Goal: Task Accomplishment & Management: Use online tool/utility

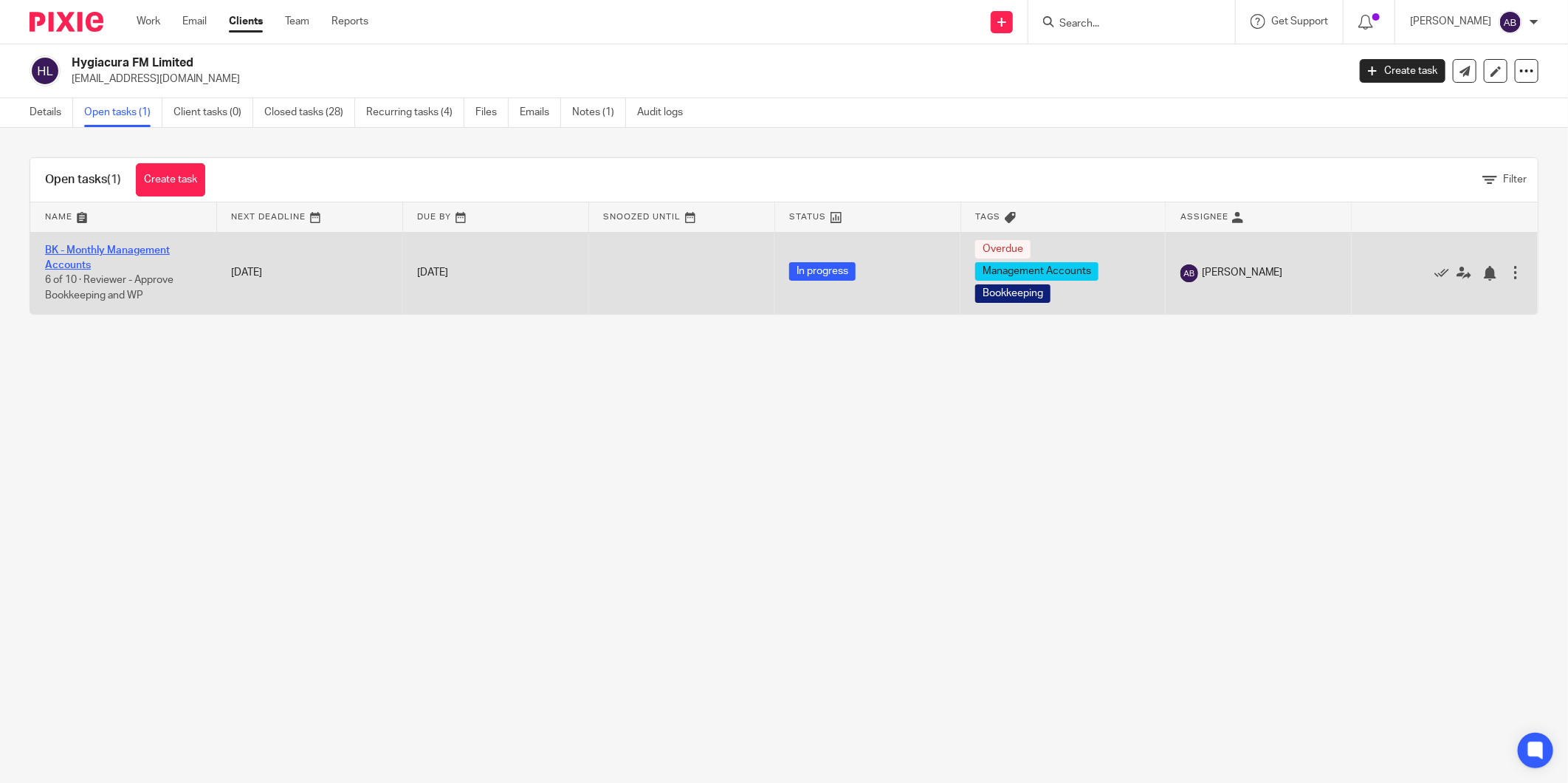
click at [145, 248] on link "BK - Monthly Management Accounts" at bounding box center [107, 257] width 125 height 25
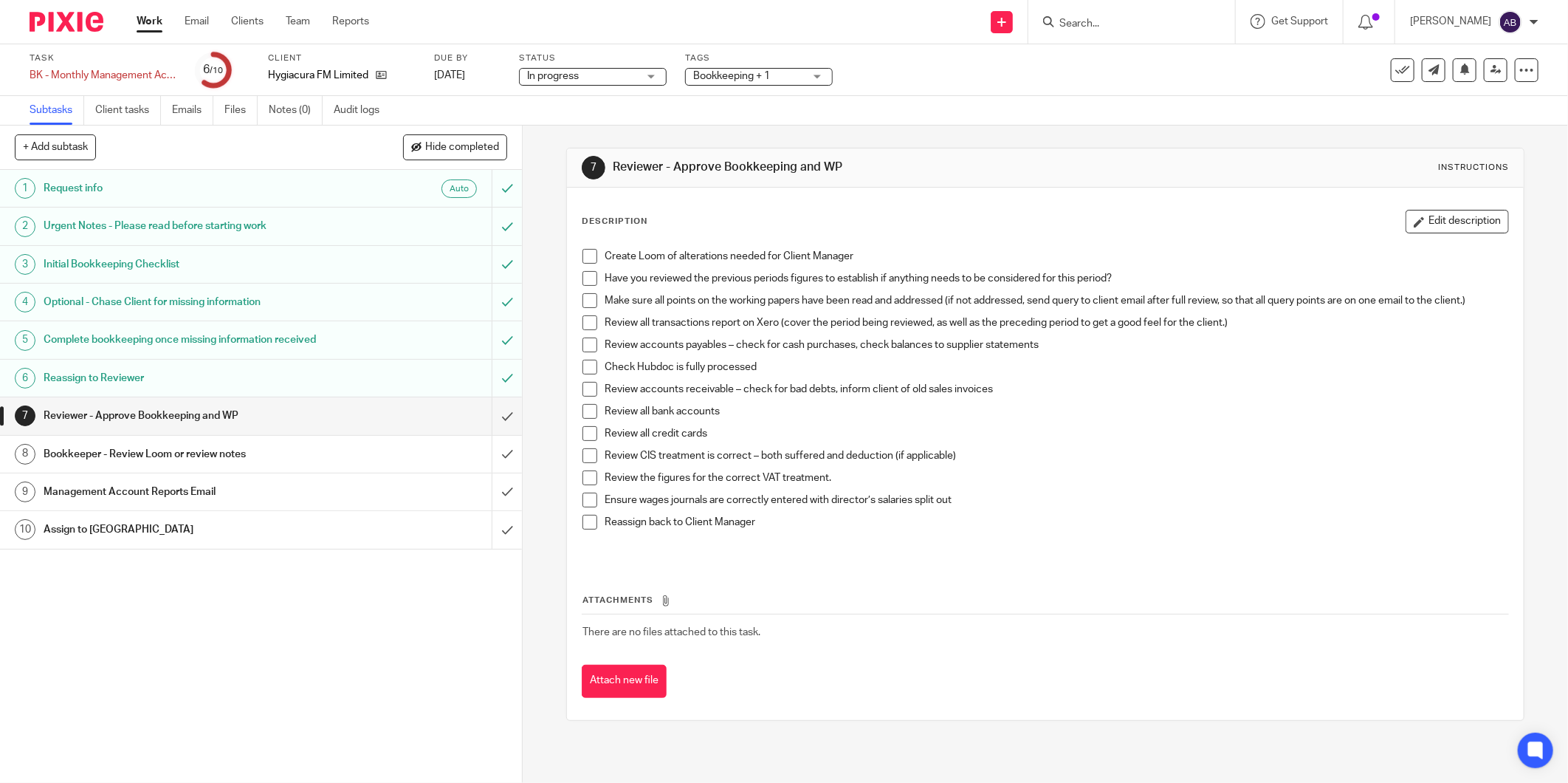
click at [238, 493] on h1 "Management Account Reports Email" at bounding box center [188, 491] width 289 height 22
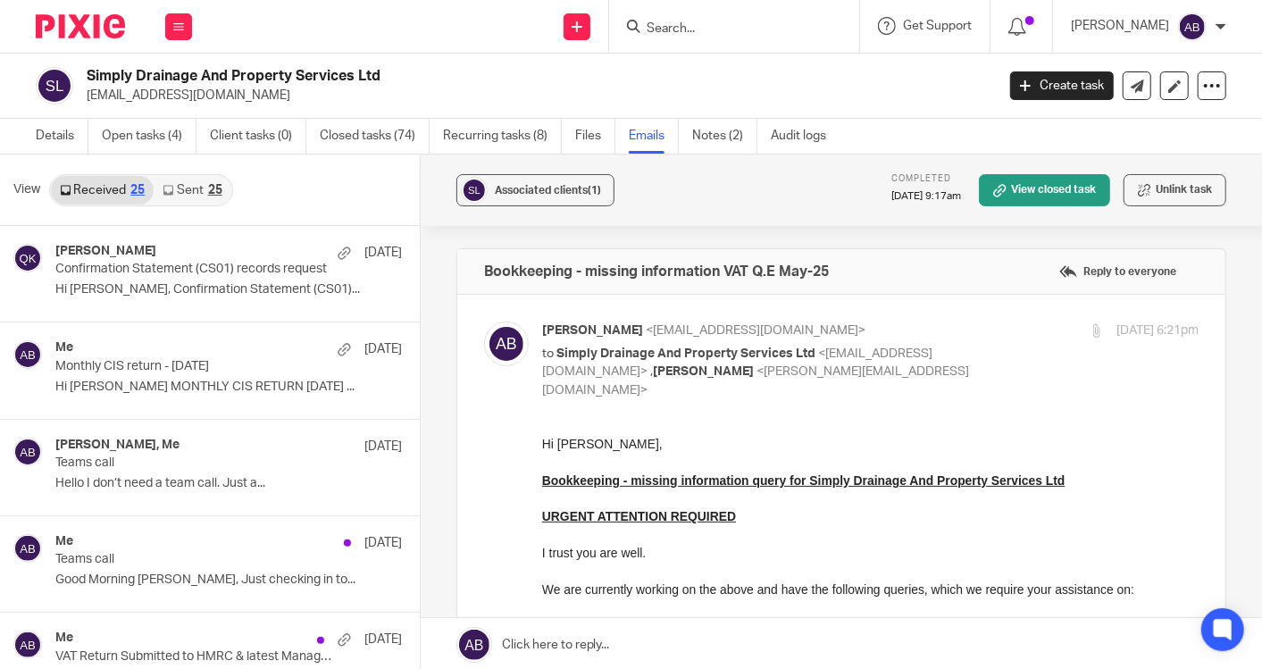
scroll to position [595, 0]
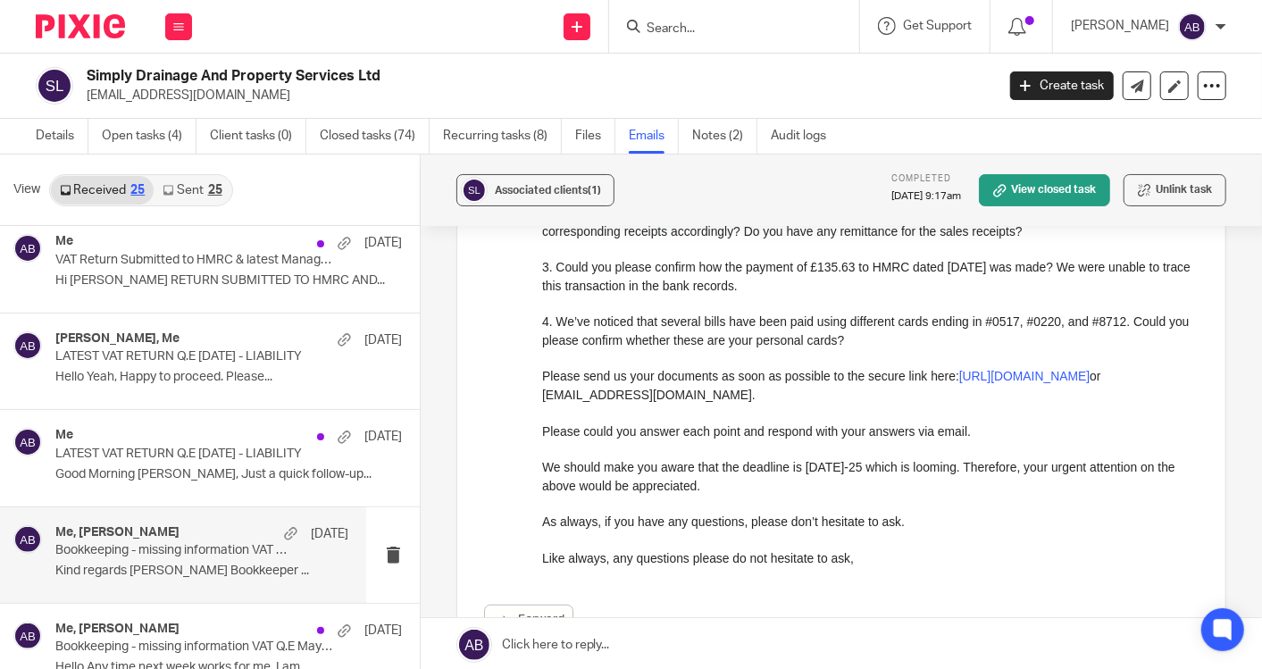
drag, startPoint x: 0, startPoint y: 0, endPoint x: 673, endPoint y: 28, distance: 673.9
click at [673, 28] on input "Search" at bounding box center [725, 29] width 161 height 16
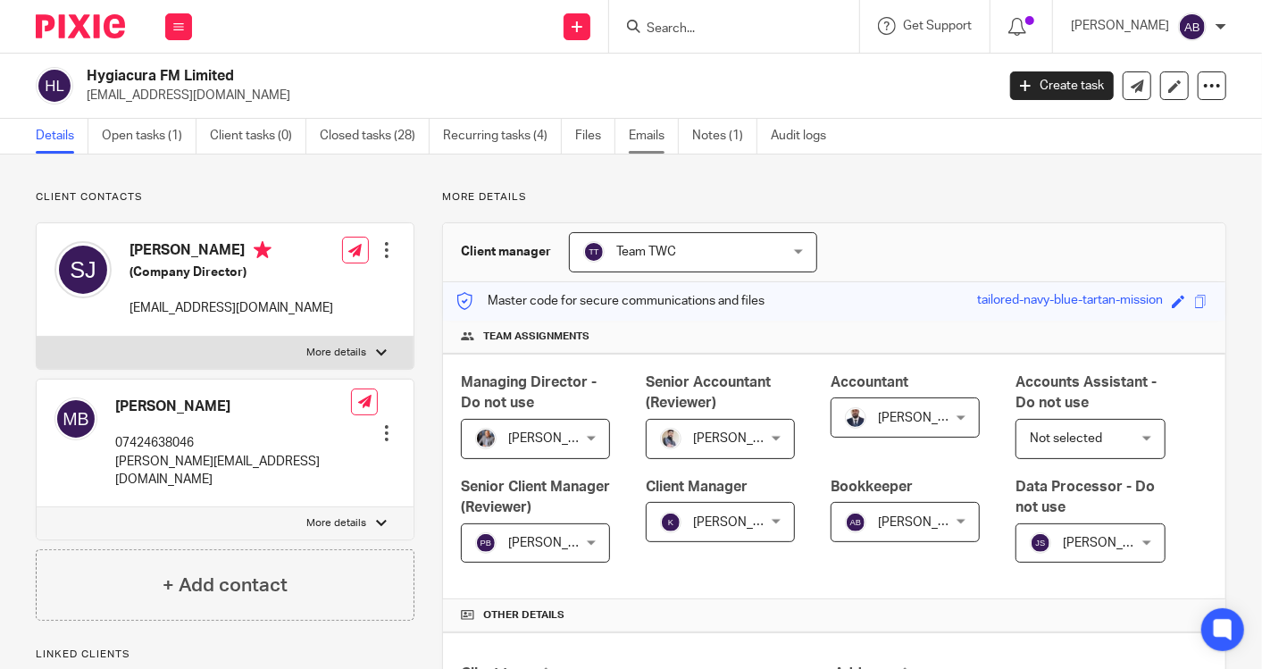
click at [634, 134] on link "Emails" at bounding box center [654, 136] width 50 height 35
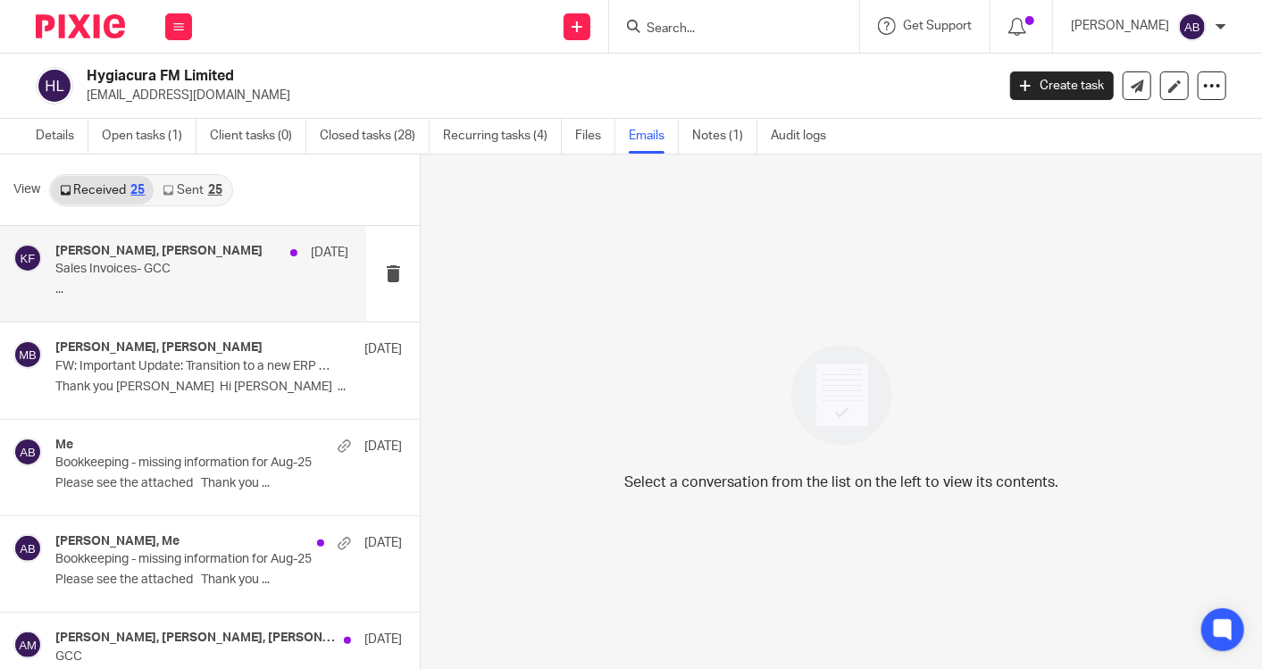
click at [135, 262] on p "Sales Invoices- GCC" at bounding box center [172, 269] width 234 height 15
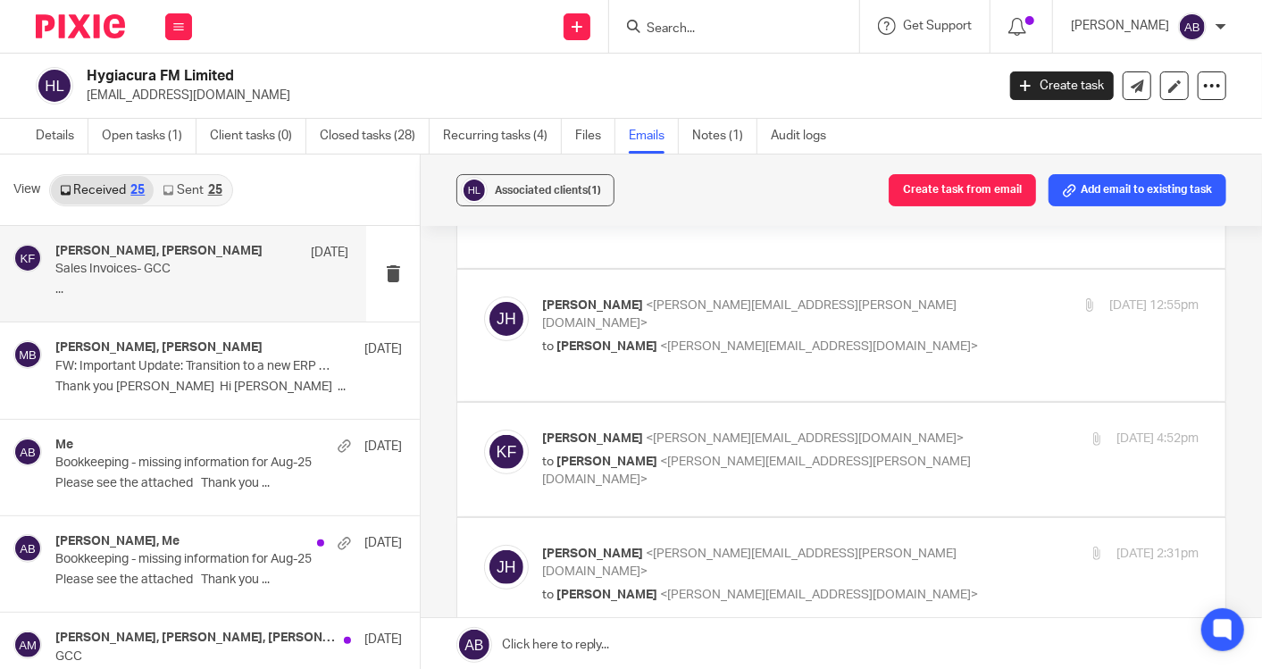
scroll to position [396, 0]
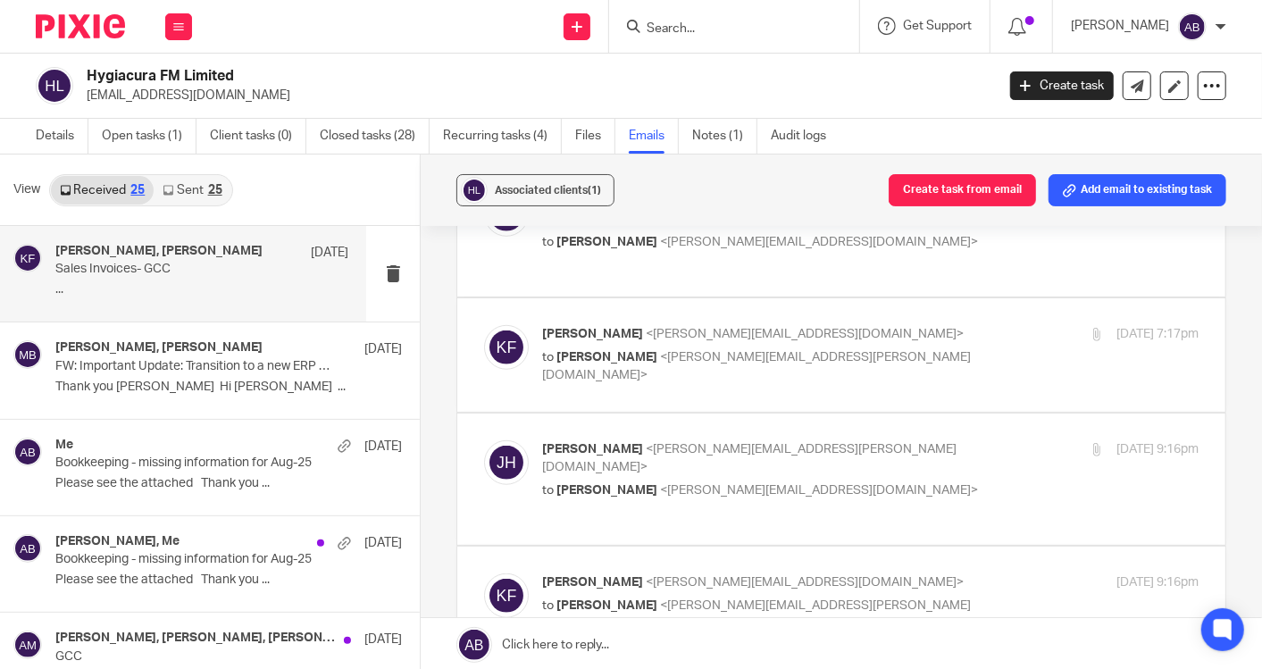
click at [921, 573] on p "Kim Faulkner <kim@togetherwecount.co.uk>" at bounding box center [761, 582] width 438 height 19
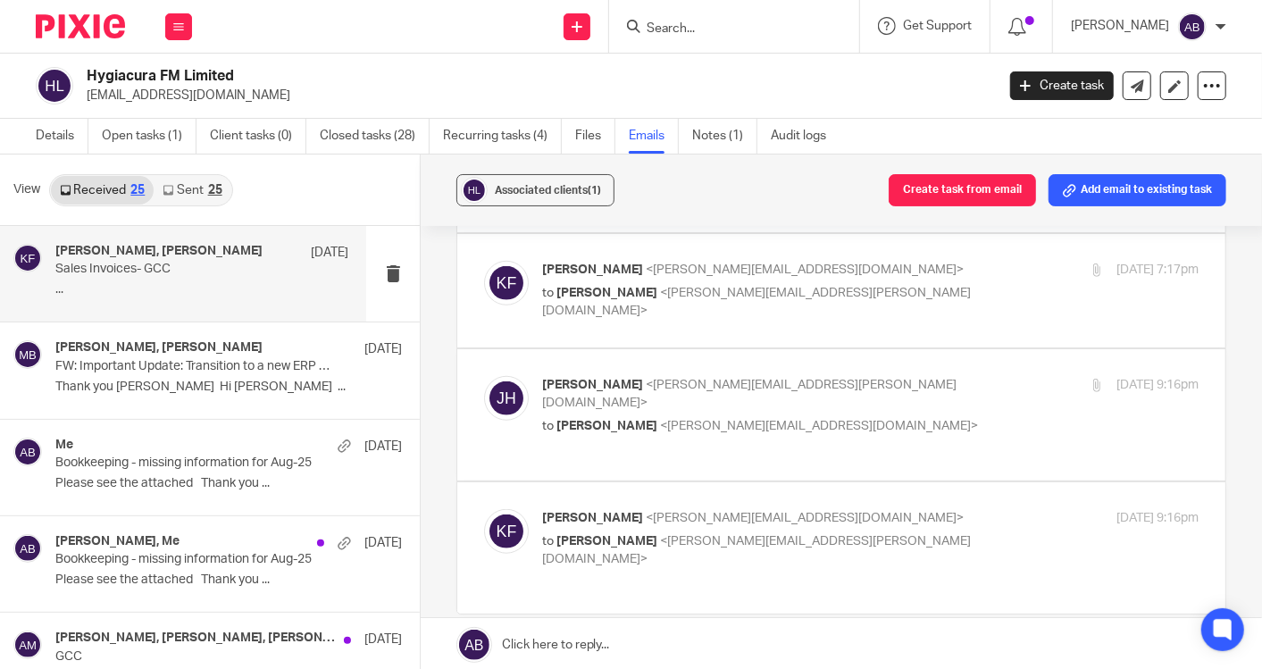
scroll to position [739, 0]
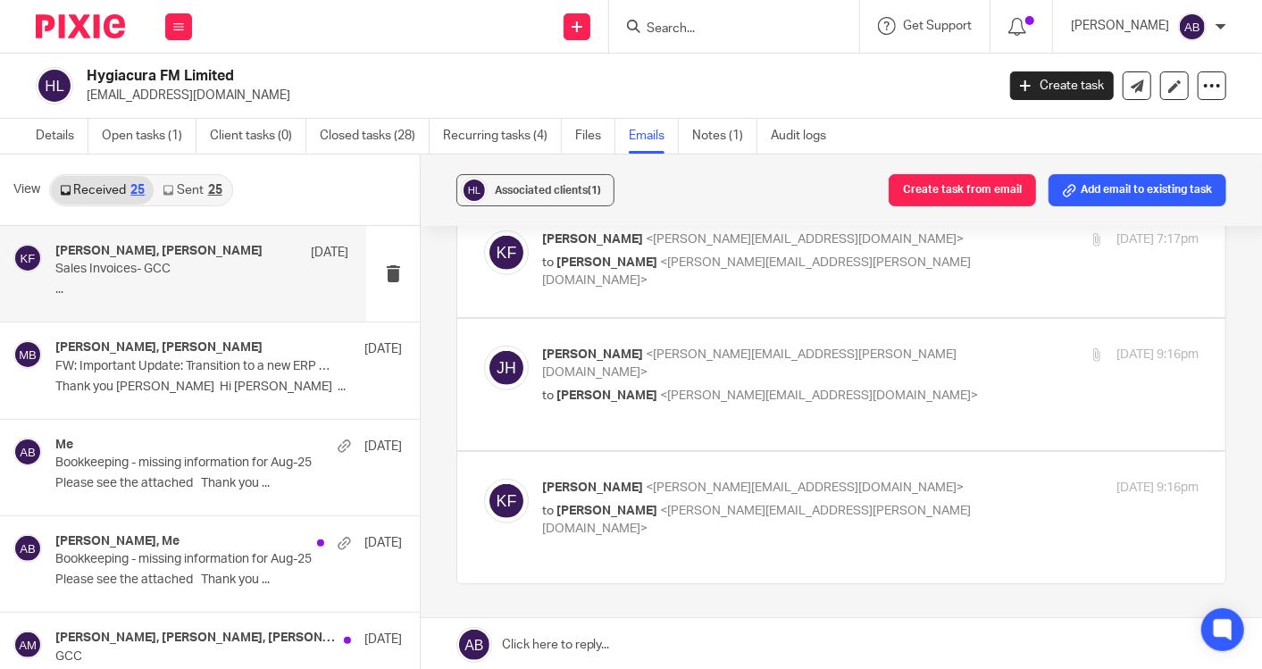
click at [942, 479] on p "Kim Faulkner <kim@togetherwecount.co.uk>" at bounding box center [761, 488] width 438 height 19
click at [845, 479] on p "Kim Faulkner <kim@togetherwecount.co.uk>" at bounding box center [761, 488] width 438 height 19
checkbox input "false"
click at [845, 479] on p "[PERSON_NAME] <[PERSON_NAME][EMAIL_ADDRESS][DOMAIN_NAME]>" at bounding box center [761, 488] width 438 height 19
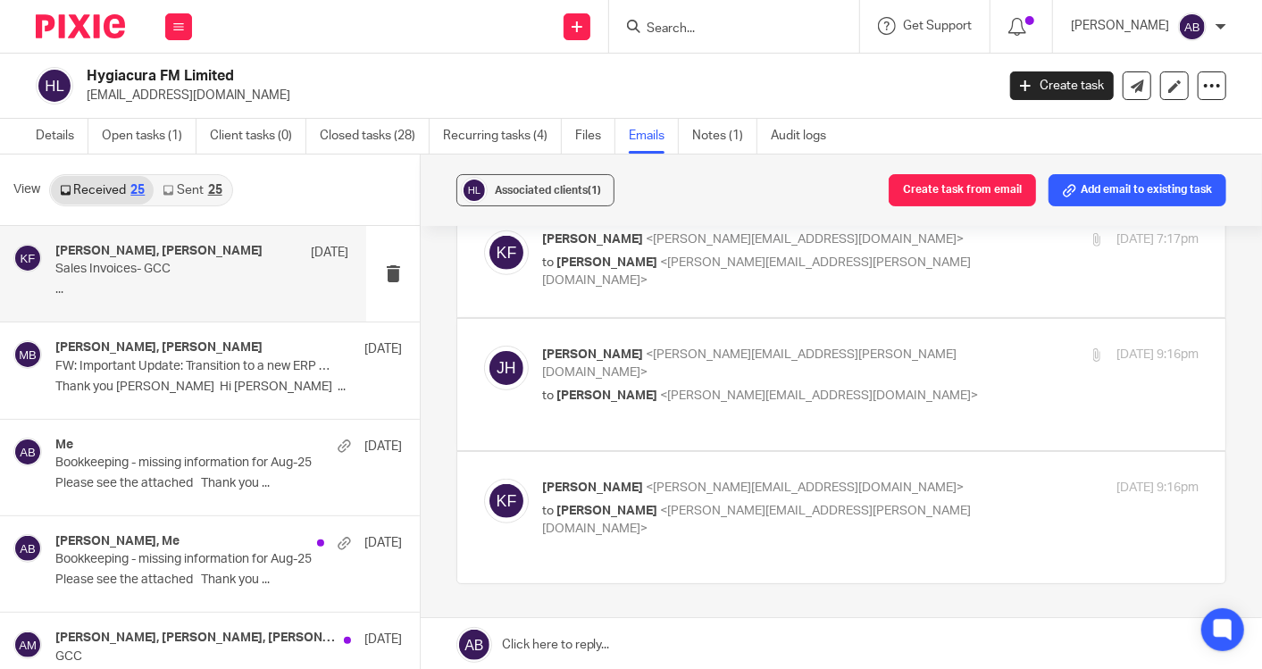
click at [872, 346] on p "James Hemstock <james.hemstock@gccss.co.uk>" at bounding box center [761, 364] width 438 height 37
checkbox input "true"
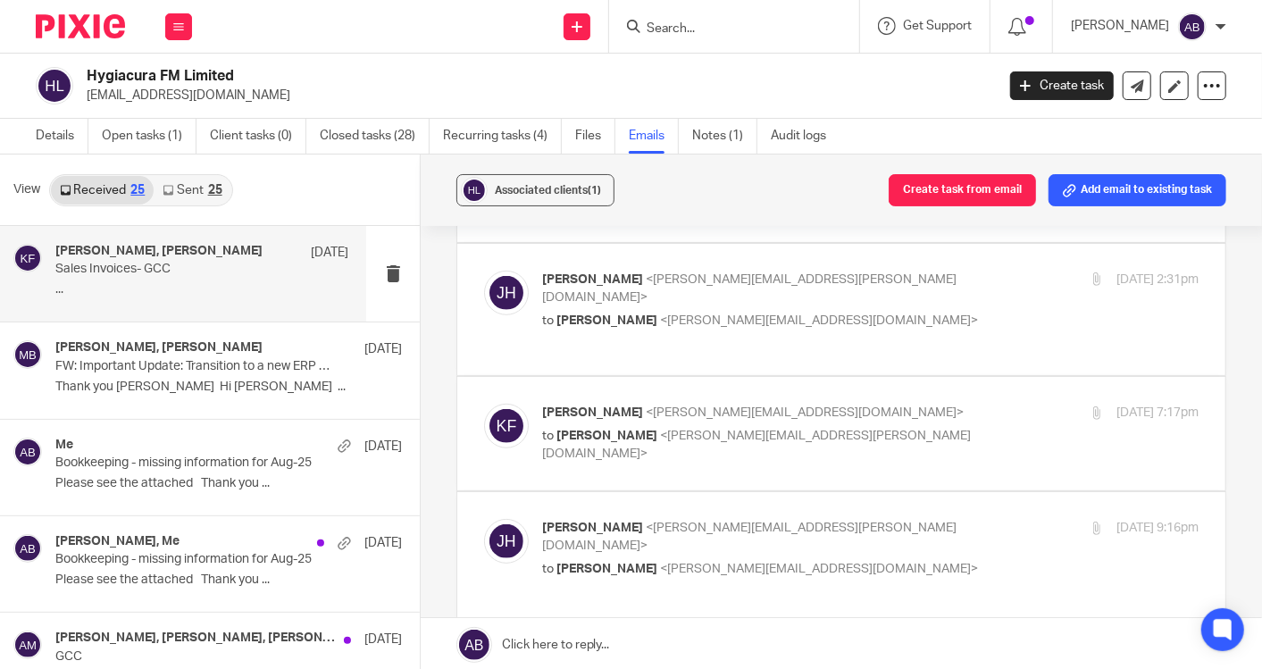
scroll to position [540, 0]
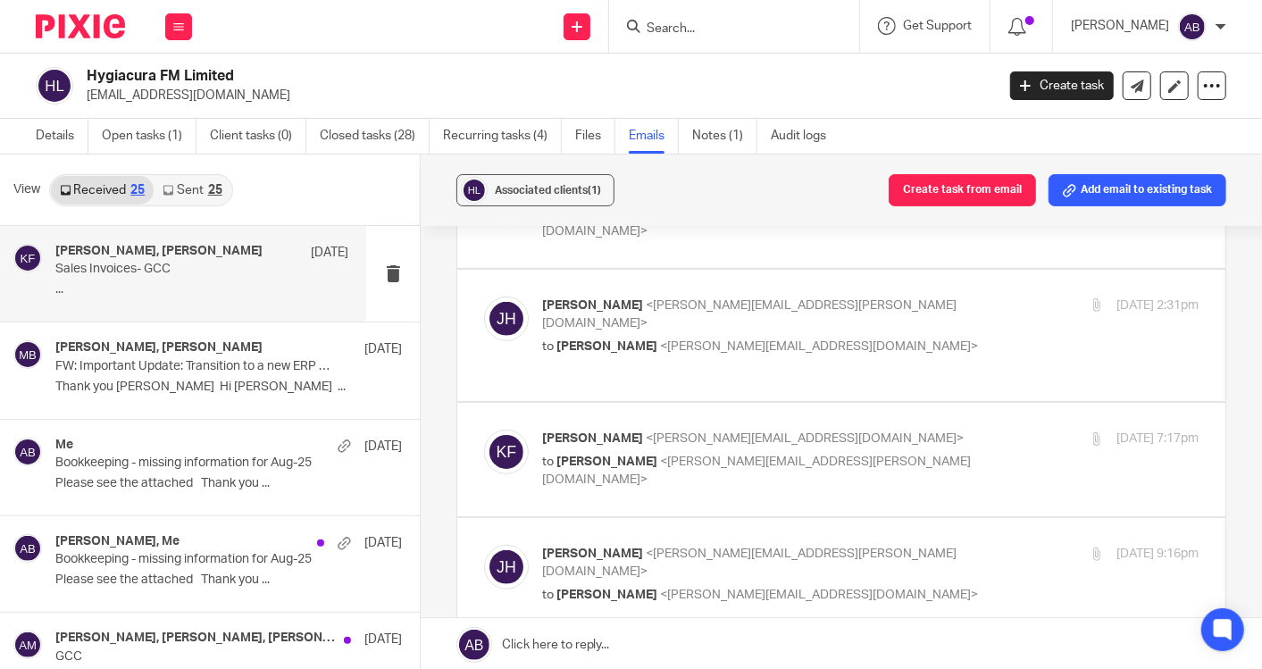
click at [897, 453] on p "to James Hemstock <james.hemstock@gccss.co.uk>" at bounding box center [761, 471] width 438 height 37
checkbox input "true"
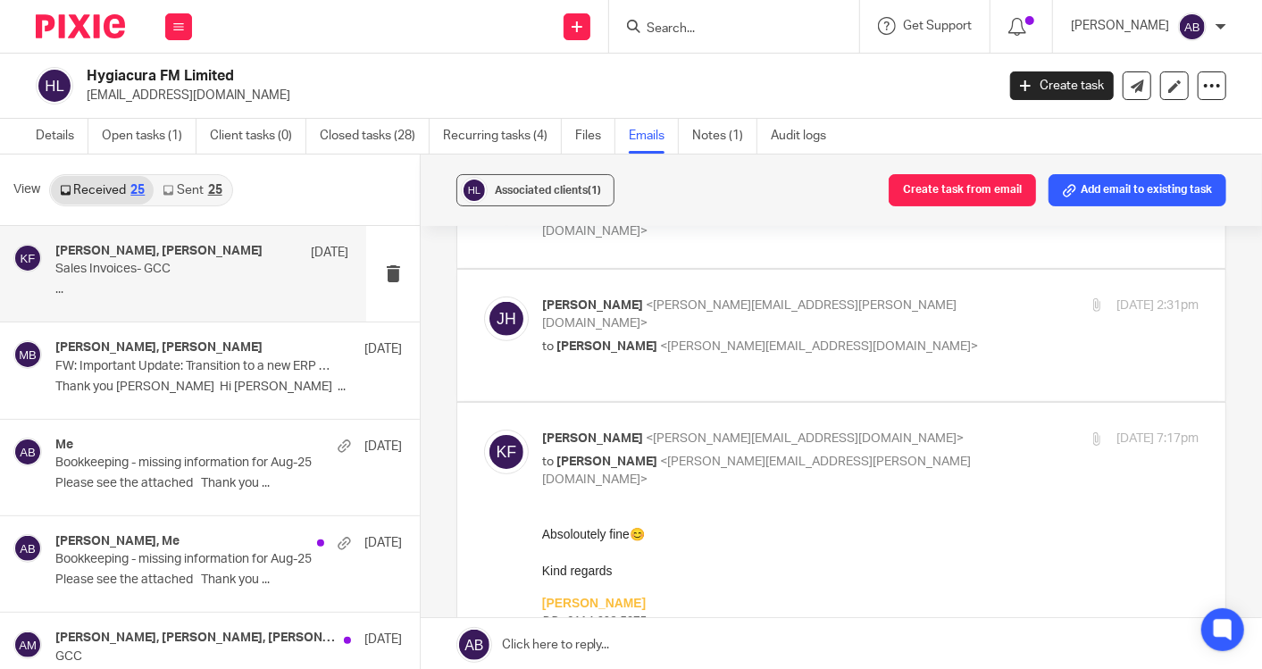
scroll to position [342, 0]
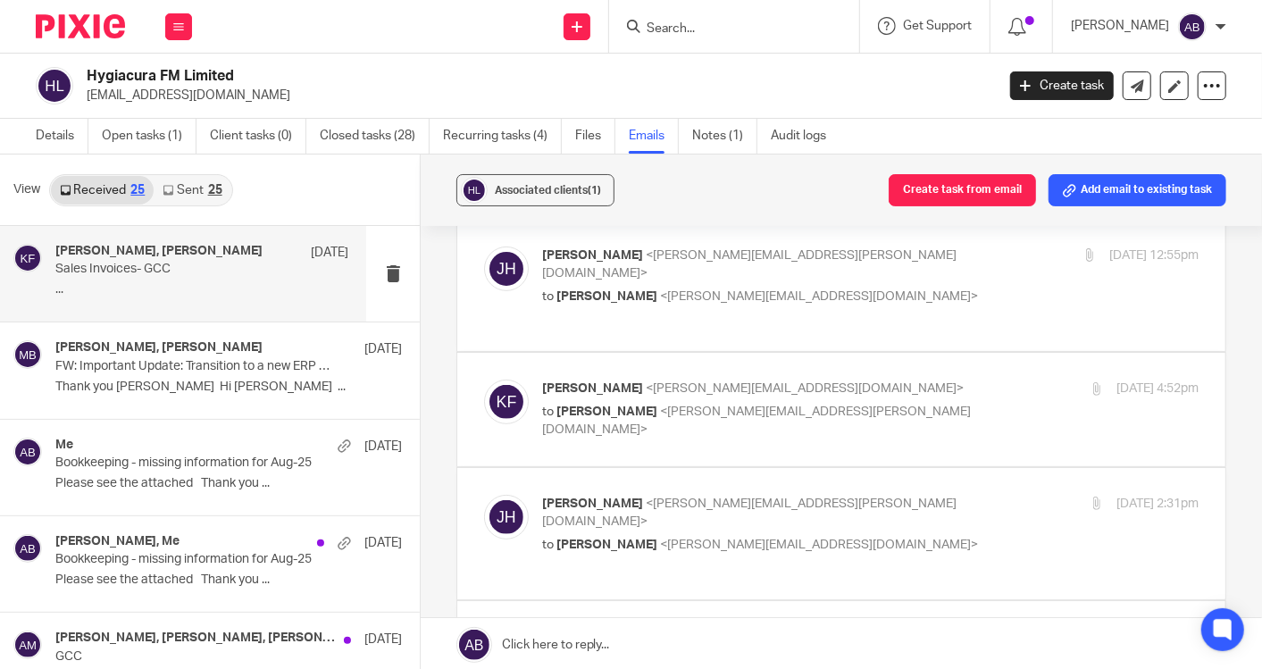
click at [898, 495] on p "James Hemstock <james.hemstock@gccss.co.uk>" at bounding box center [761, 513] width 438 height 37
checkbox input "true"
click at [887, 380] on p "Kim Faulkner <kim@togetherwecount.co.uk>" at bounding box center [761, 389] width 438 height 19
checkbox input "true"
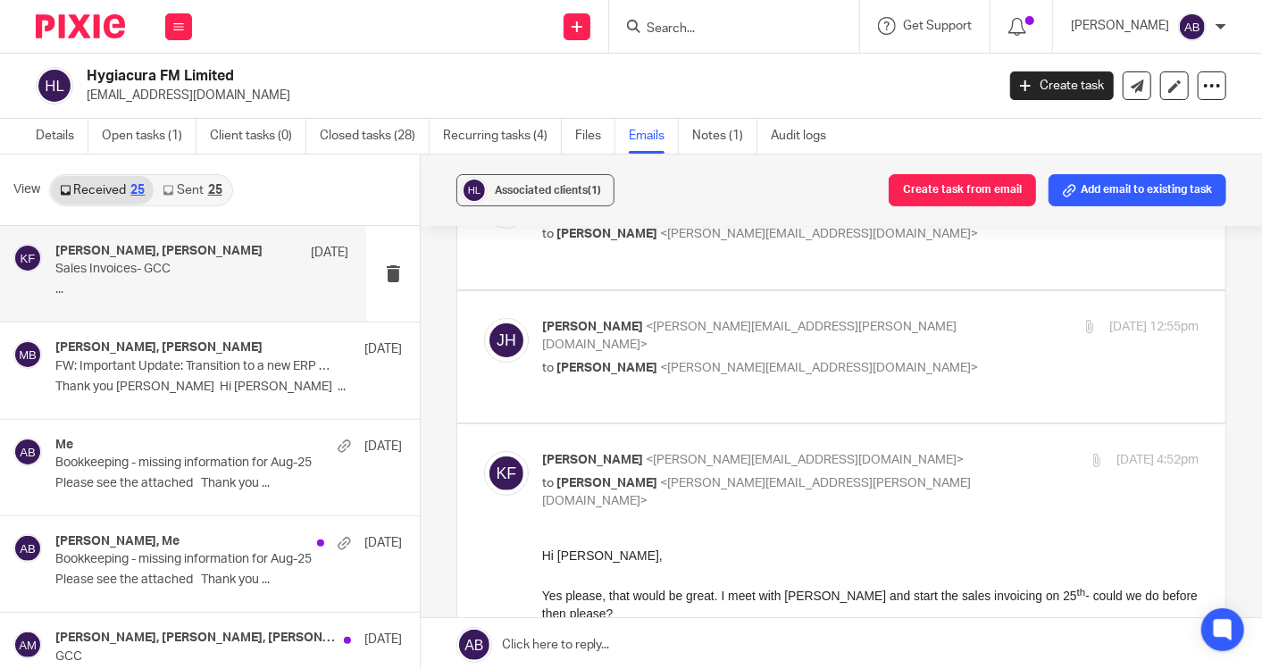
scroll to position [243, 0]
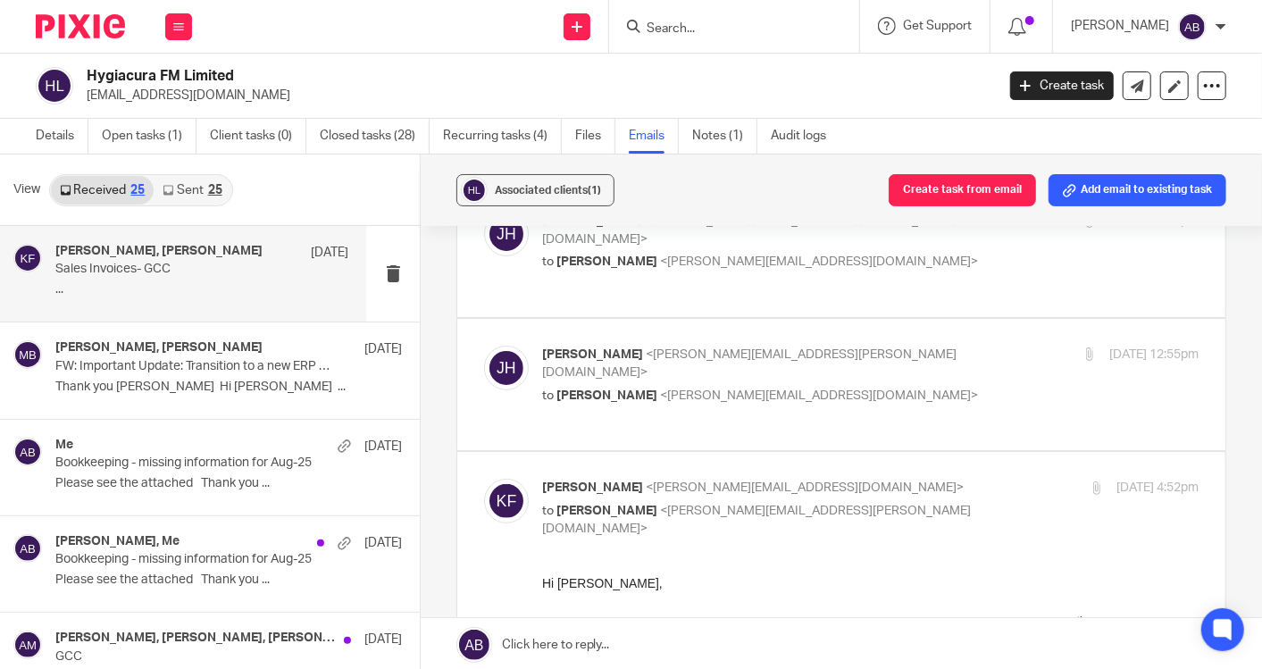
click at [874, 346] on p "James Hemstock <james.hemstock@gccss.co.uk>" at bounding box center [761, 364] width 438 height 37
checkbox input "true"
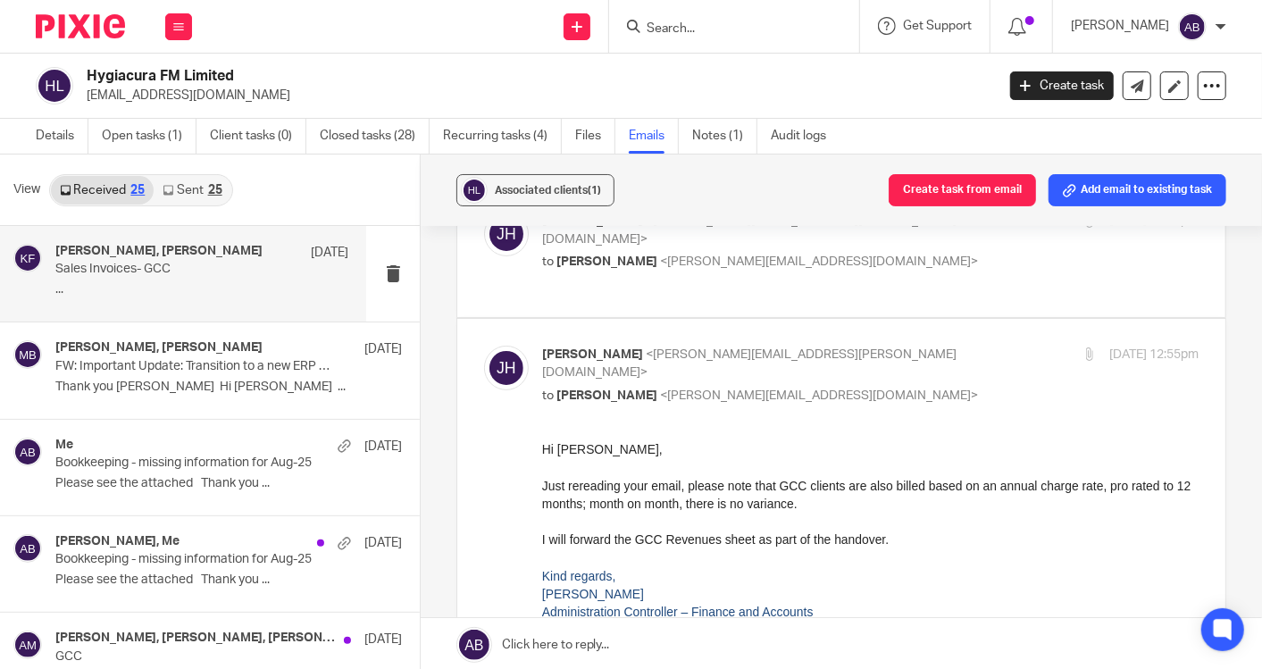
scroll to position [144, 0]
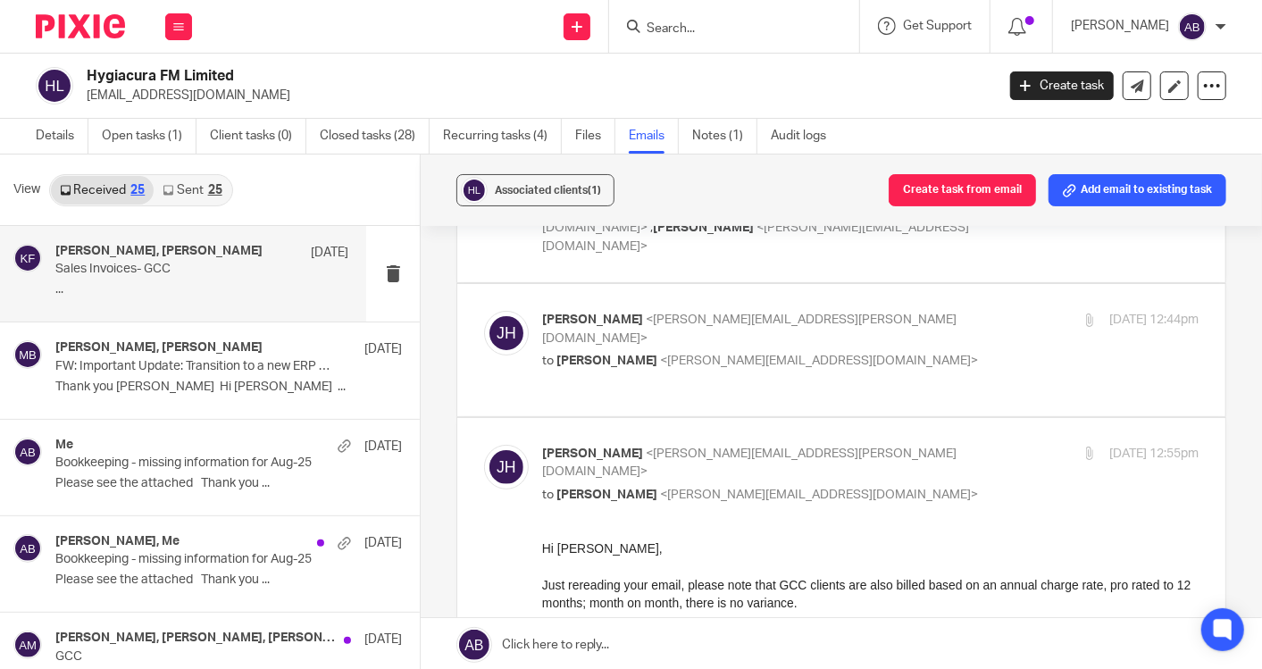
click at [874, 311] on p "James Hemstock <james.hemstock@gccss.co.uk>" at bounding box center [761, 329] width 438 height 37
checkbox input "true"
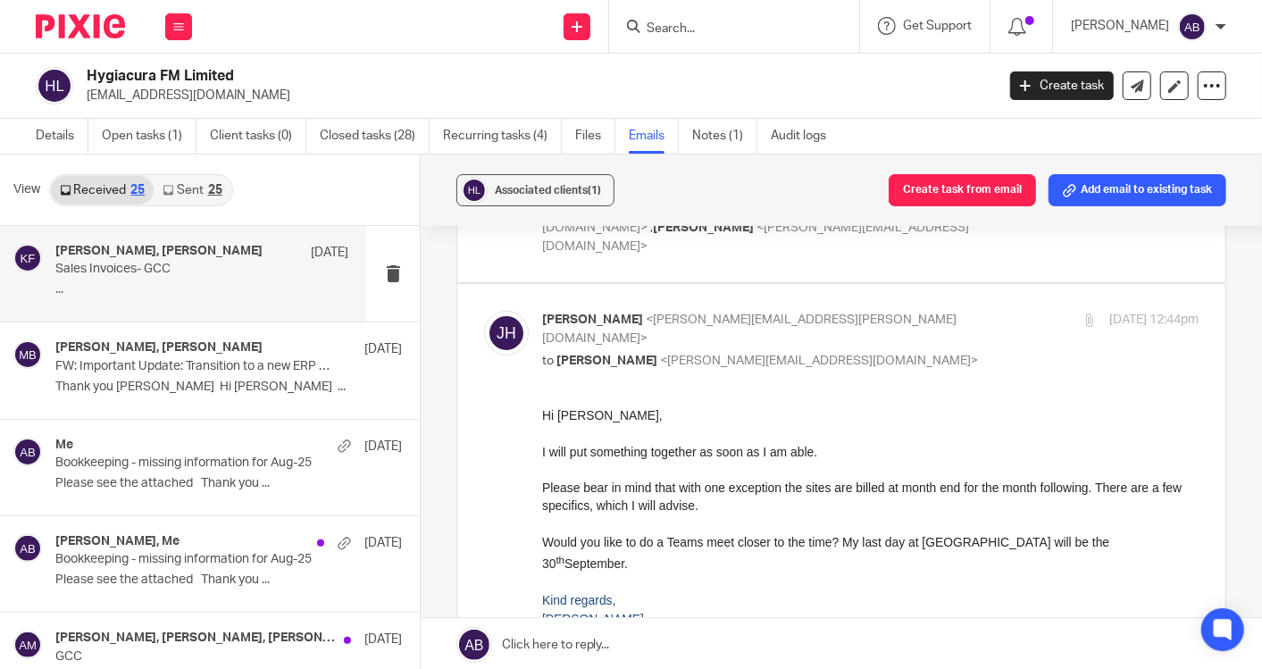
scroll to position [0, 0]
click at [107, 375] on div "Dan Sivyer, Martin Barker 18 Sep FW: Important Update: Transition to a new ERP …" at bounding box center [201, 370] width 293 height 60
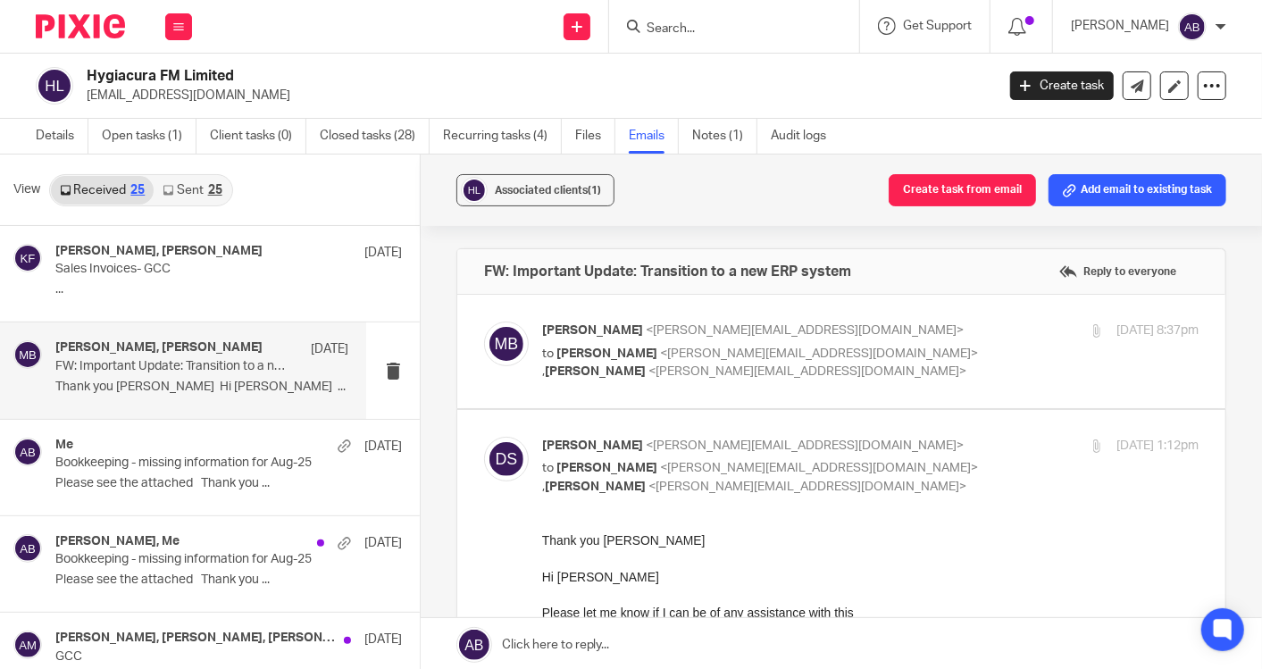
click at [950, 352] on p "to Dan Sivyer <dan@sectorsupportservices.com> , Kim Faulkner <kim@togetherwecou…" at bounding box center [761, 363] width 438 height 37
checkbox input "true"
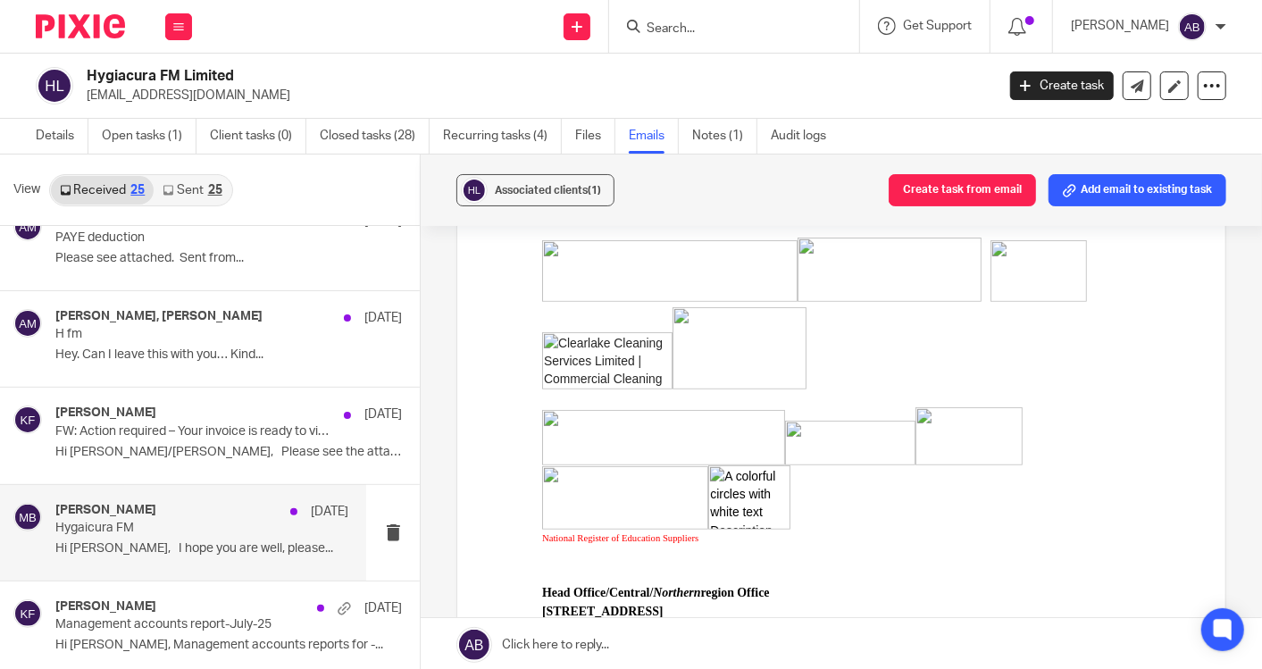
scroll to position [1389, 0]
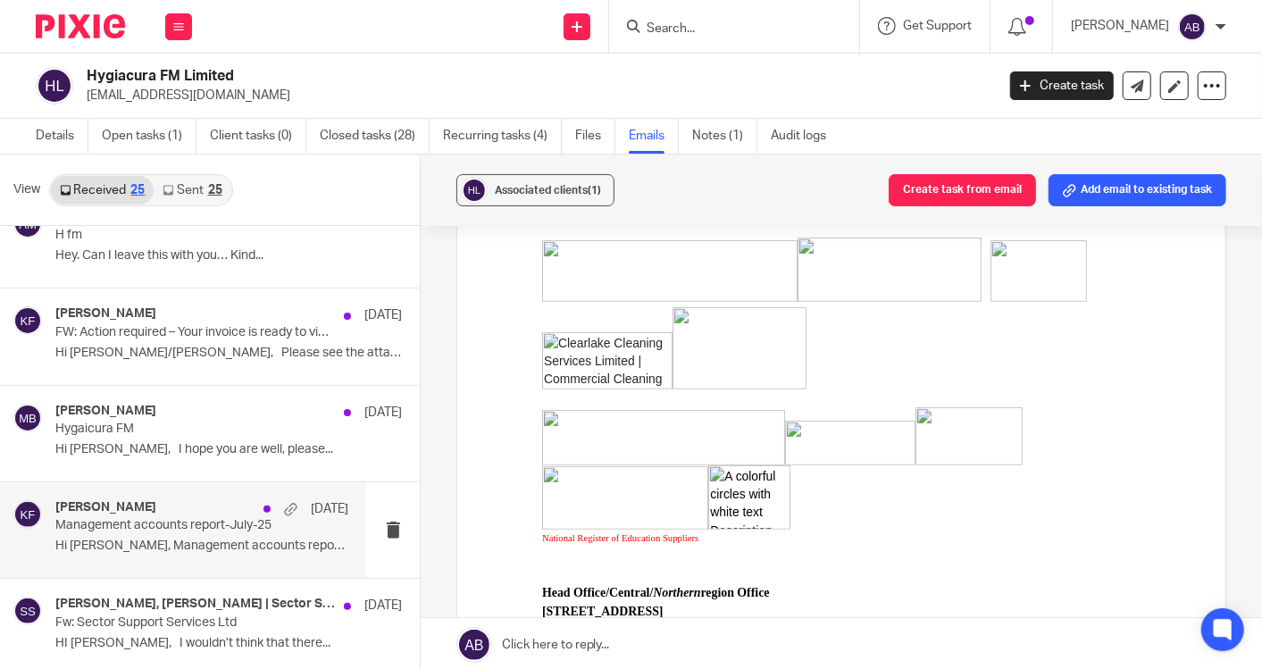
click at [146, 521] on p "Management accounts report-July-25" at bounding box center [172, 525] width 234 height 15
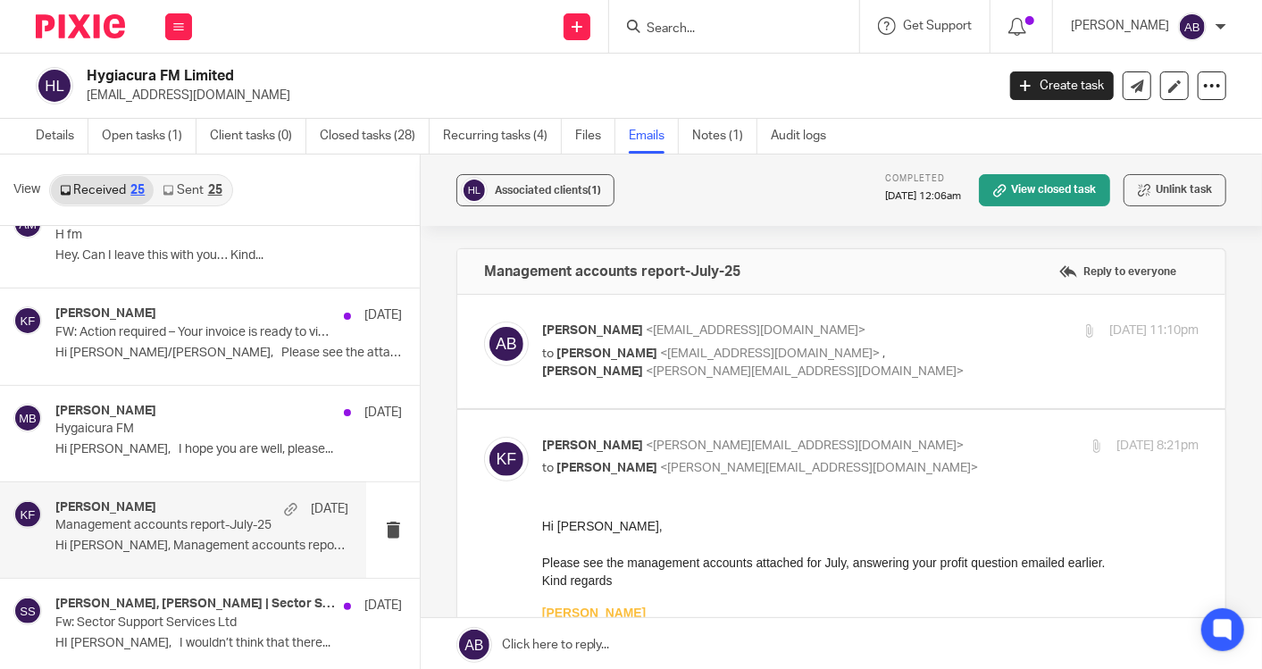
scroll to position [0, 0]
click at [952, 339] on div "Akshay Bhanushali <akshay@togetherwecount.co.uk> to Sacha Jakovljevich <uniquet…" at bounding box center [761, 351] width 438 height 60
checkbox input "true"
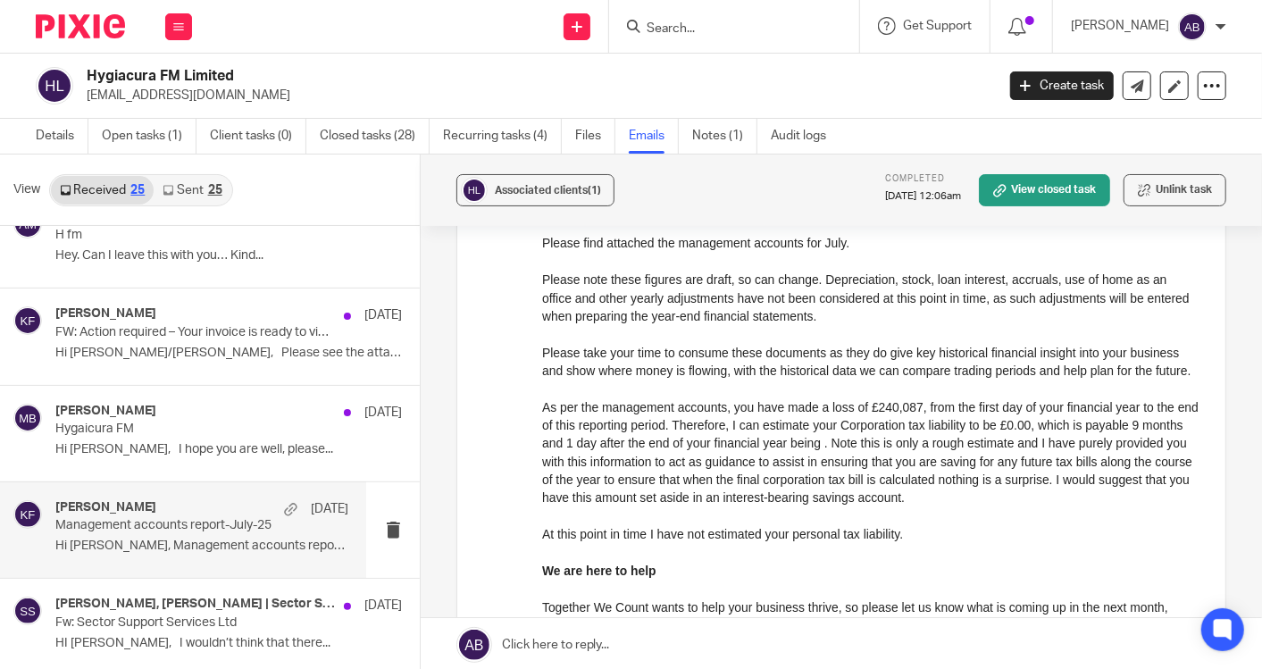
scroll to position [297, 0]
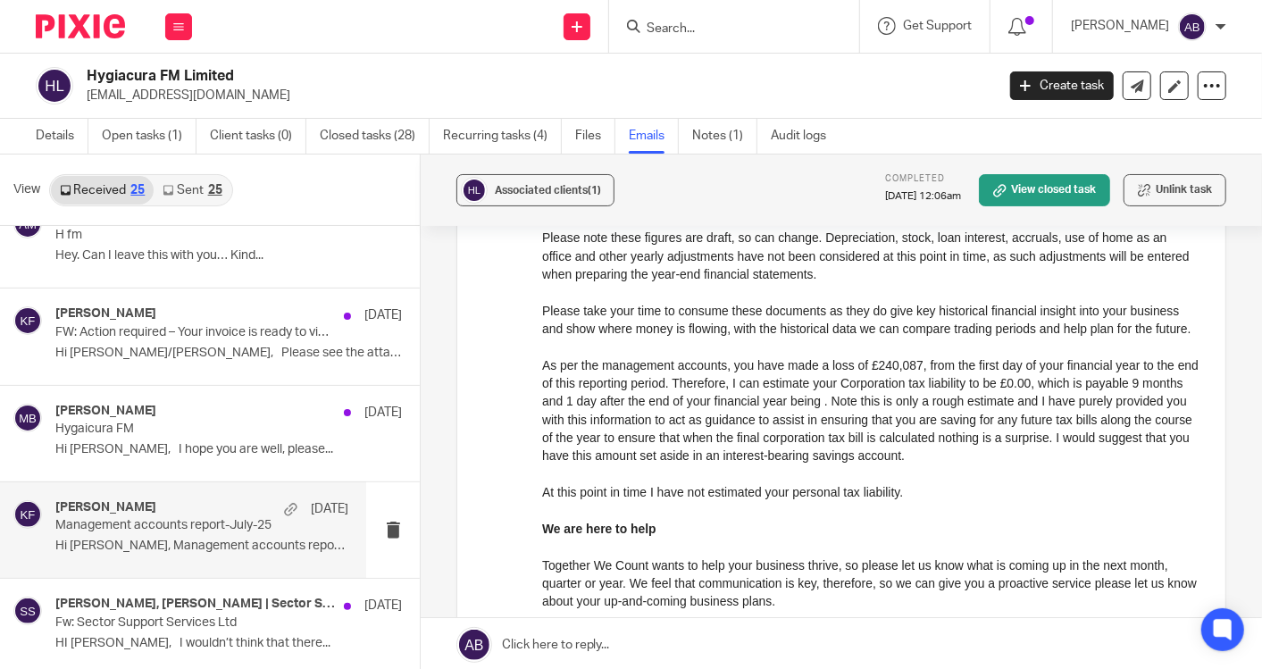
click at [838, 383] on p "Please note these figures are draft, so can change. Depreciation, stock, loan i…" at bounding box center [869, 382] width 656 height 309
copy p "loss"
click at [1038, 404] on p "Please note these figures are draft, so can change. Depreciation, stock, loan i…" at bounding box center [869, 382] width 656 height 309
click at [1039, 404] on p "Please note these figures are draft, so can change. Depreciation, stock, loan i…" at bounding box center [869, 382] width 656 height 309
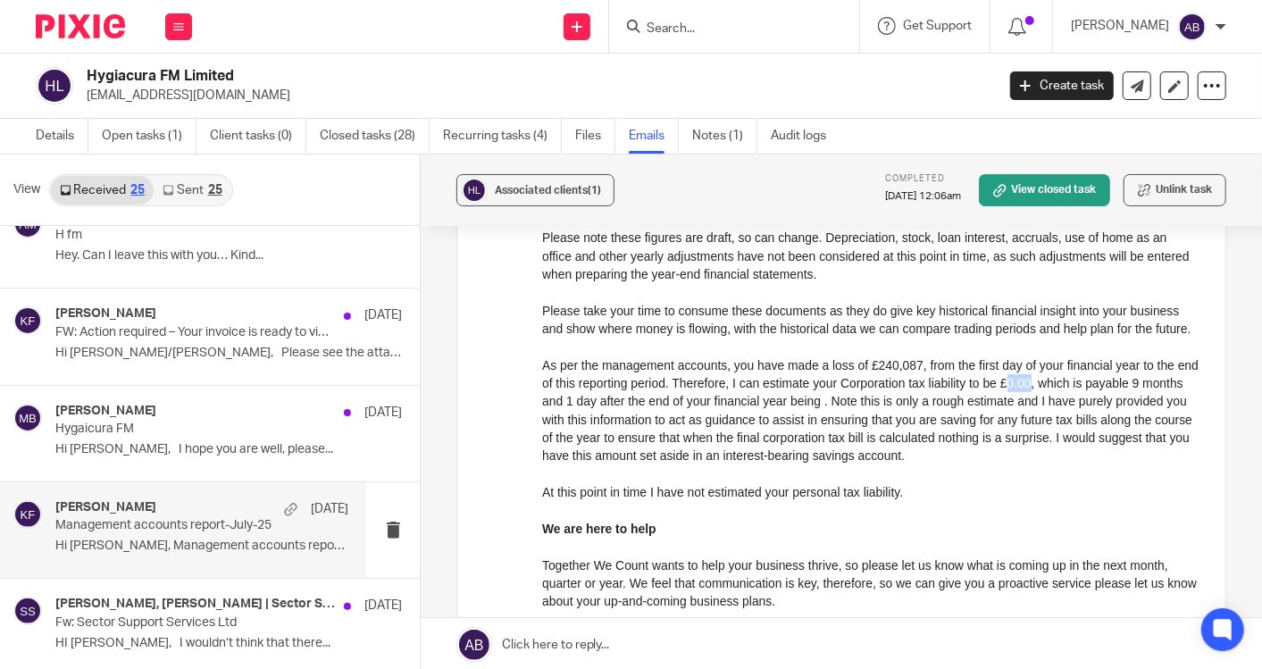
copy p "0.00"
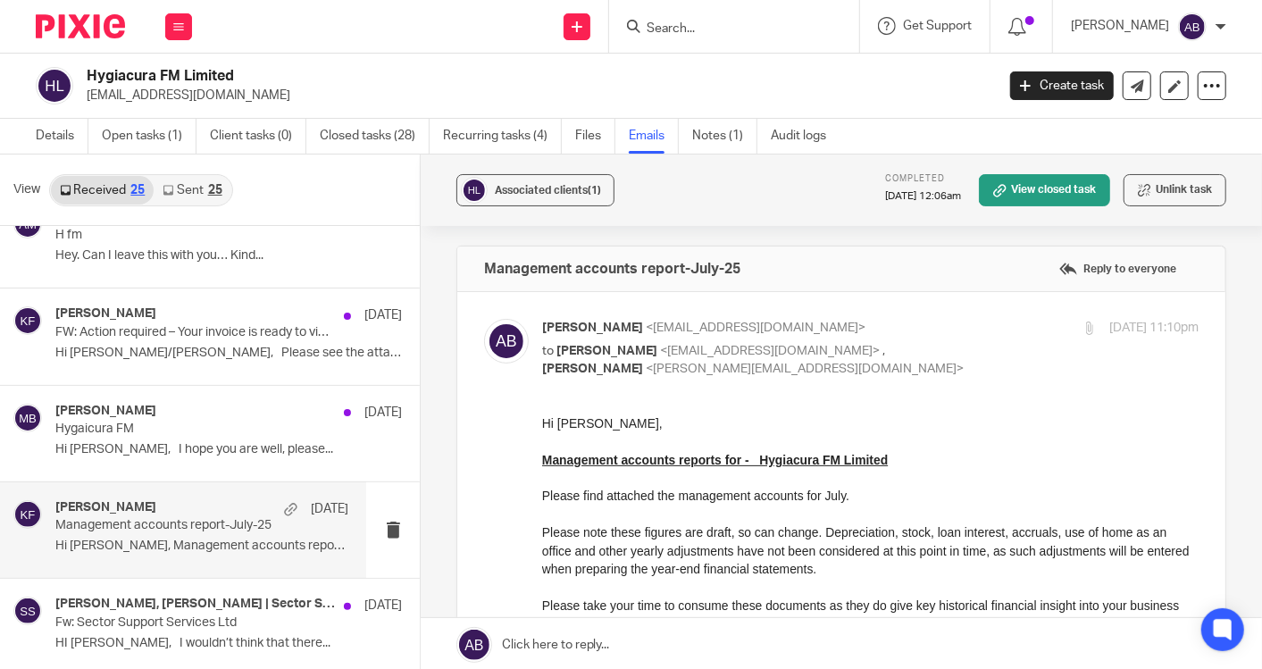
scroll to position [0, 0]
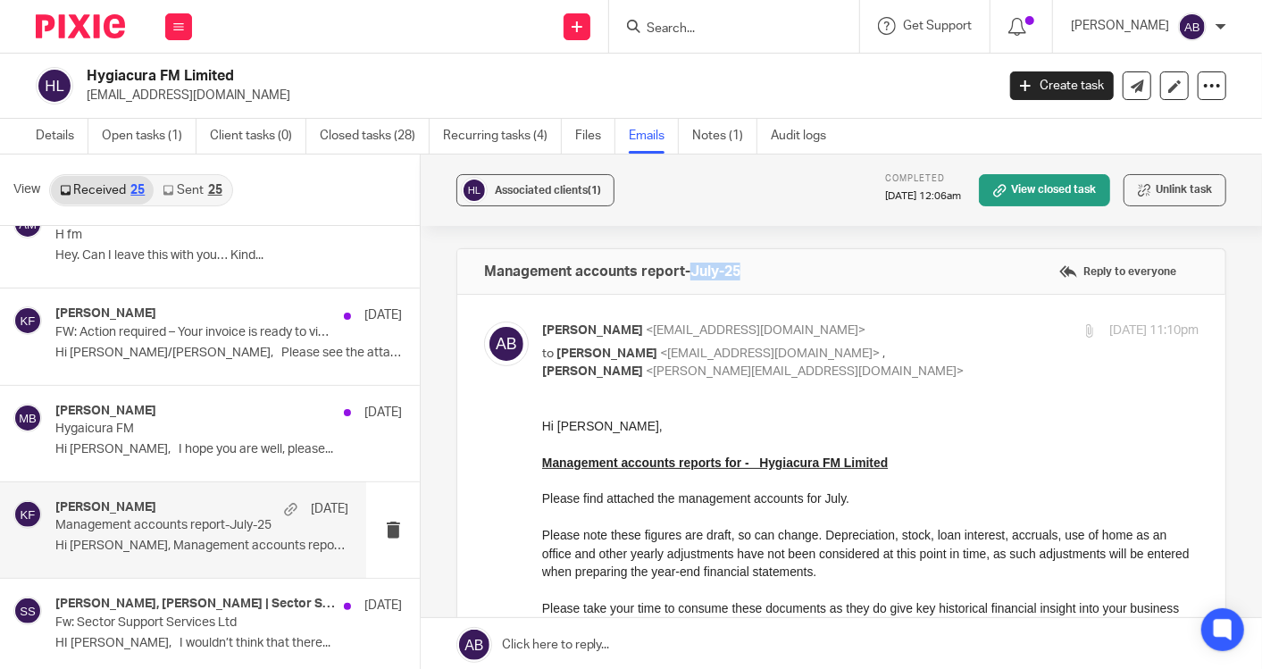
drag, startPoint x: 685, startPoint y: 264, endPoint x: 747, endPoint y: 272, distance: 63.0
click at [747, 272] on div "Management accounts report-July-25 Reply to everyone" at bounding box center [841, 271] width 768 height 45
copy h4 "July-25"
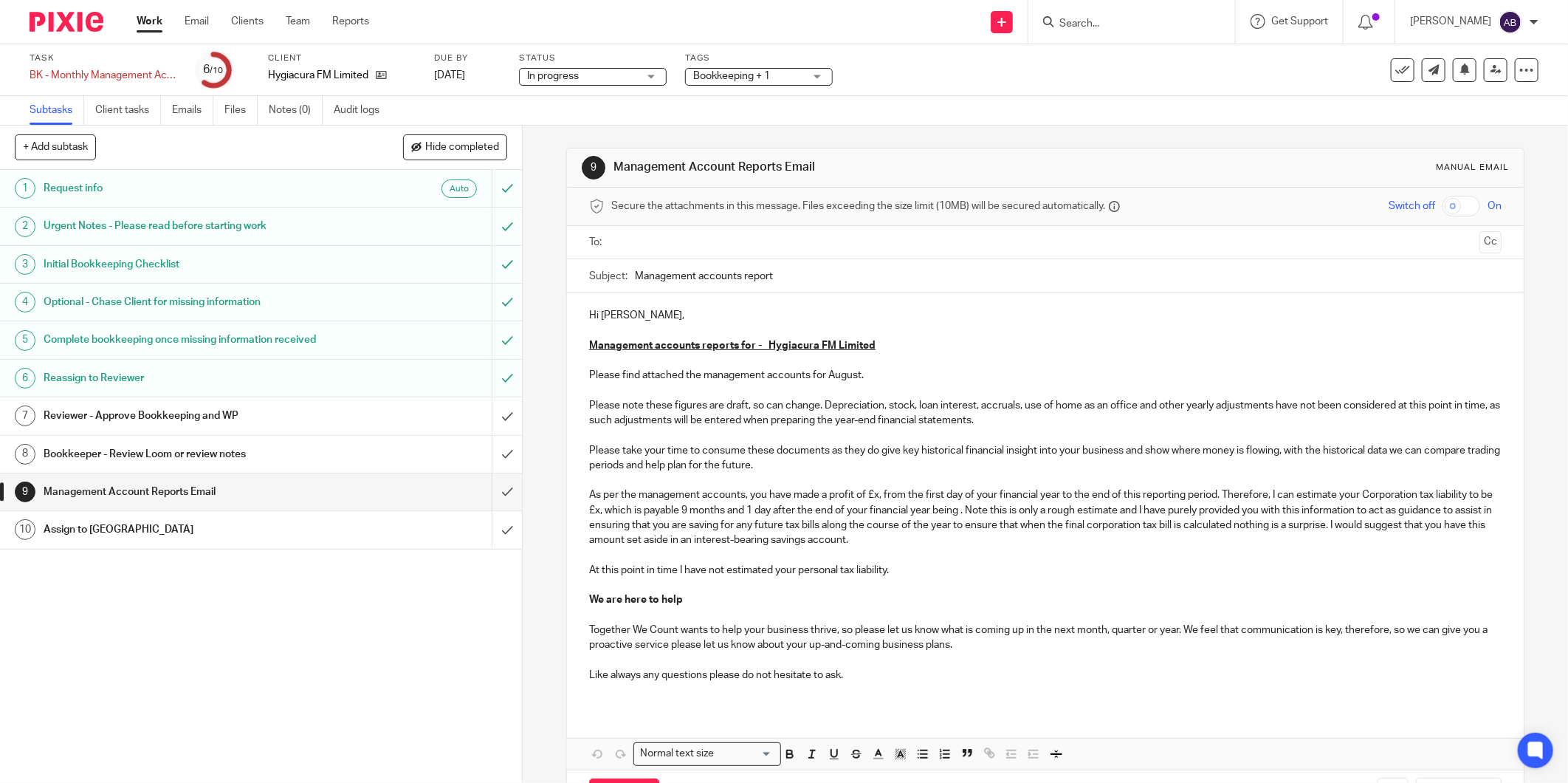
click at [877, 494] on p "Please note these figures are draft, so can change. Depreciation, stock, loan i…" at bounding box center [1046, 503] width 913 height 210
click at [843, 494] on p "Please note these figures are draft, so can change. Depreciation, stock, loan i…" at bounding box center [1046, 503] width 913 height 210
click at [653, 513] on p "Please note these figures are draft, so can change. Depreciation, stock, loan i…" at bounding box center [1046, 503] width 913 height 210
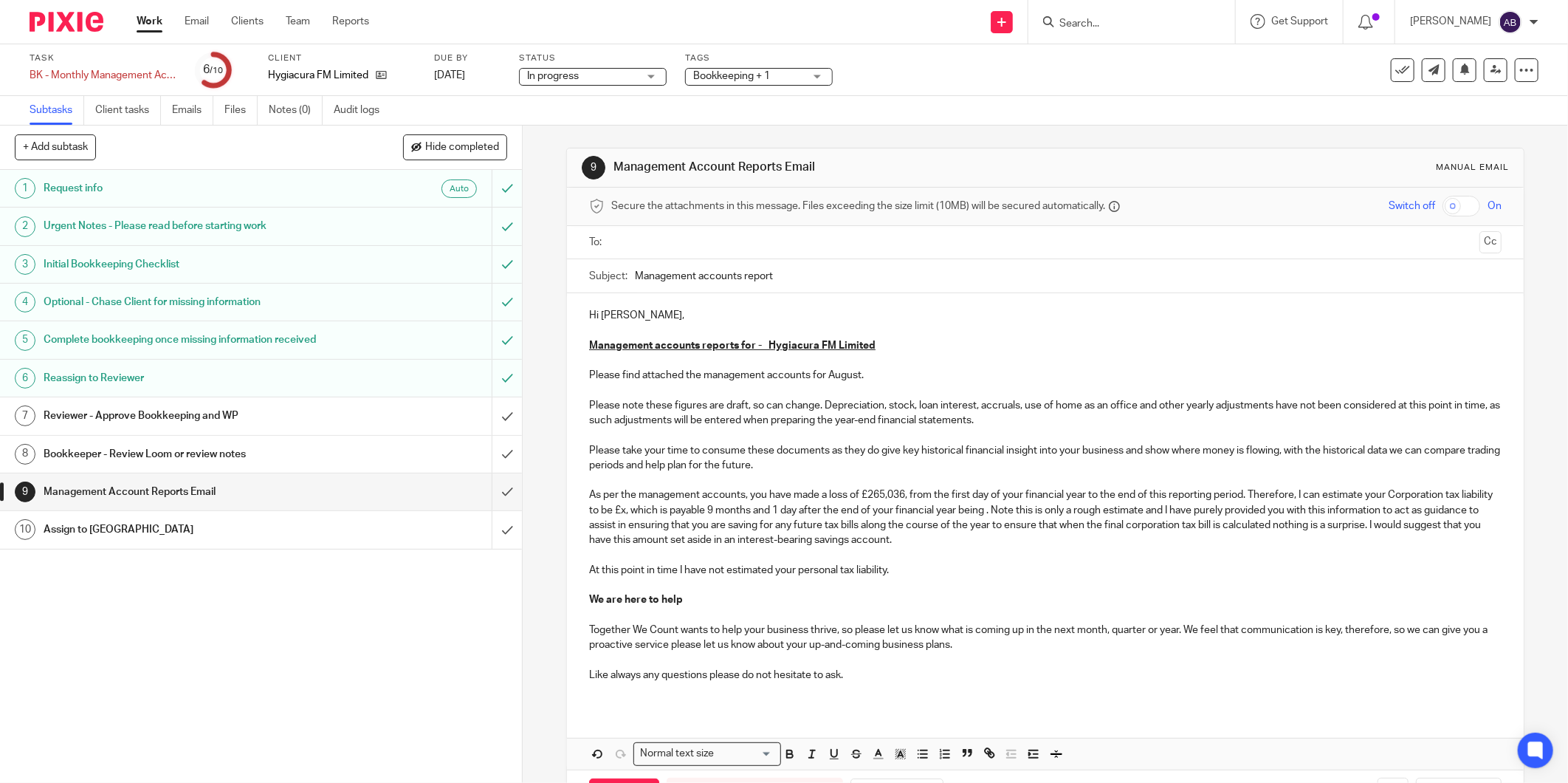
click at [651, 508] on p "Please note these figures are draft, so can change. Depreciation, stock, loan i…" at bounding box center [1046, 503] width 913 height 210
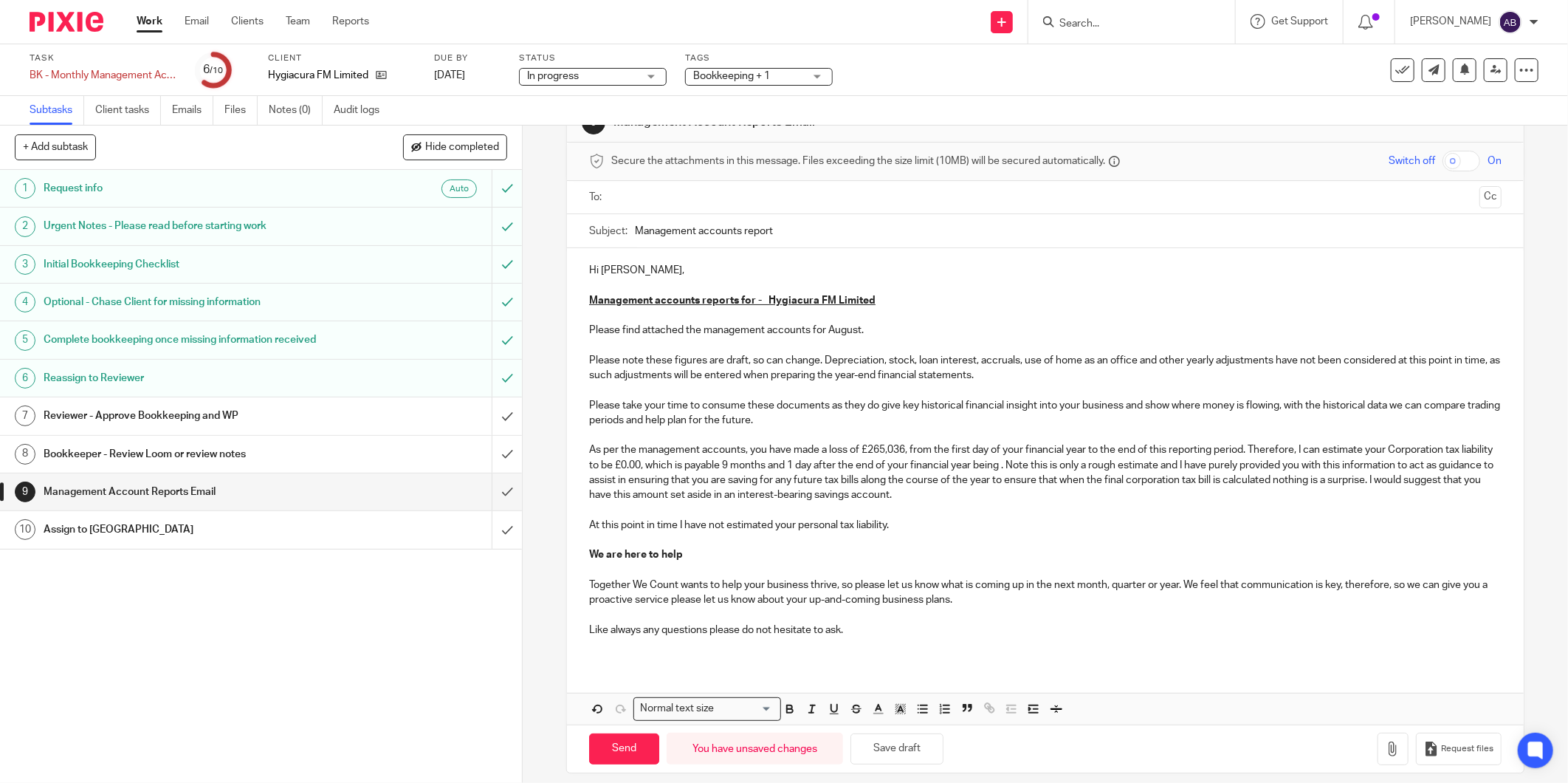
scroll to position [59, 0]
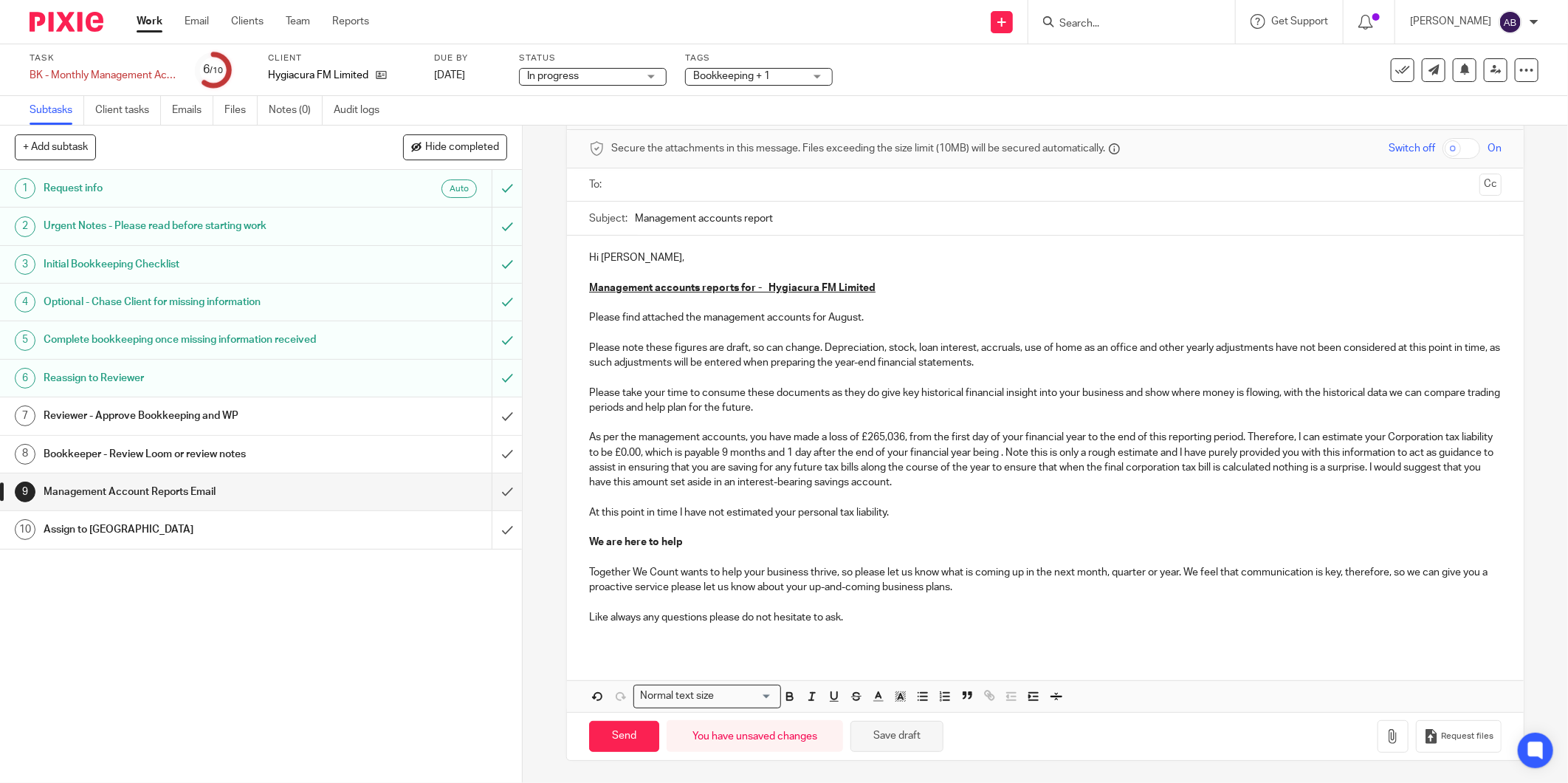
click at [903, 737] on button "Save draft" at bounding box center [897, 737] width 93 height 31
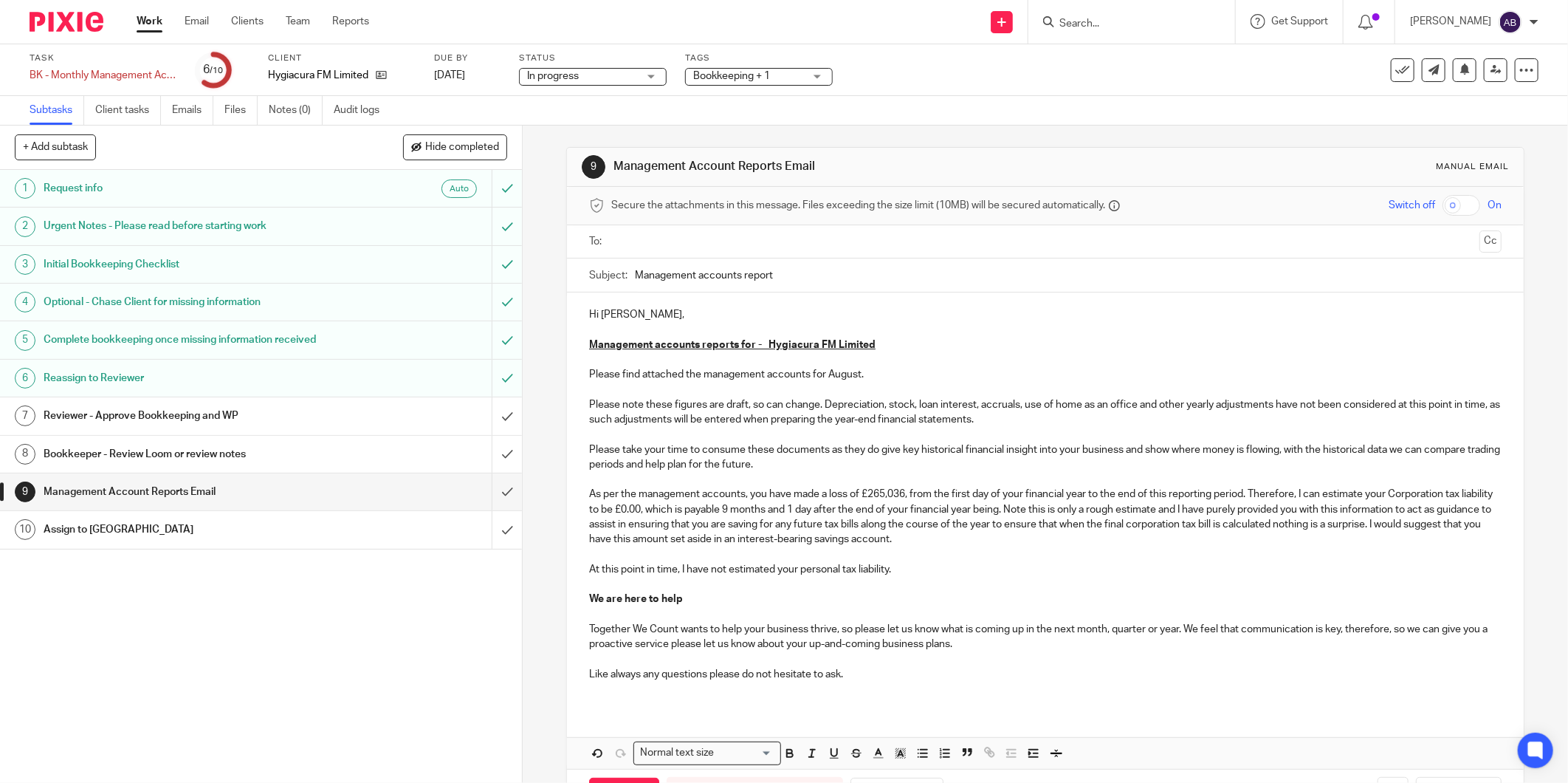
scroll to position [0, 0]
click at [630, 408] on p "Please note these figures are draft, so can change. Depreciation, stock, loan i…" at bounding box center [1046, 503] width 913 height 210
click at [809, 278] on input "Management accounts report" at bounding box center [1068, 275] width 866 height 33
paste input "July-25"
click at [779, 274] on input "Management accounts report-July-25" at bounding box center [1068, 275] width 866 height 33
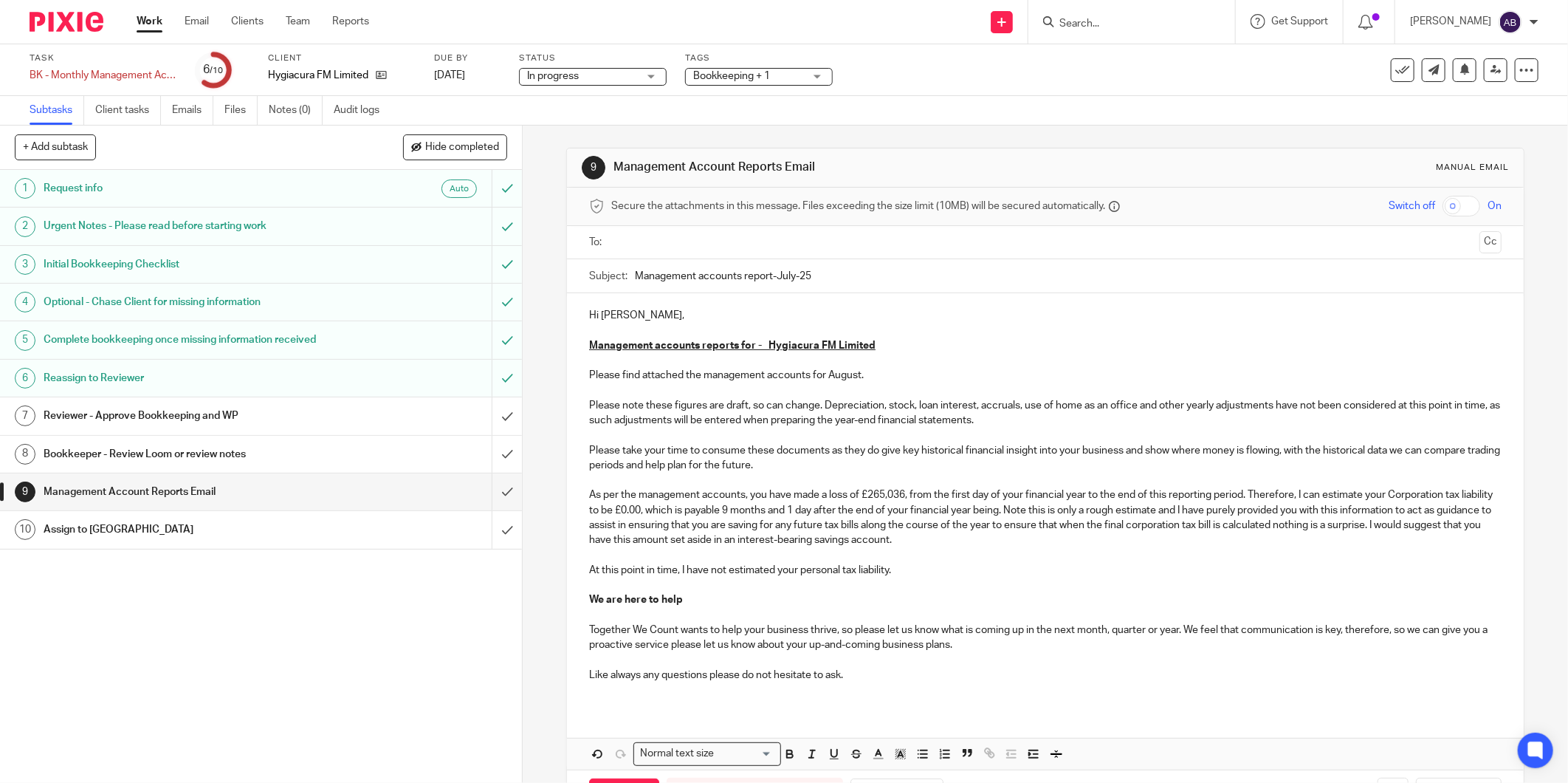
click at [779, 274] on input "Management accounts report-July-25" at bounding box center [1068, 275] width 866 height 33
type input "Management accounts report-August-25"
click at [679, 244] on input "text" at bounding box center [1045, 242] width 857 height 17
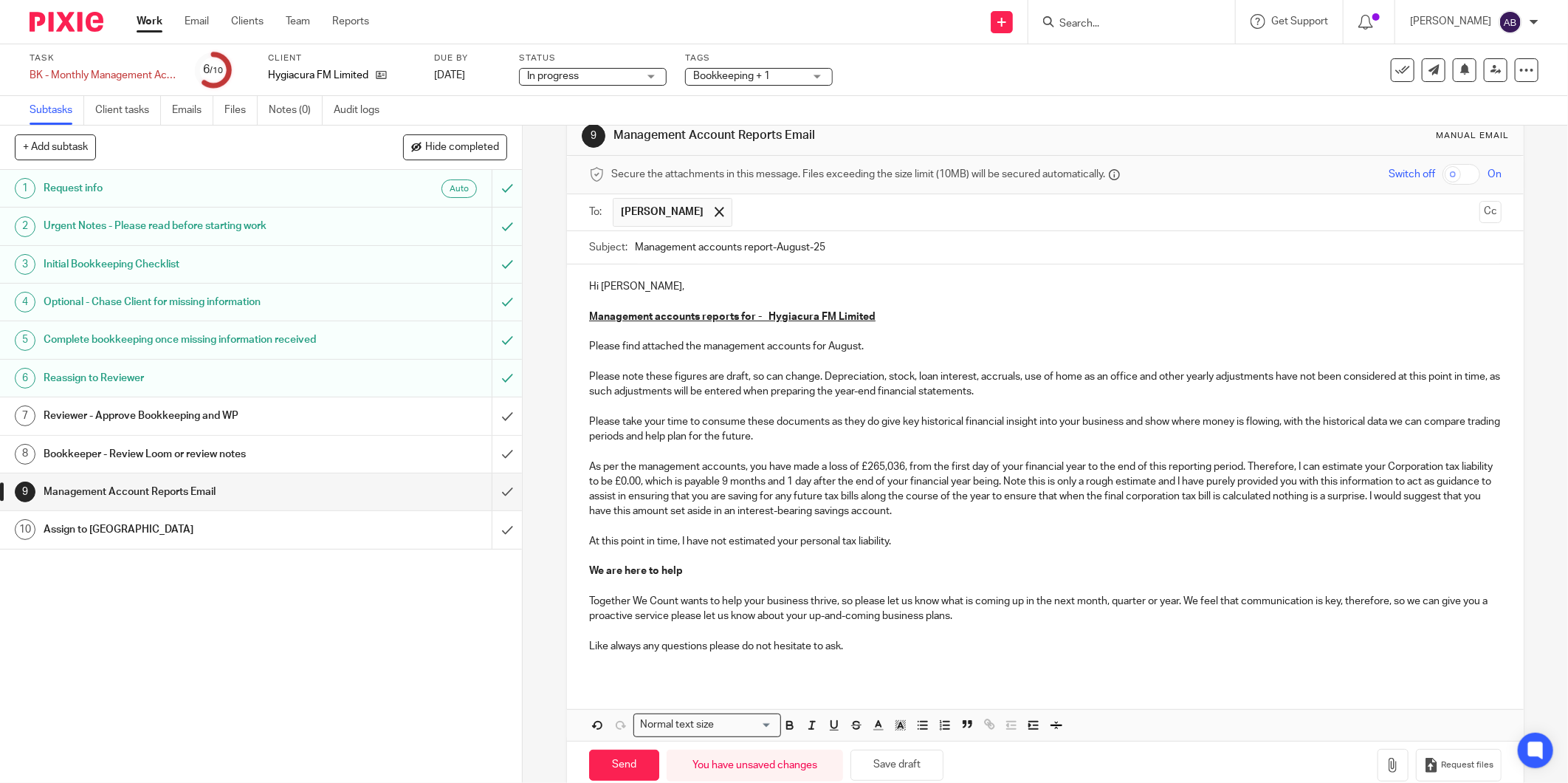
scroll to position [62, 0]
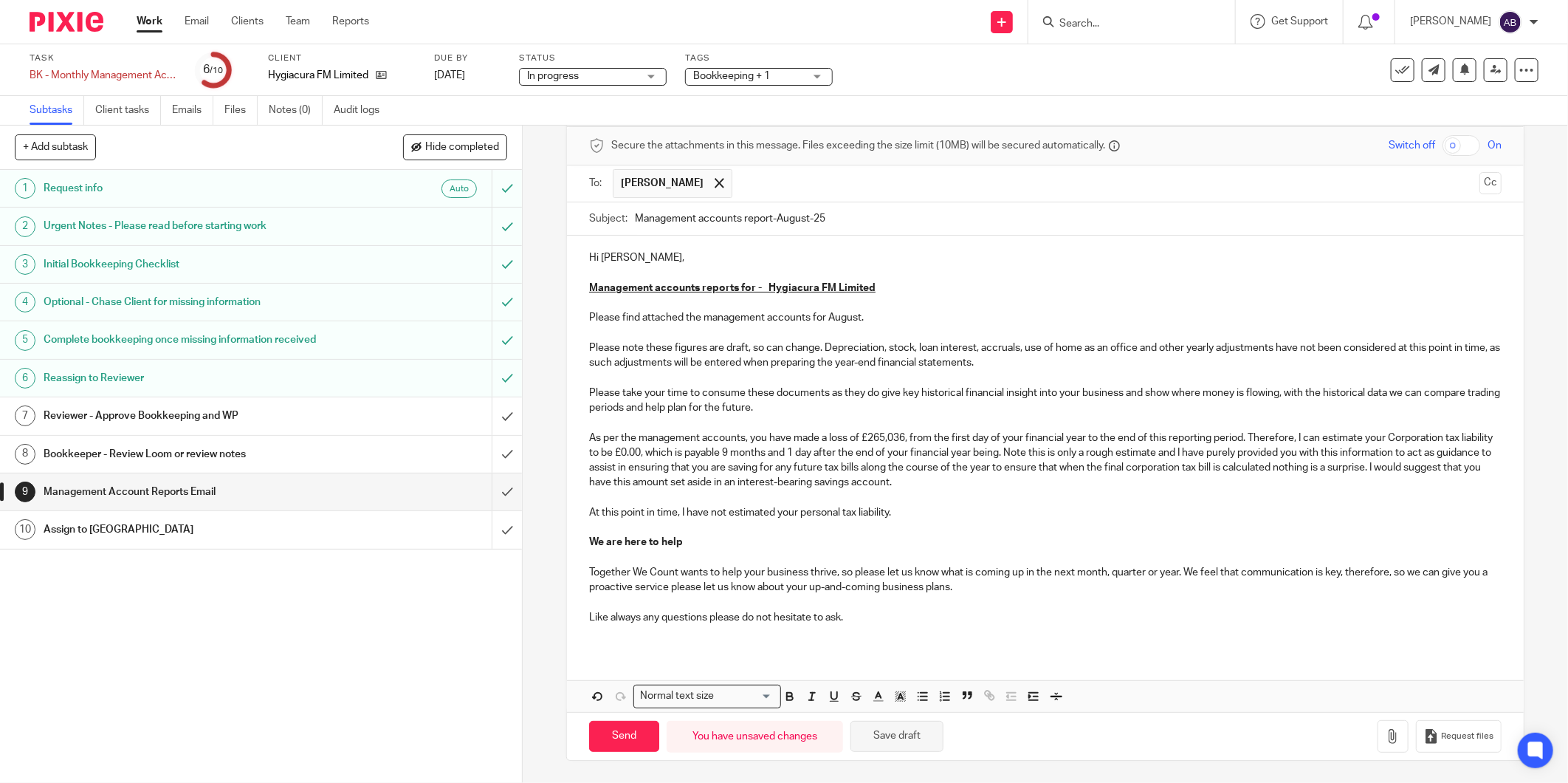
click at [872, 729] on button "Save draft" at bounding box center [897, 737] width 93 height 31
click at [1379, 742] on button "button" at bounding box center [1393, 737] width 31 height 33
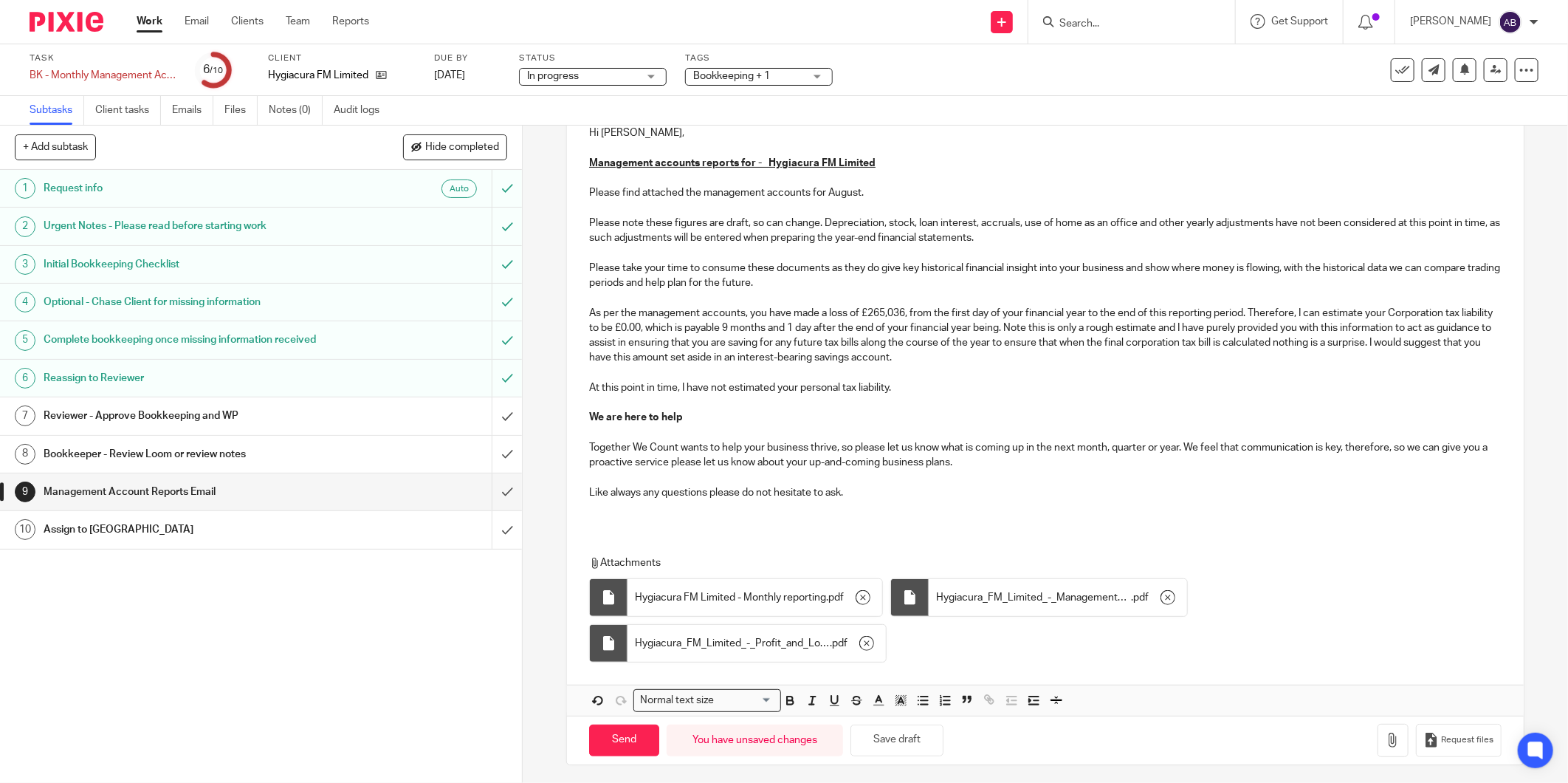
scroll to position [192, 0]
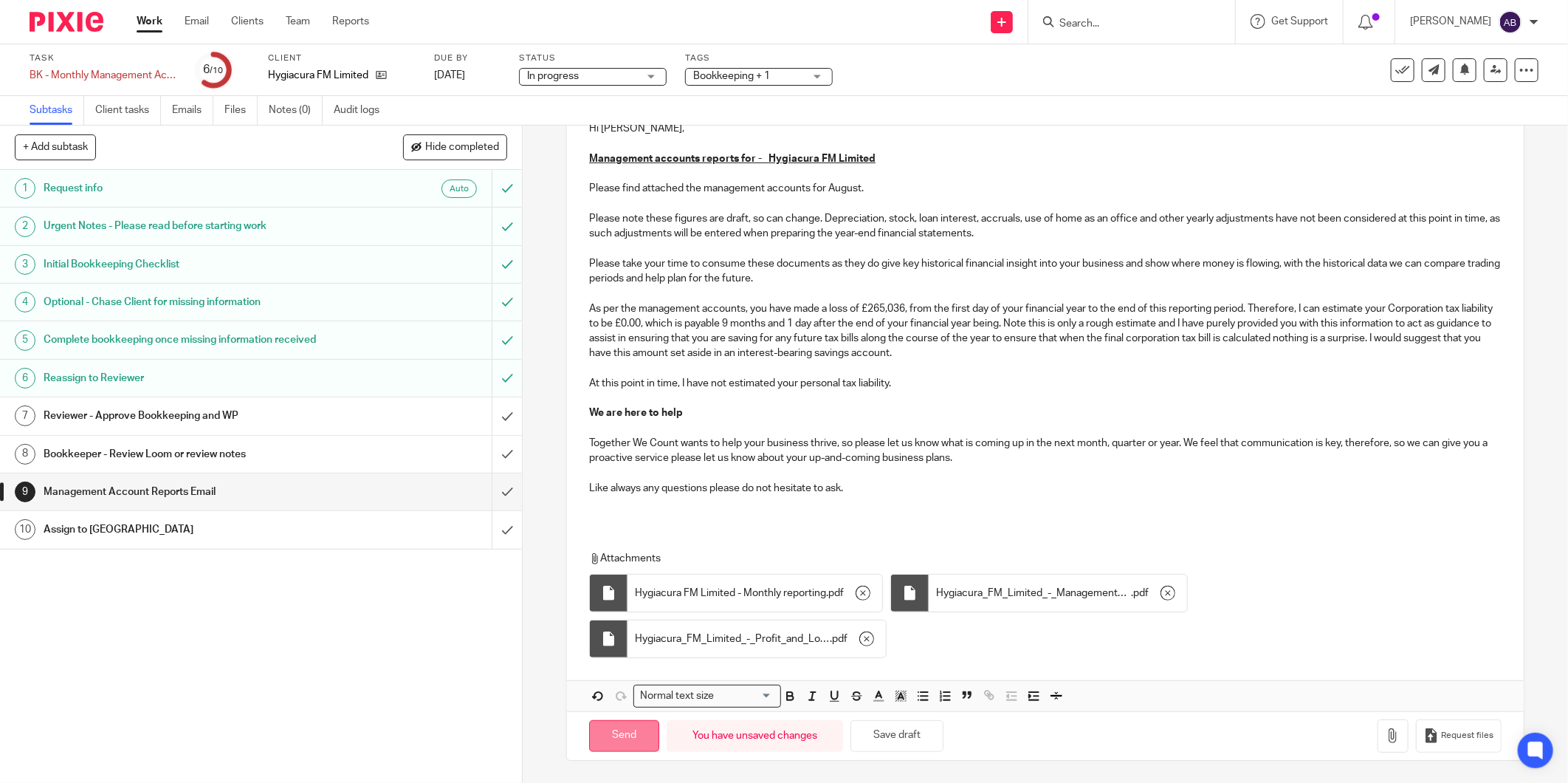
click at [629, 742] on input "Send" at bounding box center [624, 736] width 70 height 31
type input "Sent"
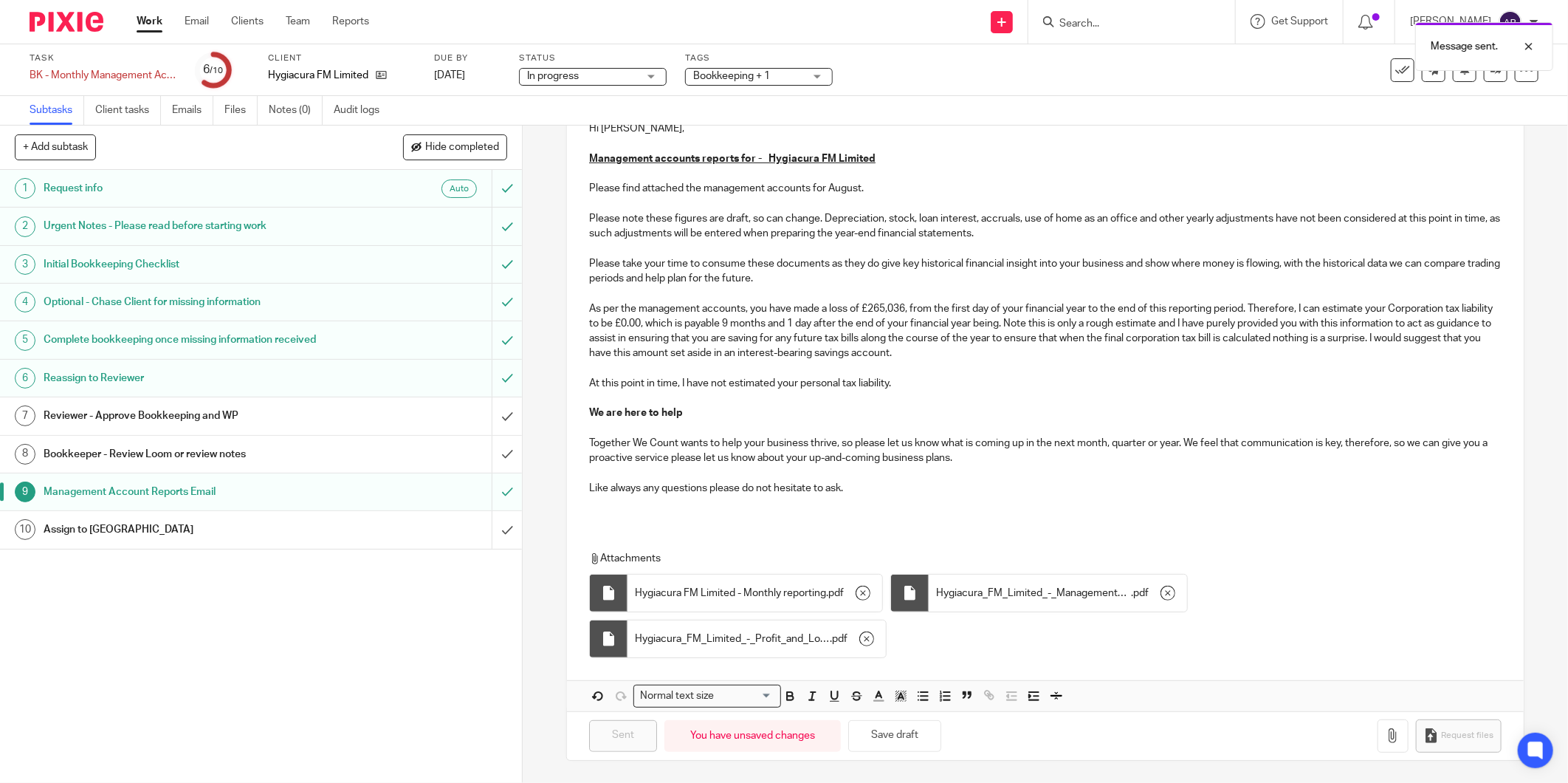
click at [353, 534] on div "Assign to PA" at bounding box center [260, 529] width 433 height 22
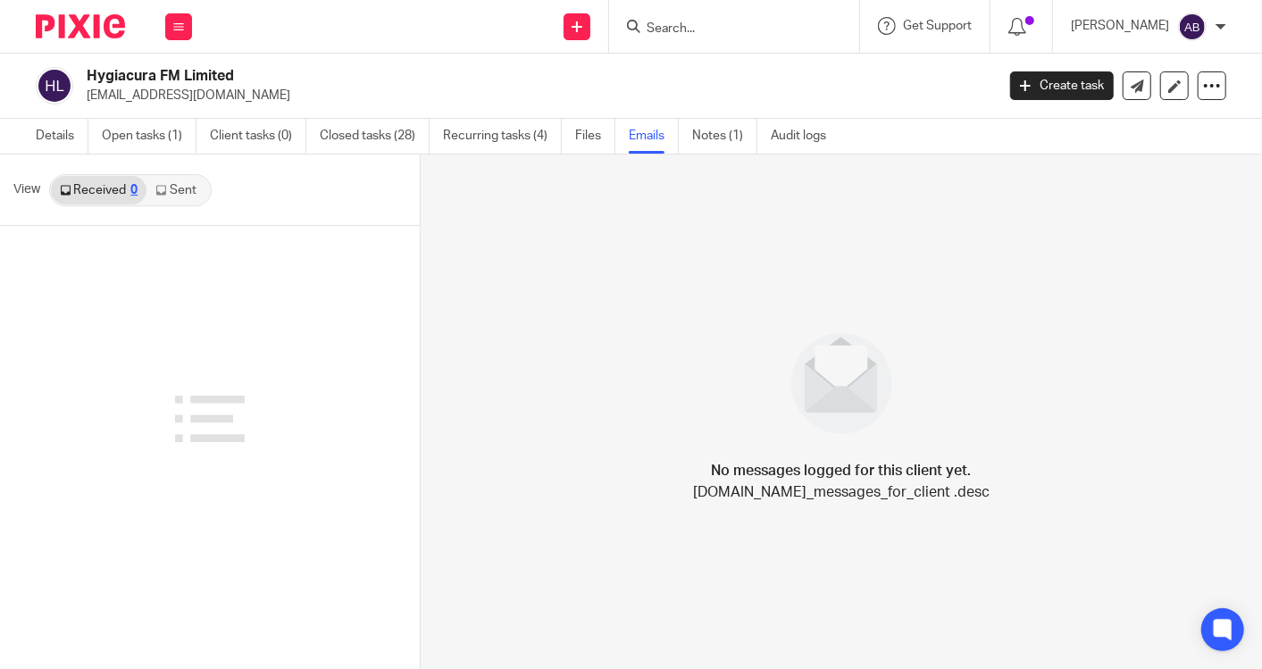
click at [688, 21] on input "Search" at bounding box center [725, 29] width 161 height 16
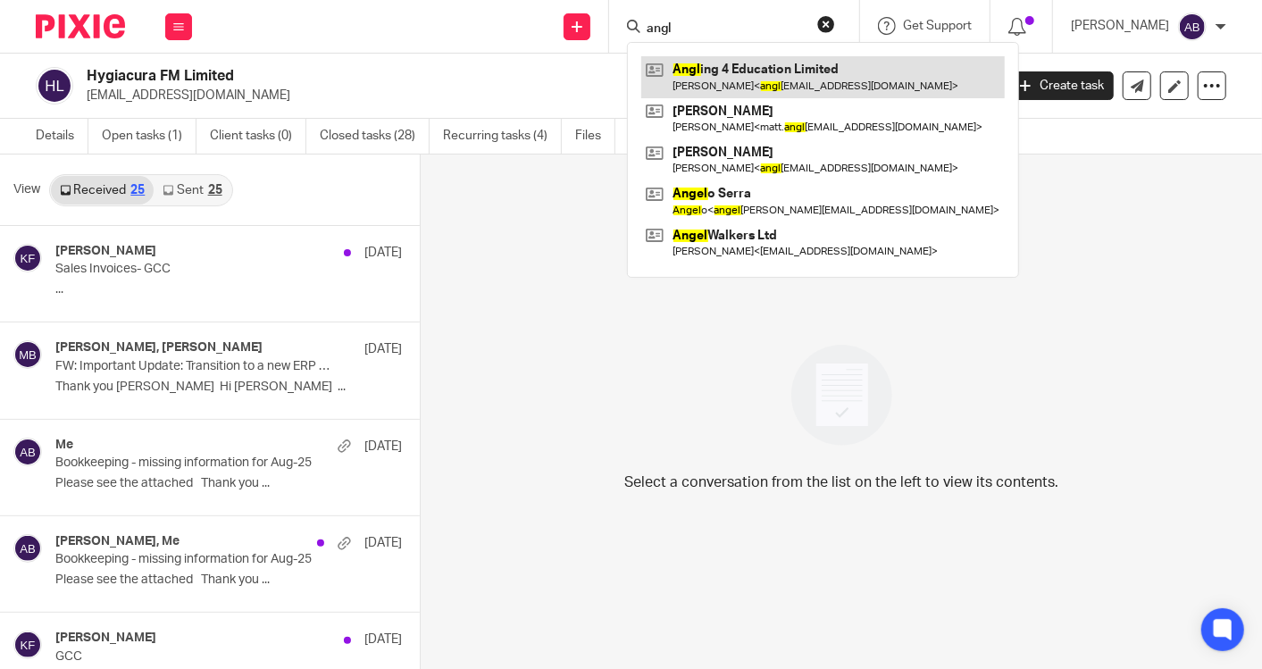
type input "angl"
click at [735, 82] on link at bounding box center [822, 76] width 363 height 41
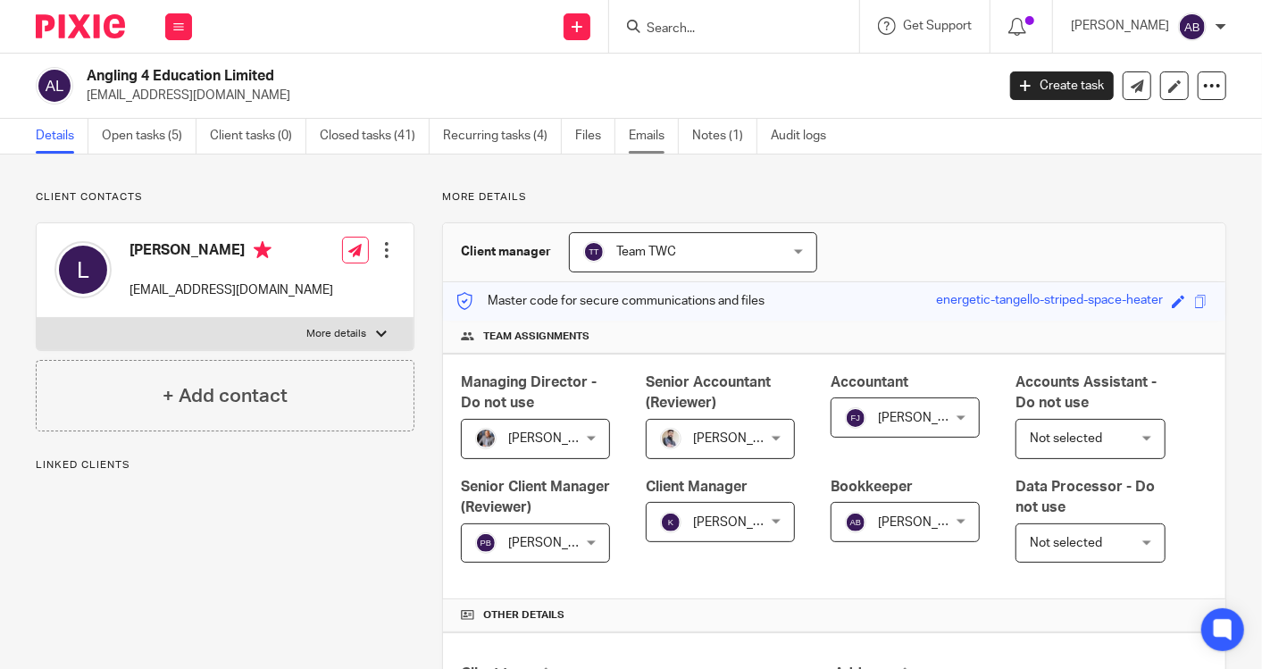
click at [640, 134] on link "Emails" at bounding box center [654, 136] width 50 height 35
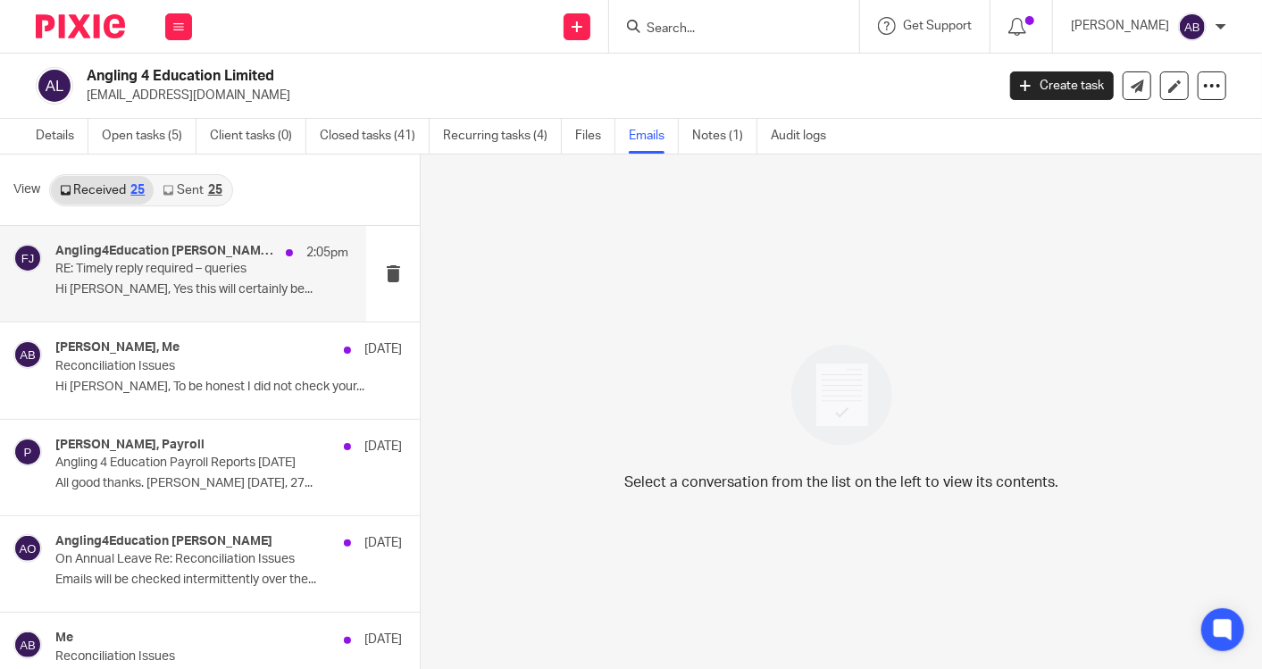
click at [191, 288] on p "Hi [PERSON_NAME], Yes this will certainly be..." at bounding box center [201, 289] width 293 height 15
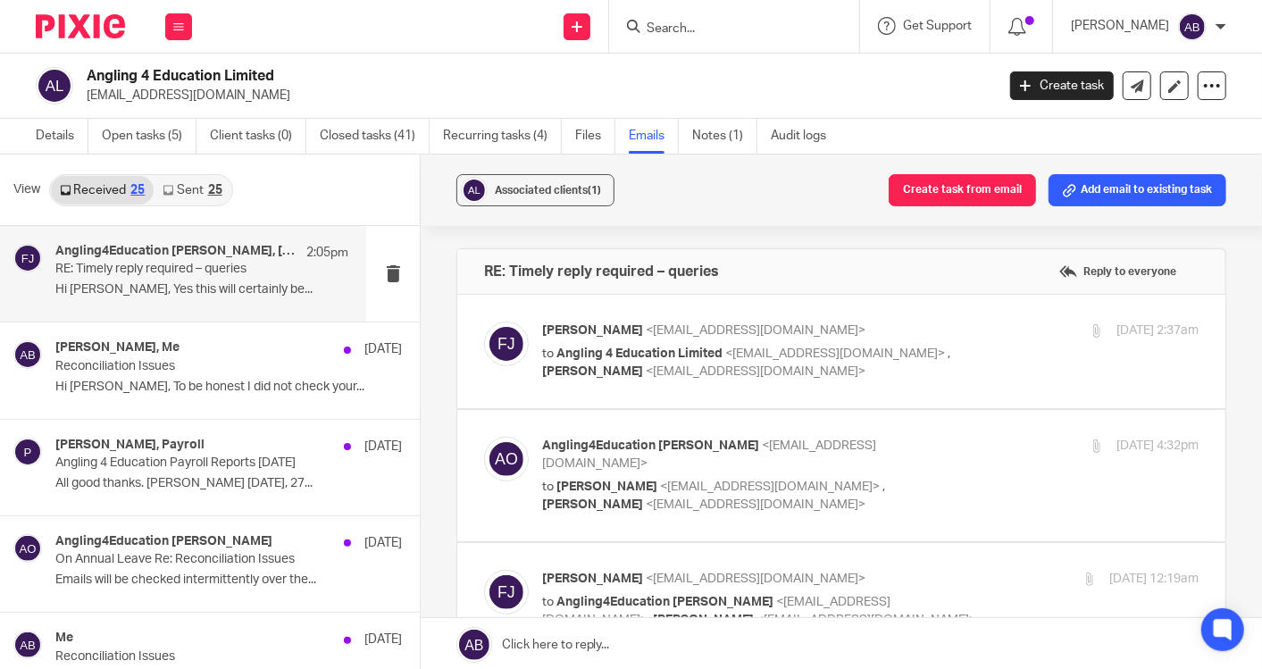
click at [894, 381] on label at bounding box center [841, 351] width 768 height 113
click at [484, 321] on input "checkbox" at bounding box center [483, 321] width 1 height 1
checkbox input "true"
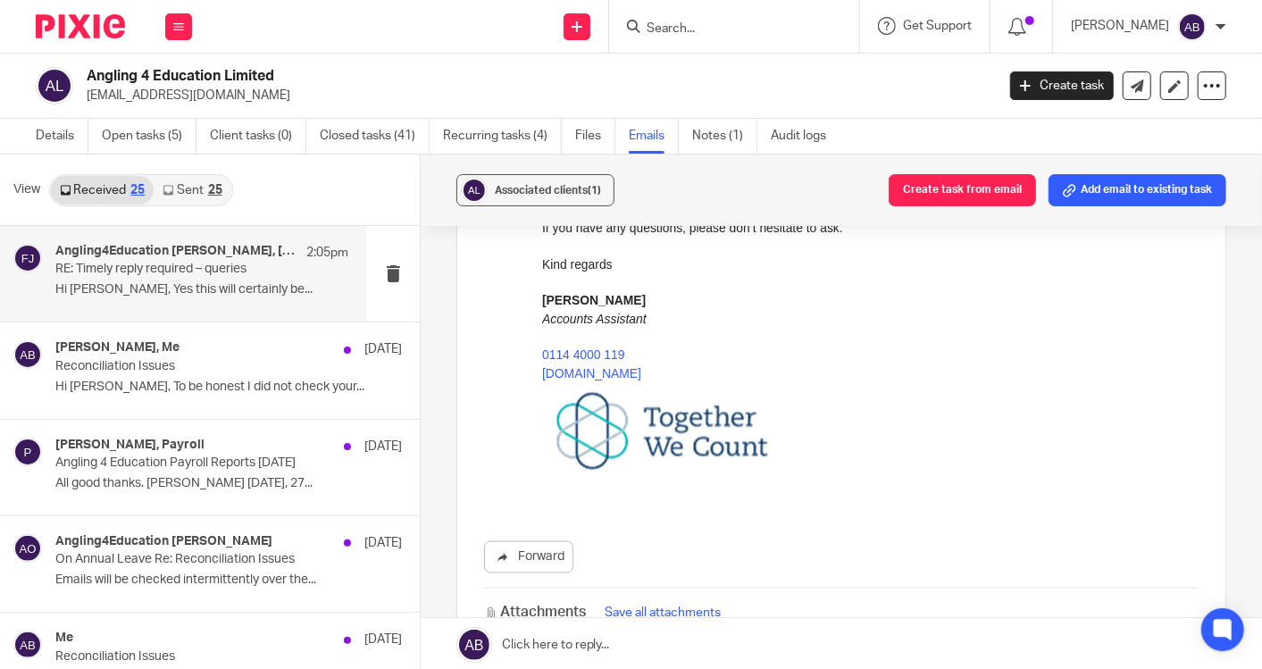
scroll to position [1984, 0]
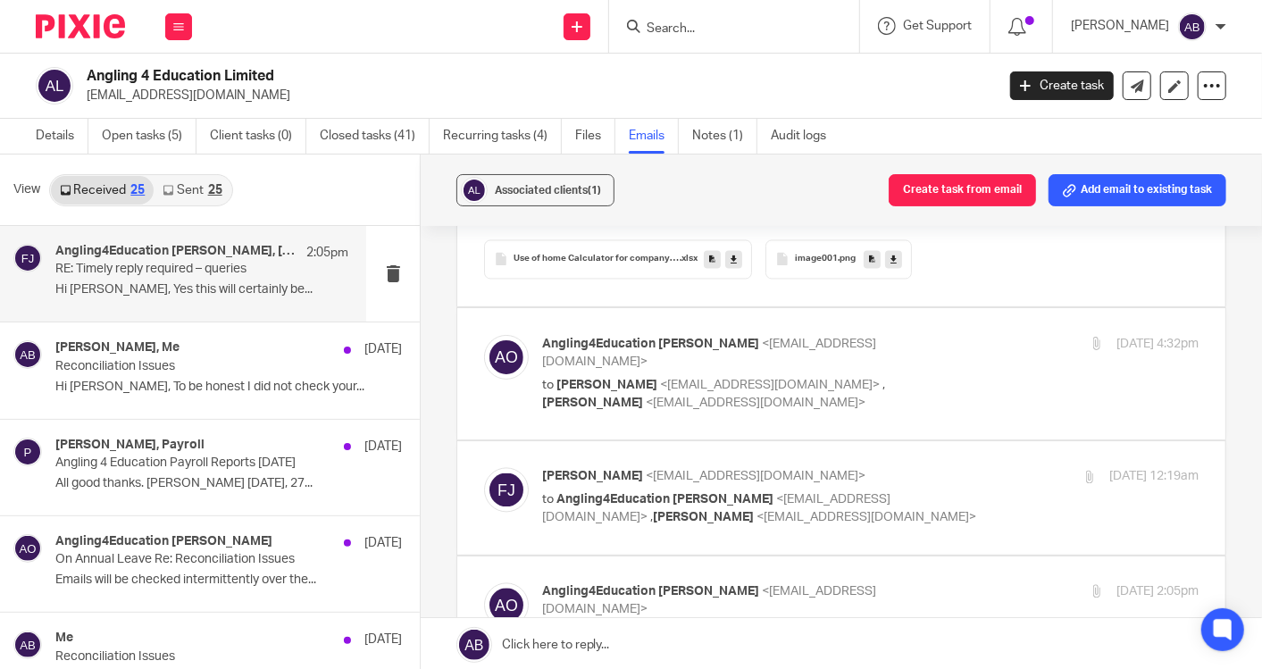
click at [953, 376] on p "to [PERSON_NAME] <[EMAIL_ADDRESS][DOMAIN_NAME]> , [PERSON_NAME] <[EMAIL_ADDRESS…" at bounding box center [761, 394] width 438 height 37
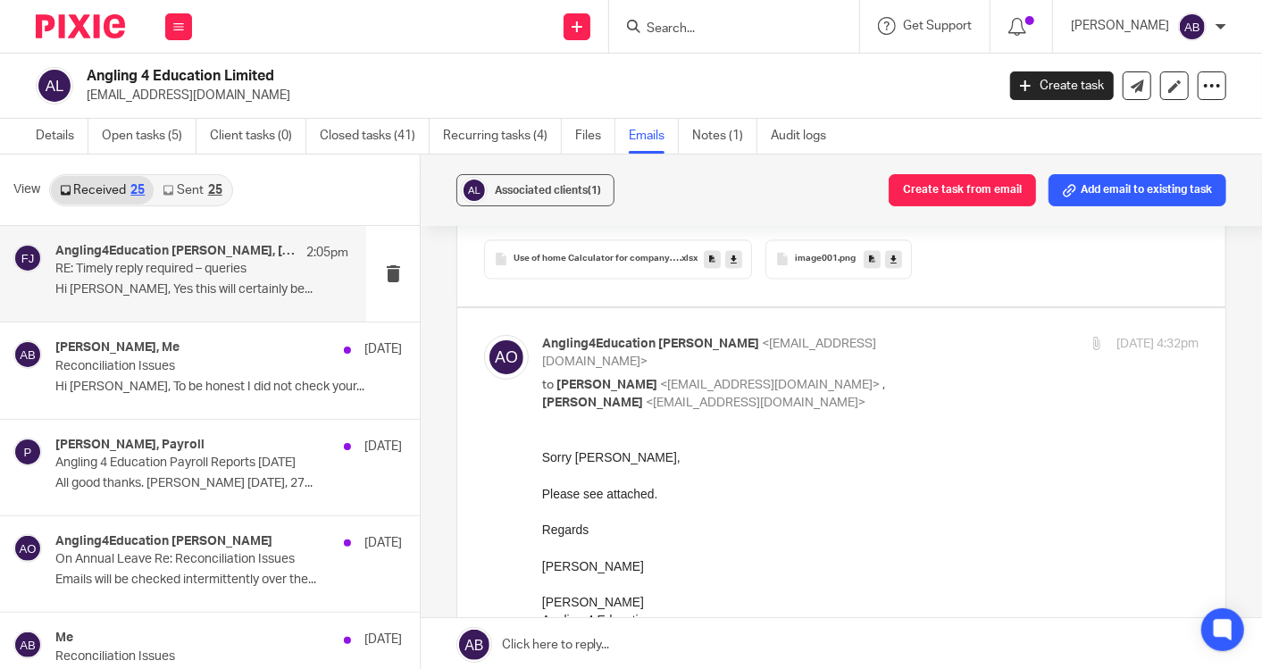
scroll to position [0, 0]
click at [949, 376] on p "to [PERSON_NAME] <[EMAIL_ADDRESS][DOMAIN_NAME]> , [PERSON_NAME] <[EMAIL_ADDRESS…" at bounding box center [761, 394] width 438 height 37
checkbox input "false"
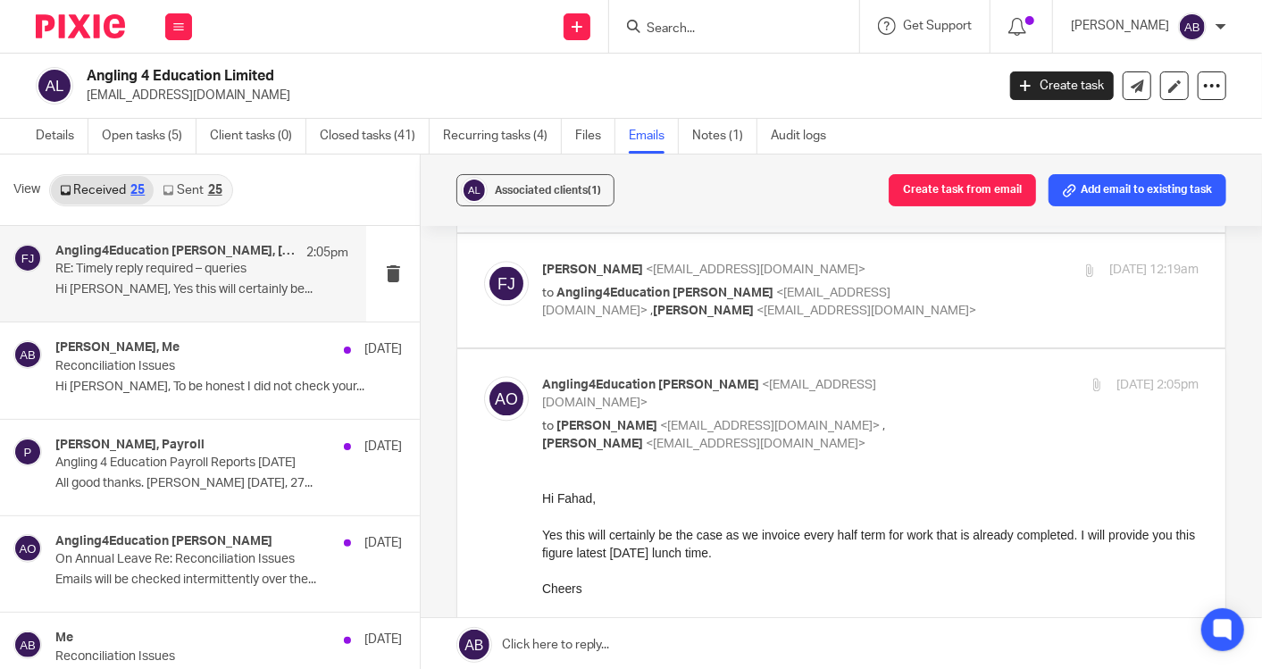
scroll to position [2480, 0]
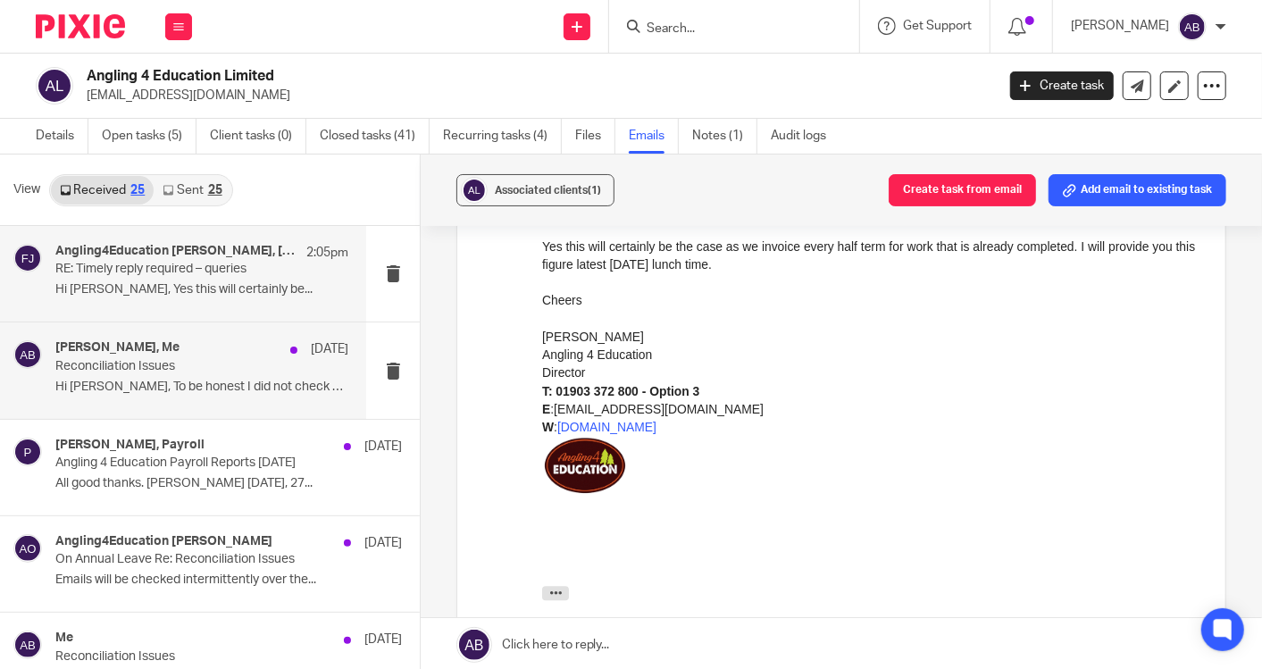
click at [185, 389] on p "Hi [PERSON_NAME], To be honest I did not check your..." at bounding box center [201, 387] width 293 height 15
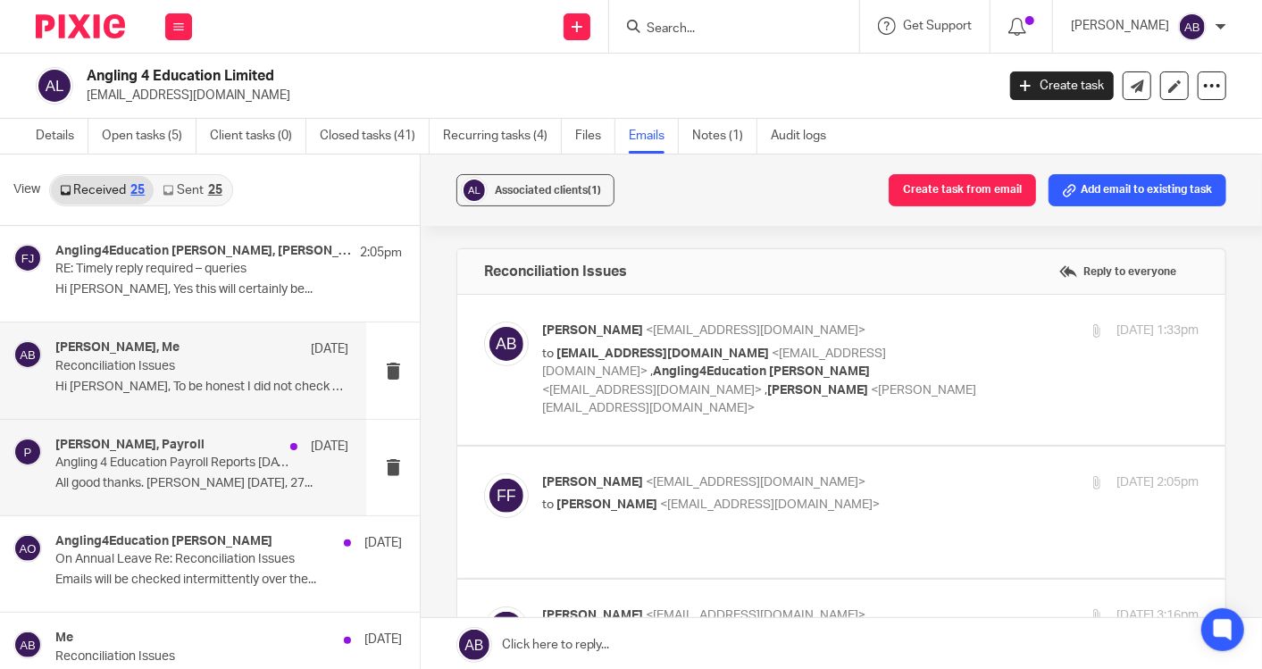
scroll to position [0, 0]
click at [137, 469] on p "Angling 4 Education Payroll Reports August 2025" at bounding box center [172, 462] width 234 height 15
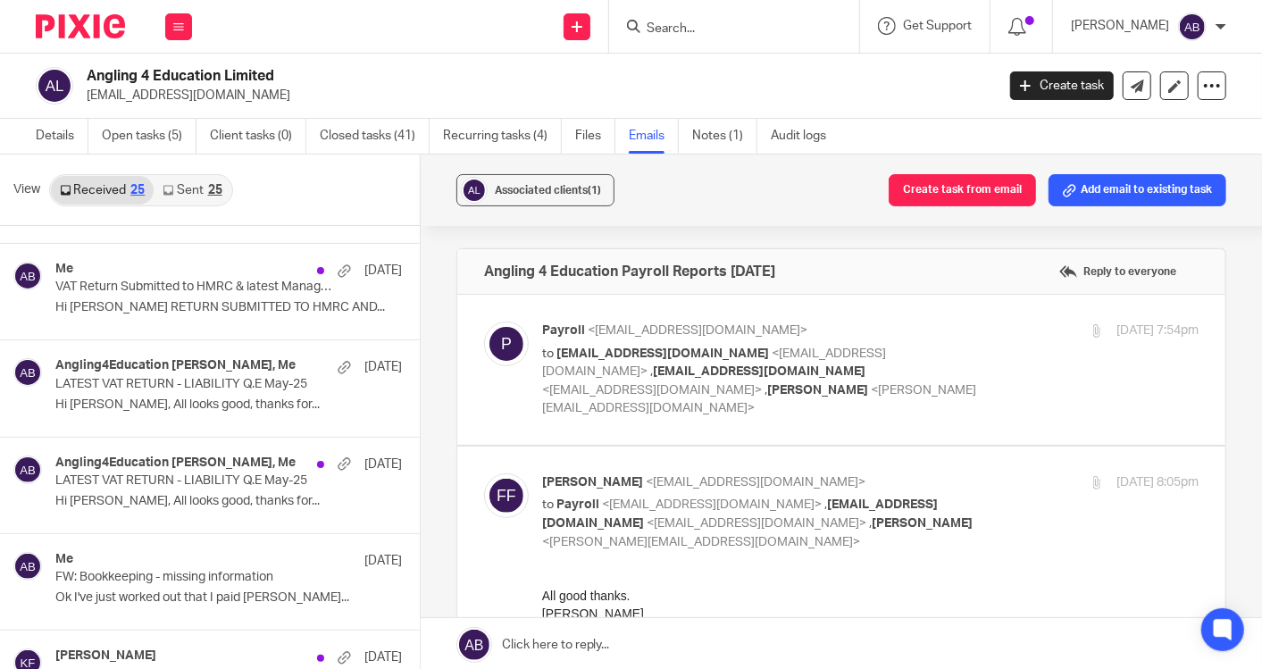
scroll to position [1091, 0]
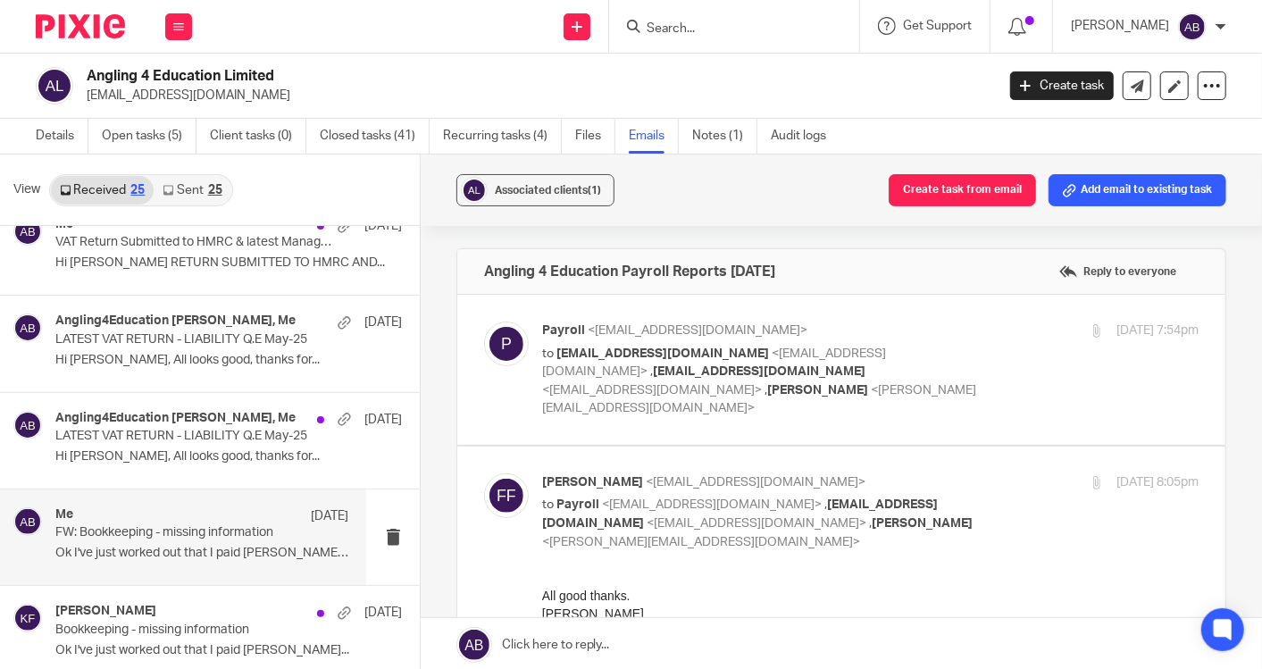
click at [169, 520] on div "Me 2 Jul" at bounding box center [201, 516] width 293 height 18
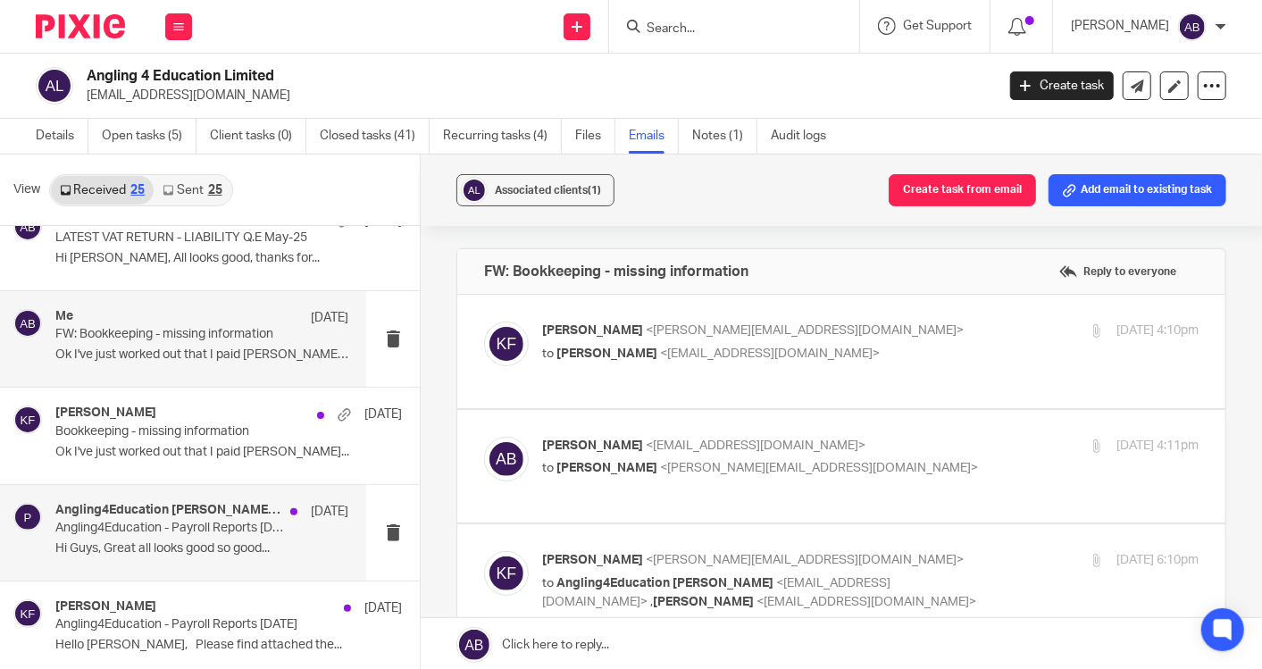
scroll to position [0, 0]
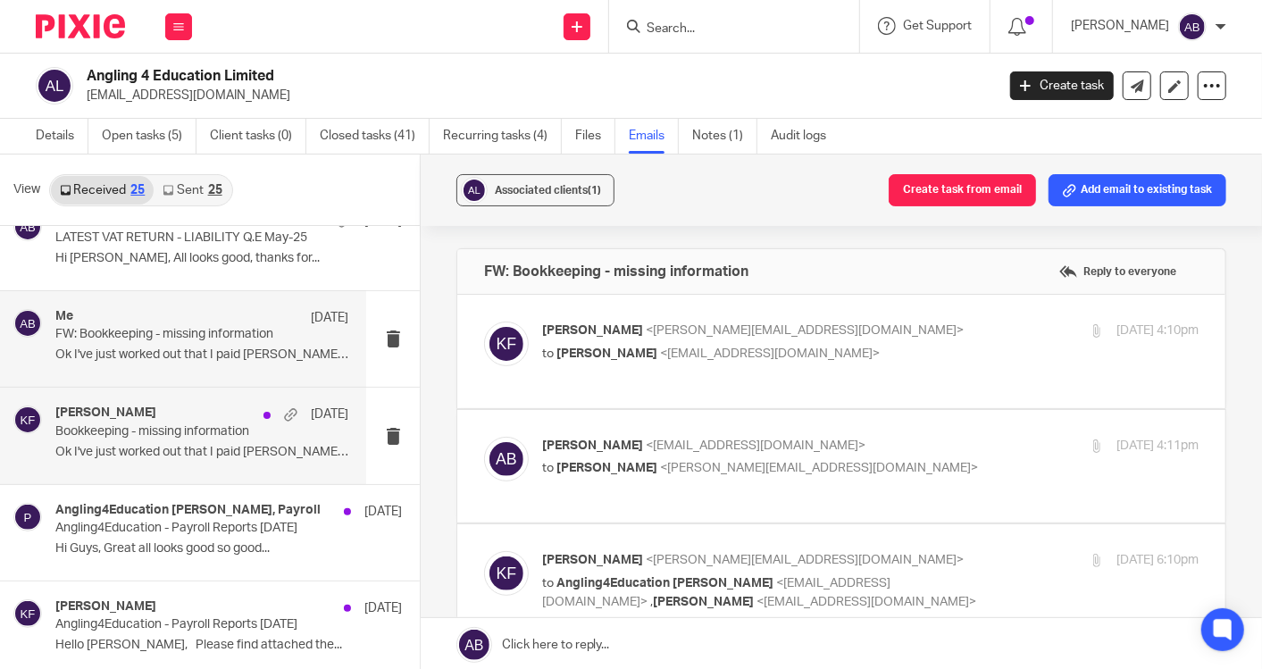
click at [166, 454] on p "Ok I've just worked out that I paid Sue..." at bounding box center [201, 452] width 293 height 15
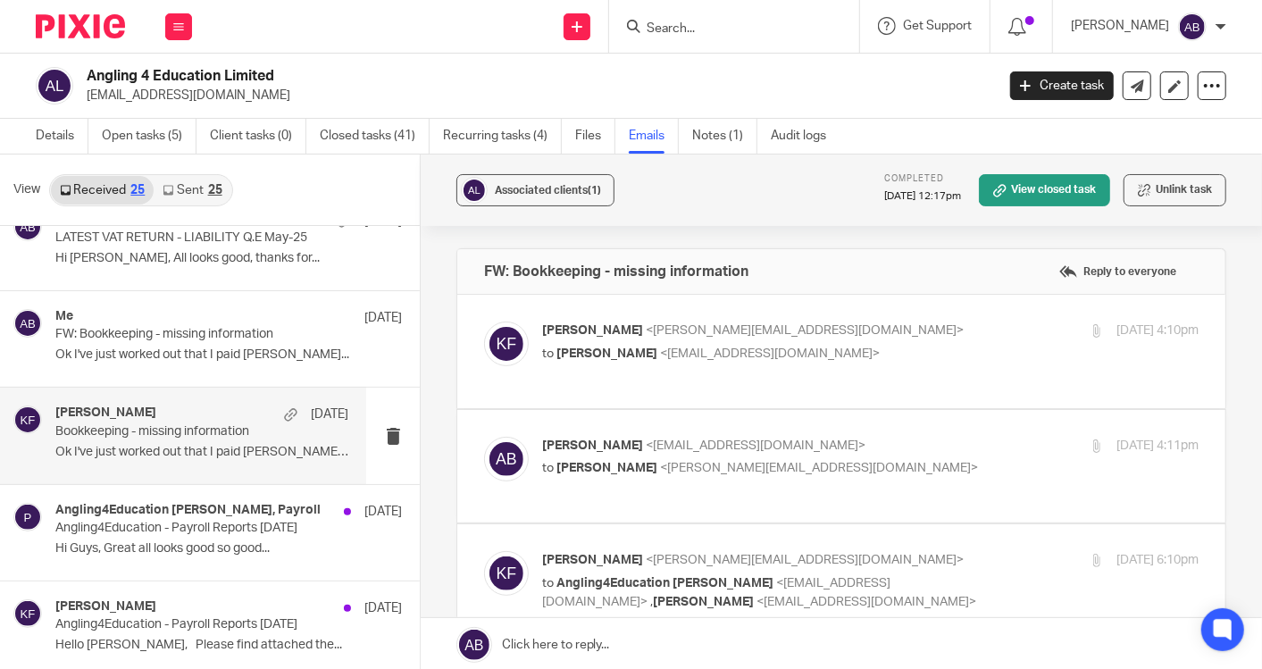
click at [912, 334] on p "Kim Faulkner <kim@togetherwecount.co.uk>" at bounding box center [761, 330] width 438 height 19
checkbox input "true"
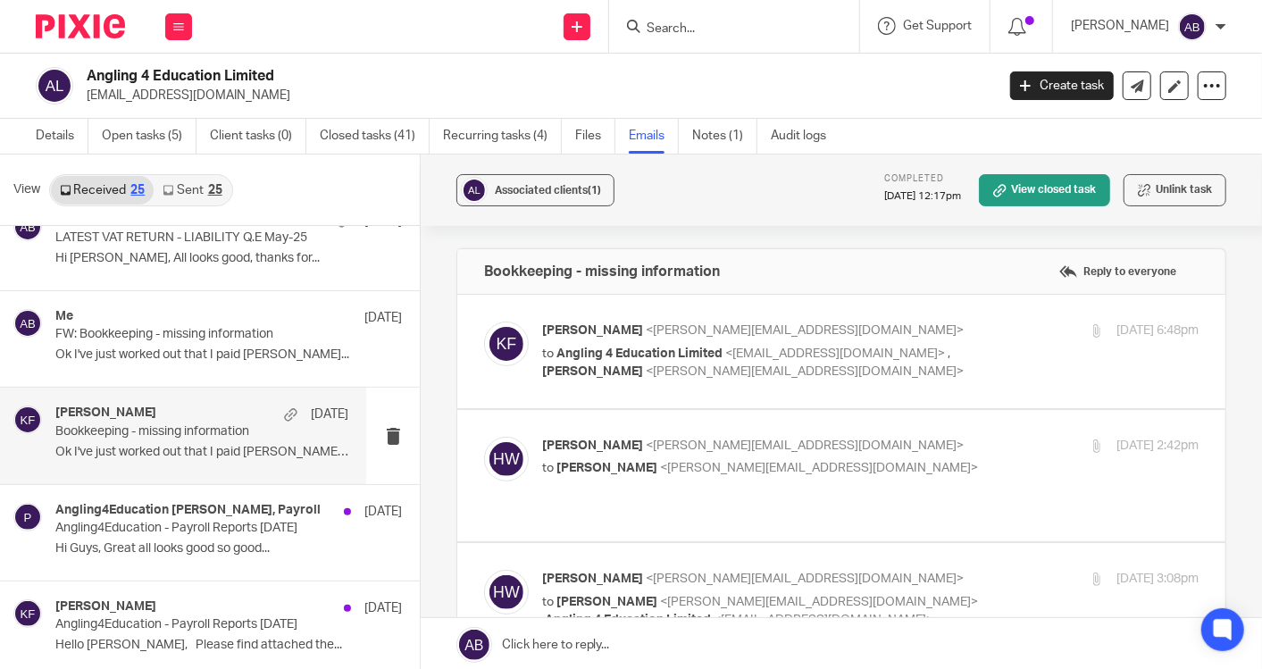
click at [948, 345] on p "to Angling 4 Education Limited <angling4education@gmail.com> , Hannah Whitham <…" at bounding box center [761, 363] width 438 height 37
checkbox input "true"
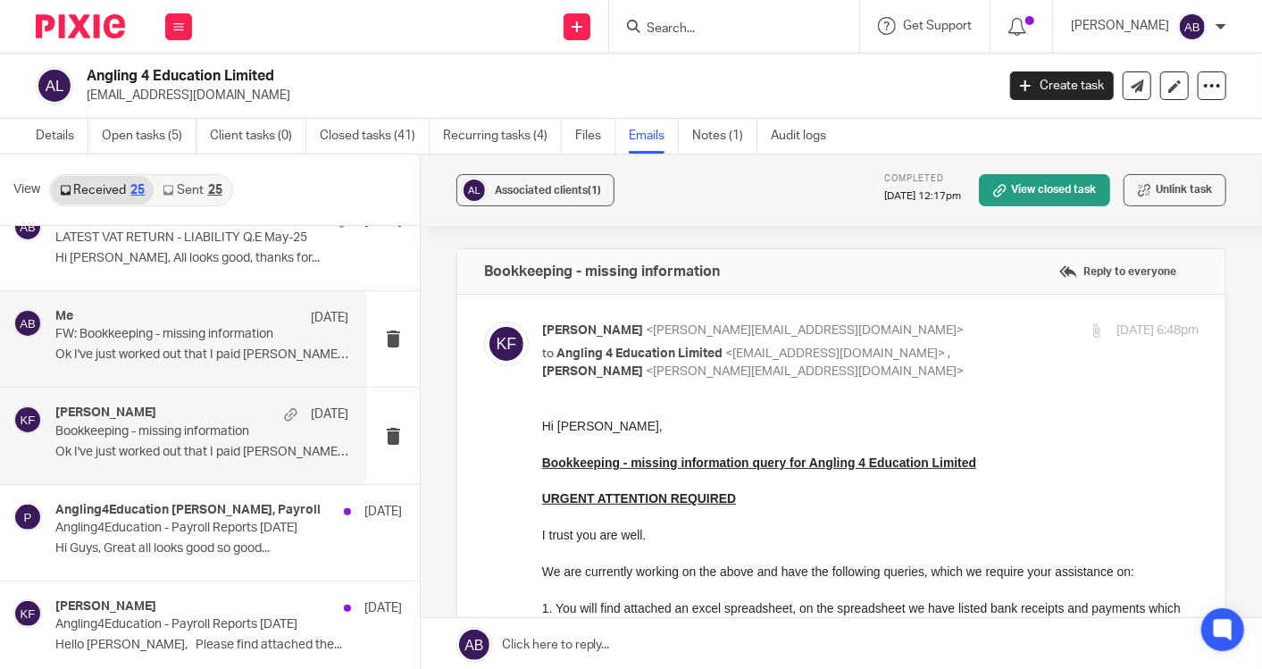
click at [178, 351] on p "Ok I've just worked out that I paid Sue..." at bounding box center [201, 354] width 293 height 15
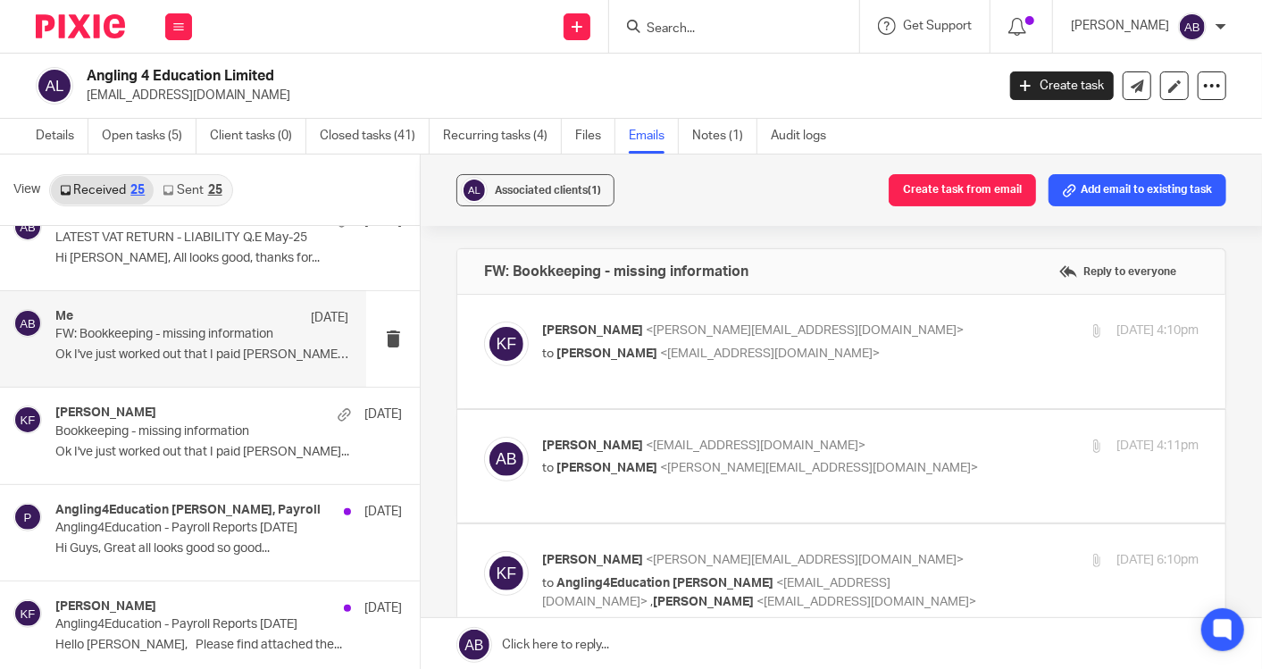
click at [925, 329] on p "Kim Faulkner <kim@togetherwecount.co.uk>" at bounding box center [761, 330] width 438 height 19
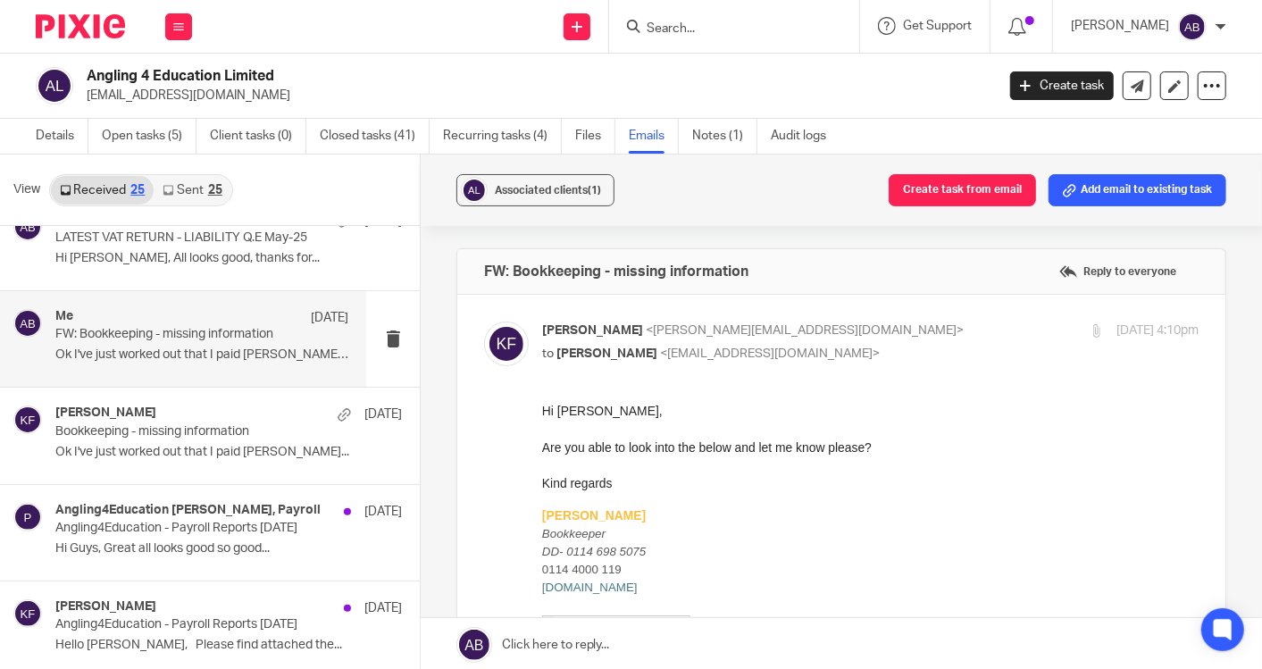
click at [925, 329] on p "Kim Faulkner <kim@togetherwecount.co.uk>" at bounding box center [761, 330] width 438 height 19
checkbox input "false"
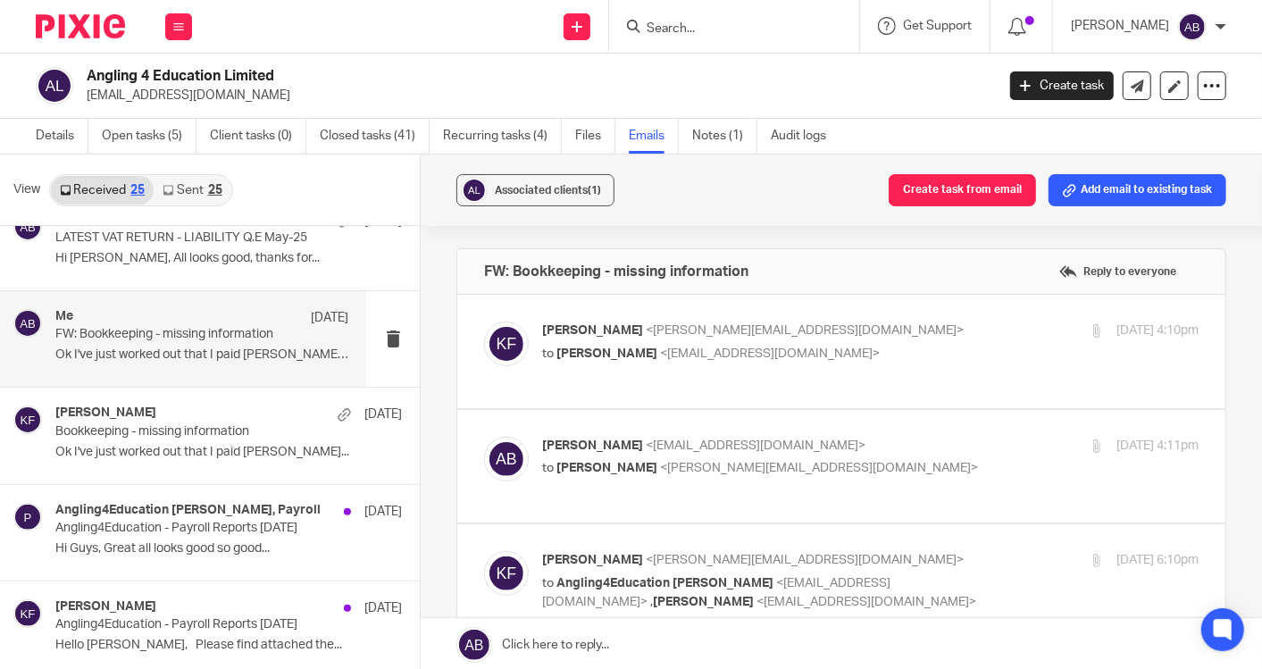
click at [922, 441] on p "Akshay Bhanushali <akshay@togetherwecount.co.uk>" at bounding box center [761, 446] width 438 height 19
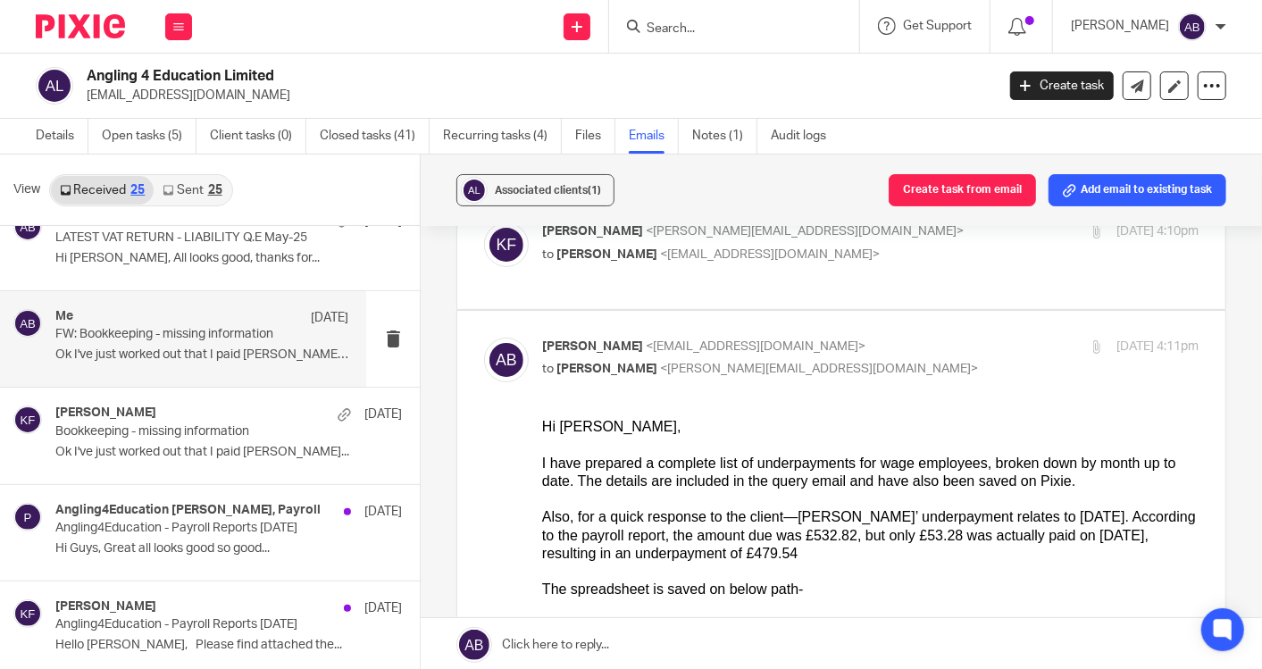
click at [911, 360] on p "to Kim Faulkner <kim@togetherwecount.co.uk>" at bounding box center [761, 369] width 438 height 19
checkbox input "false"
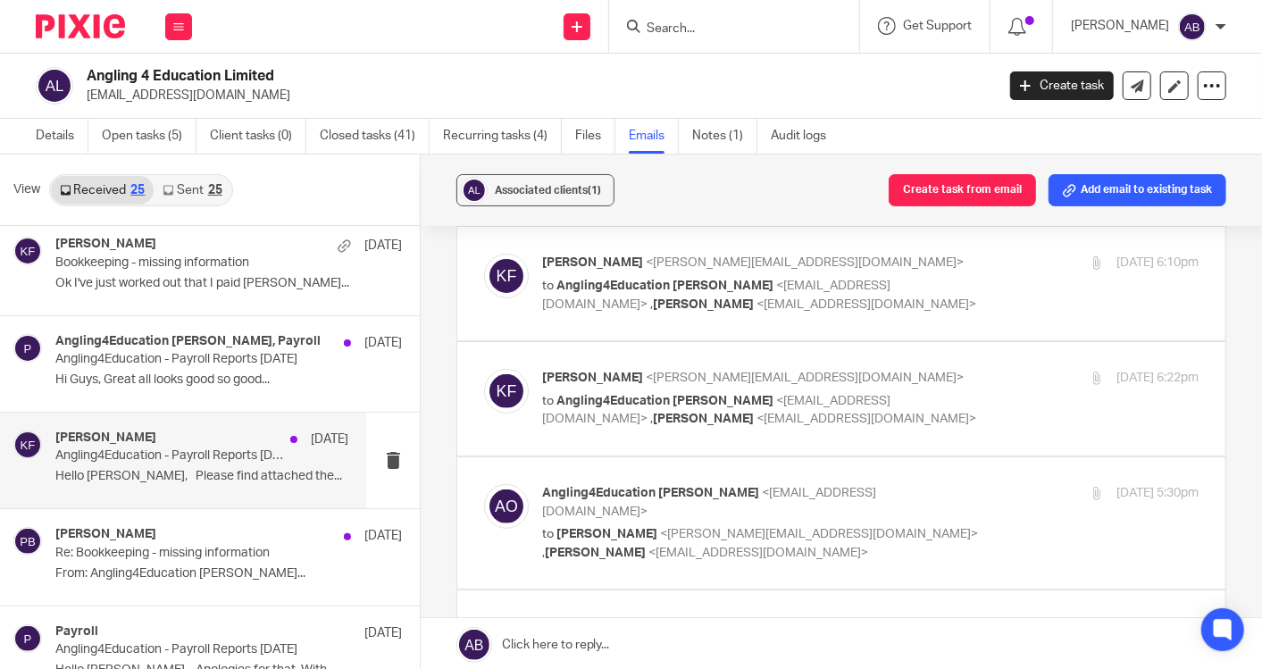
scroll to position [1488, 0]
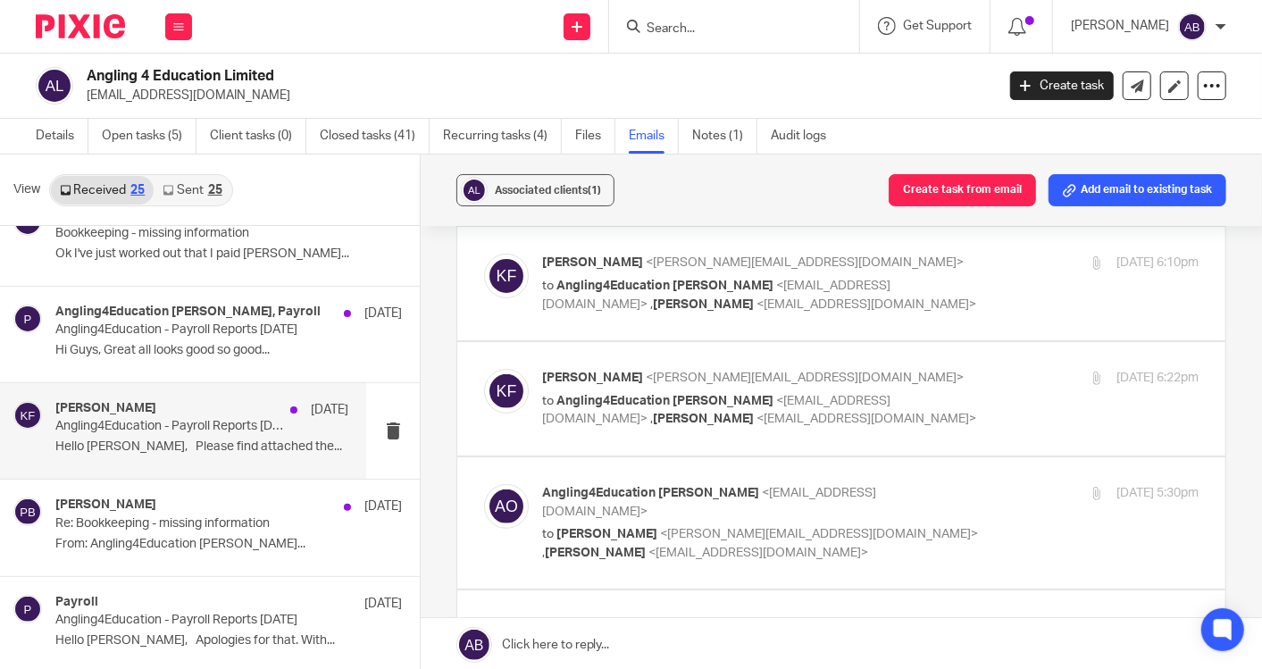
click at [189, 518] on p "Re: Bookkeeping - missing information" at bounding box center [193, 523] width 277 height 15
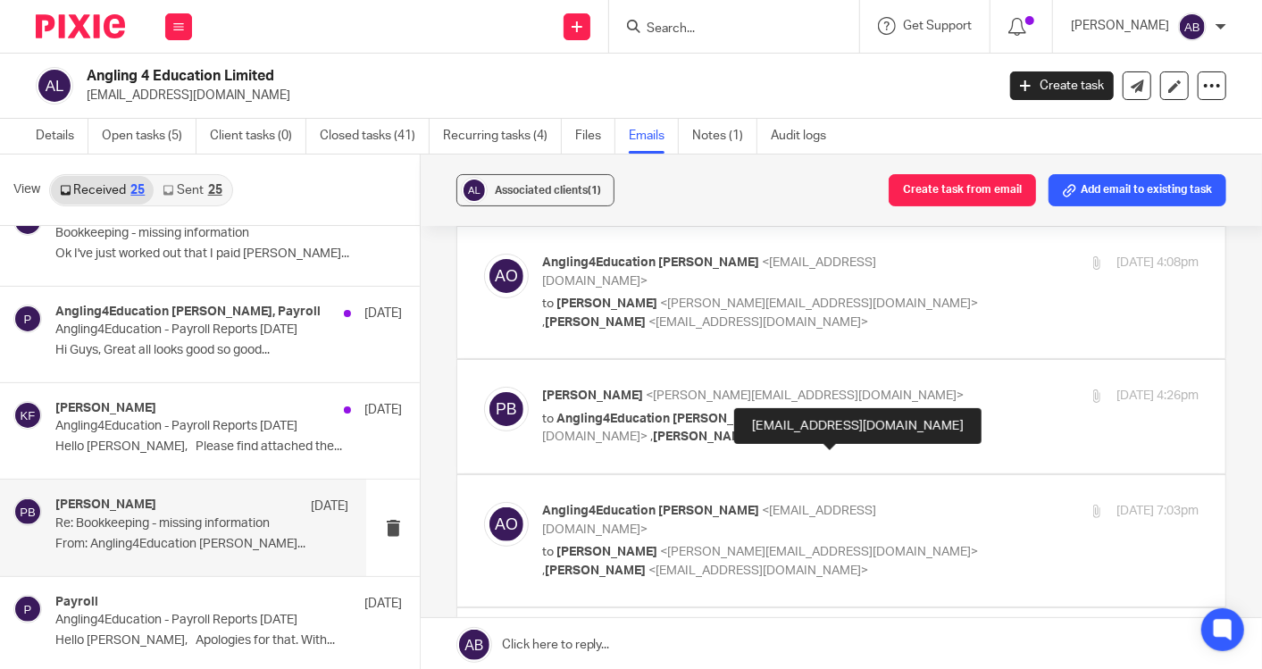
scroll to position [99, 0]
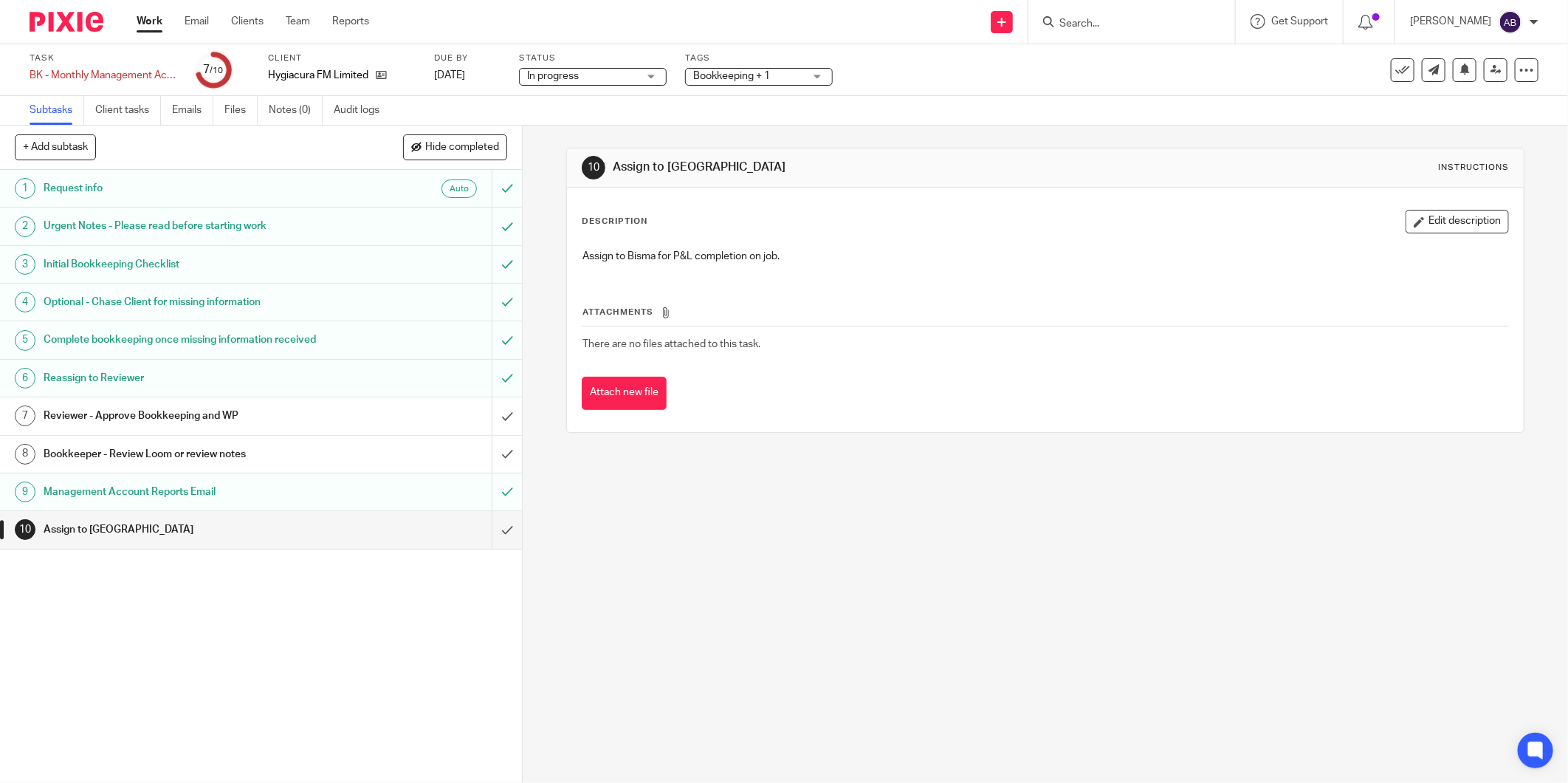
click at [305, 410] on h1 "Reviewer - Approve Bookkeeping and WP" at bounding box center [188, 415] width 289 height 22
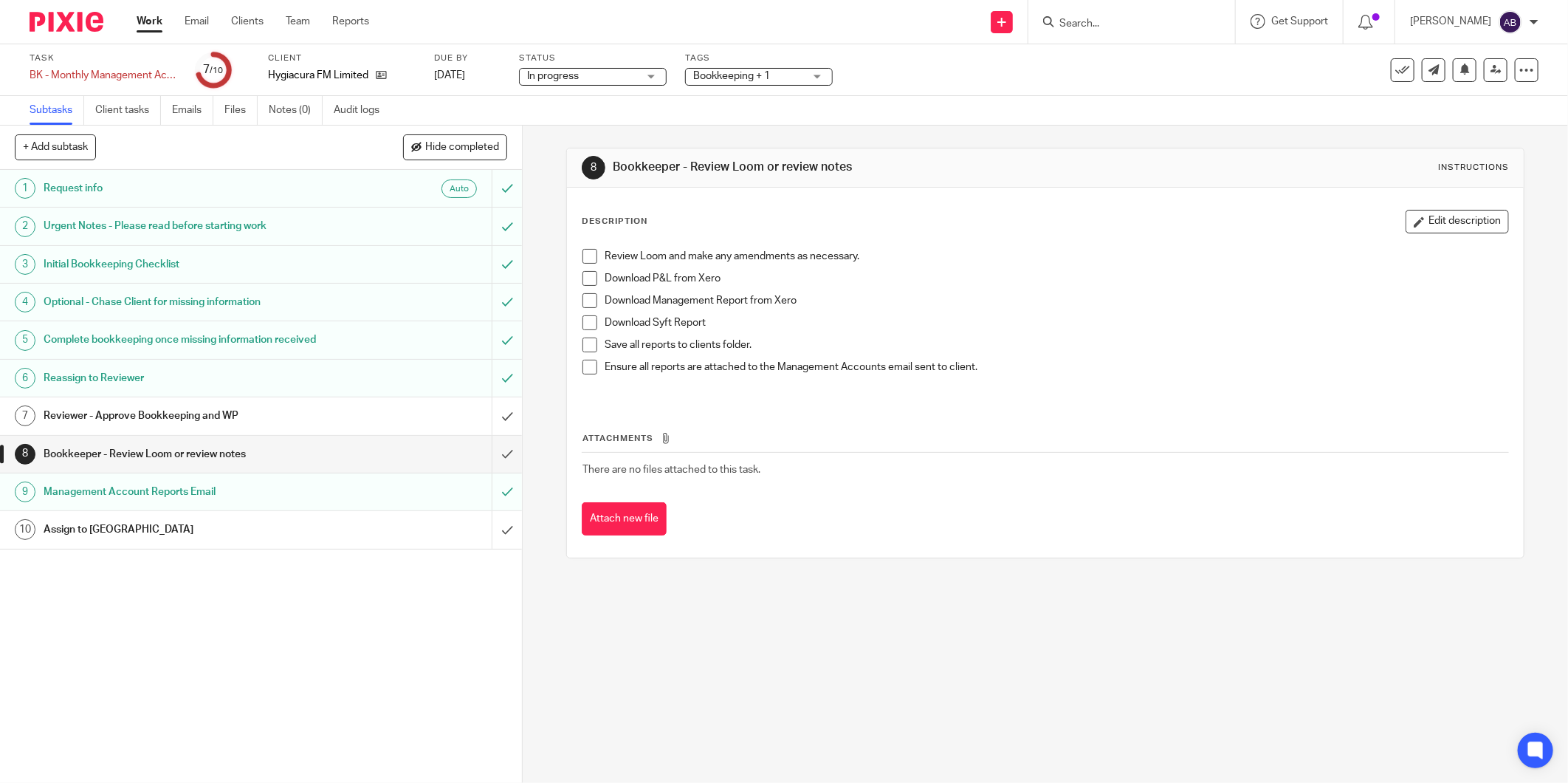
click at [583, 279] on span at bounding box center [590, 279] width 15 height 15
click at [583, 297] on span at bounding box center [590, 301] width 15 height 15
click at [583, 317] on span at bounding box center [590, 322] width 15 height 15
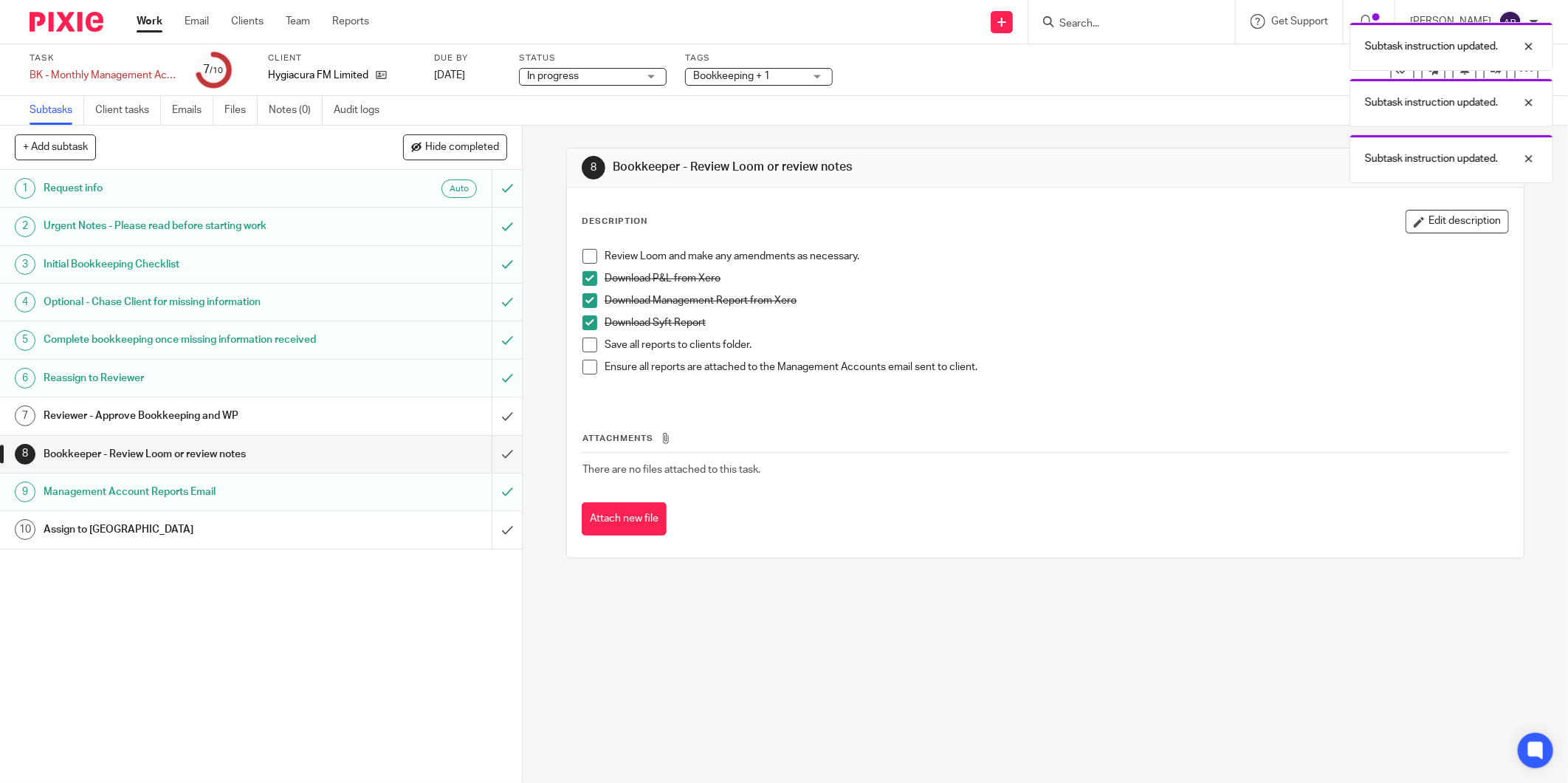
click at [583, 341] on span at bounding box center [590, 345] width 15 height 15
click at [583, 368] on span at bounding box center [590, 367] width 15 height 15
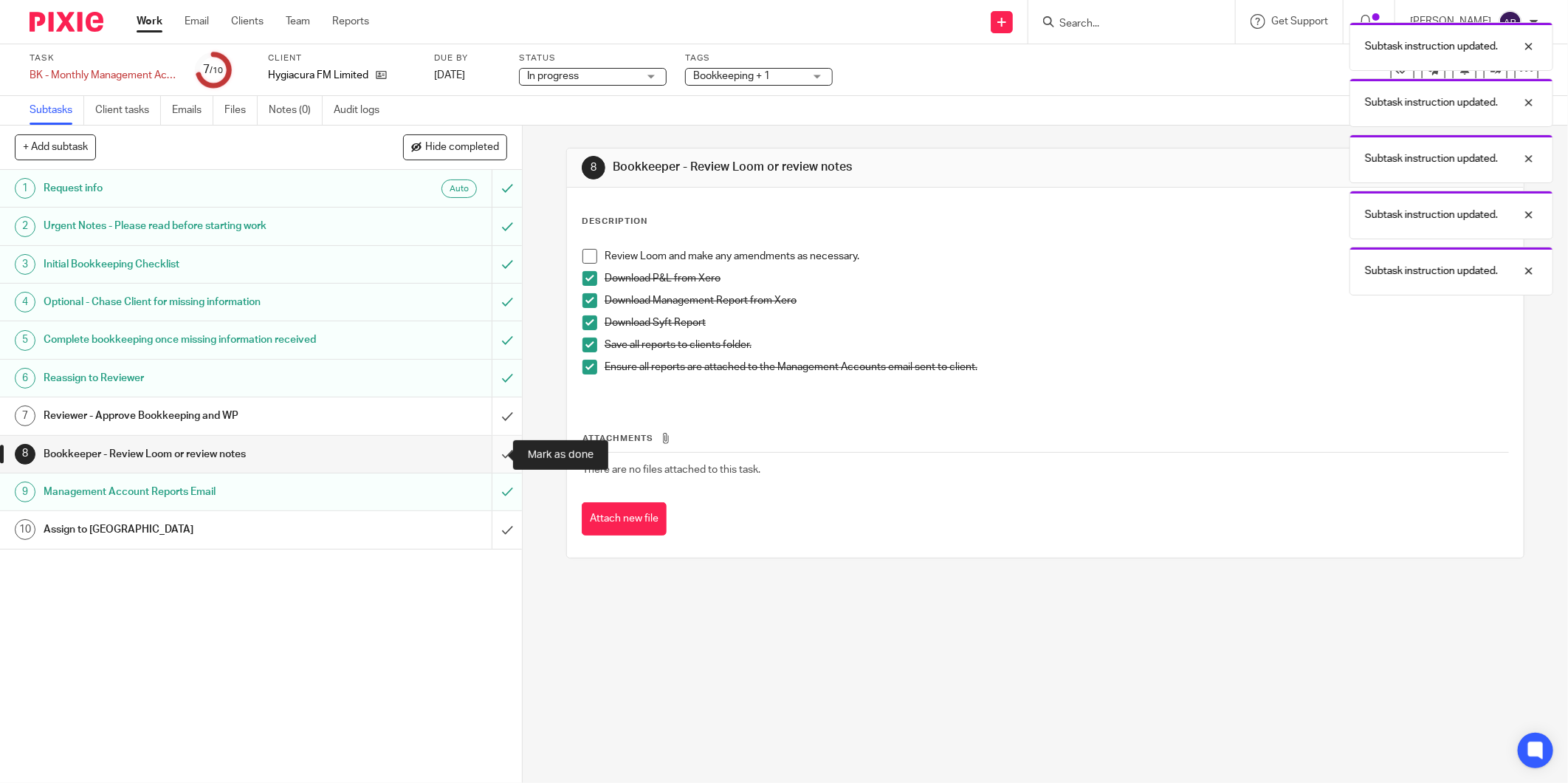
click at [494, 451] on input "submit" at bounding box center [260, 454] width 522 height 37
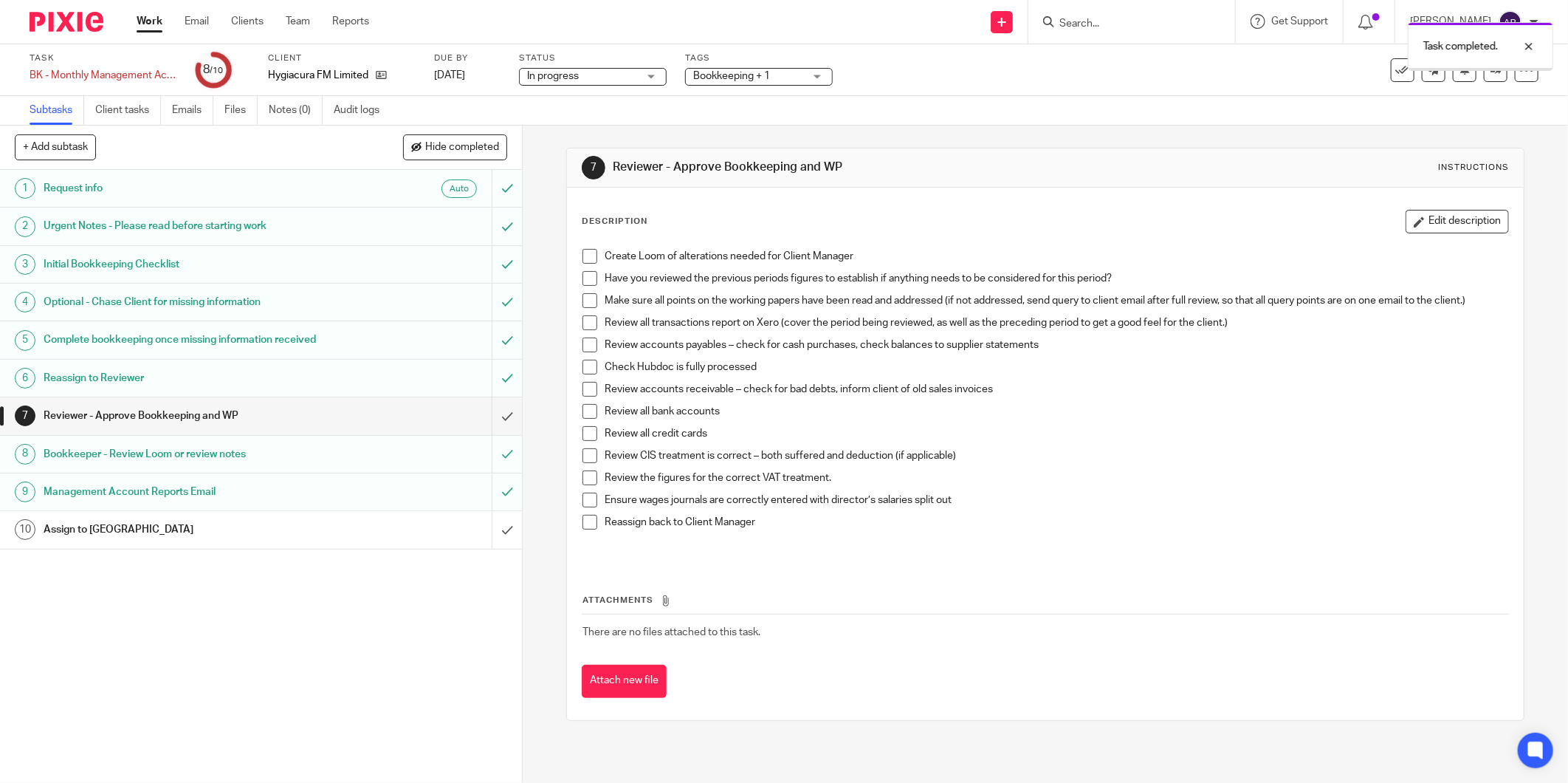
click at [393, 537] on div "Assign to [GEOGRAPHIC_DATA]" at bounding box center [260, 529] width 433 height 22
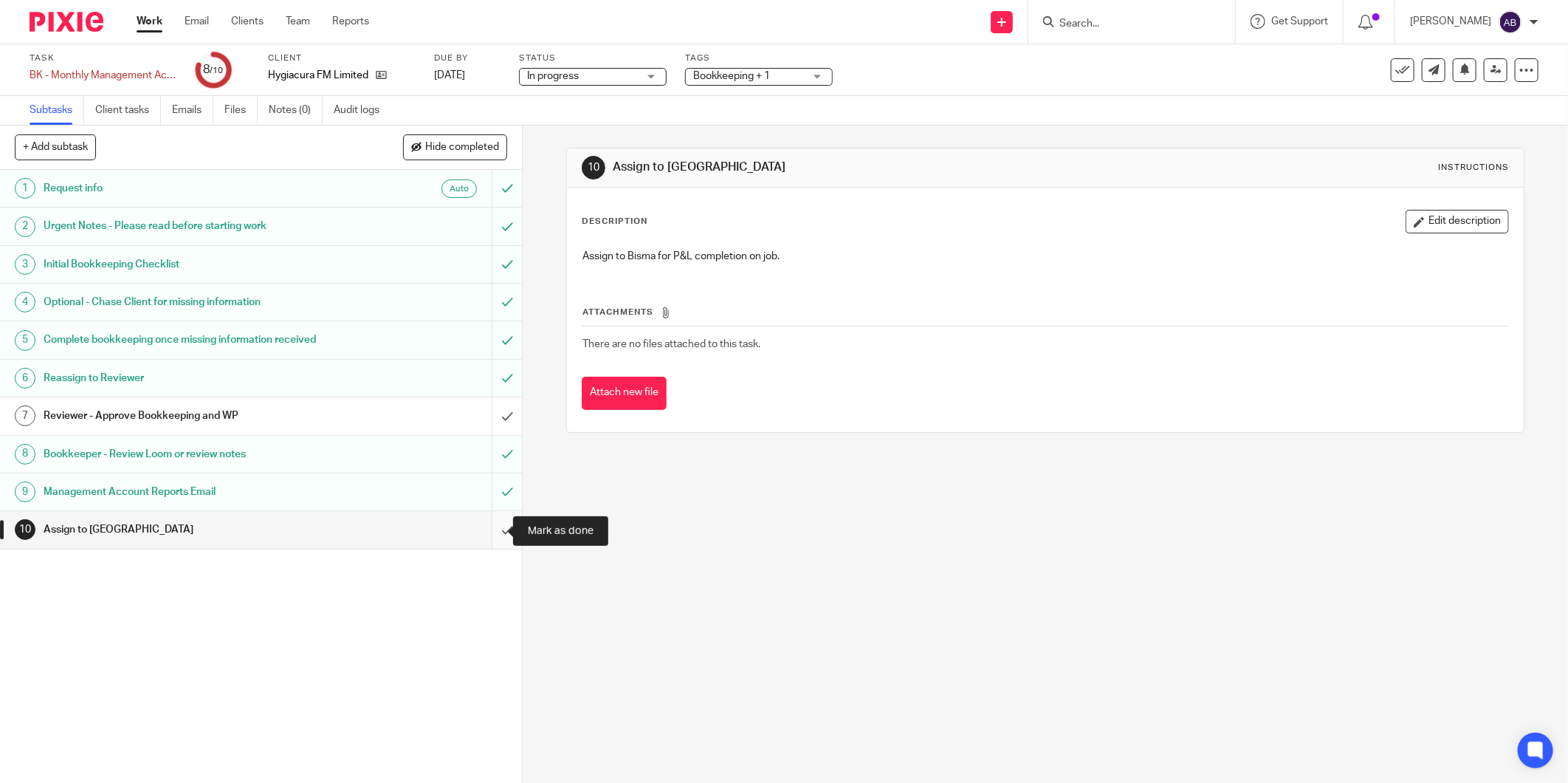
click at [489, 535] on input "submit" at bounding box center [260, 529] width 522 height 37
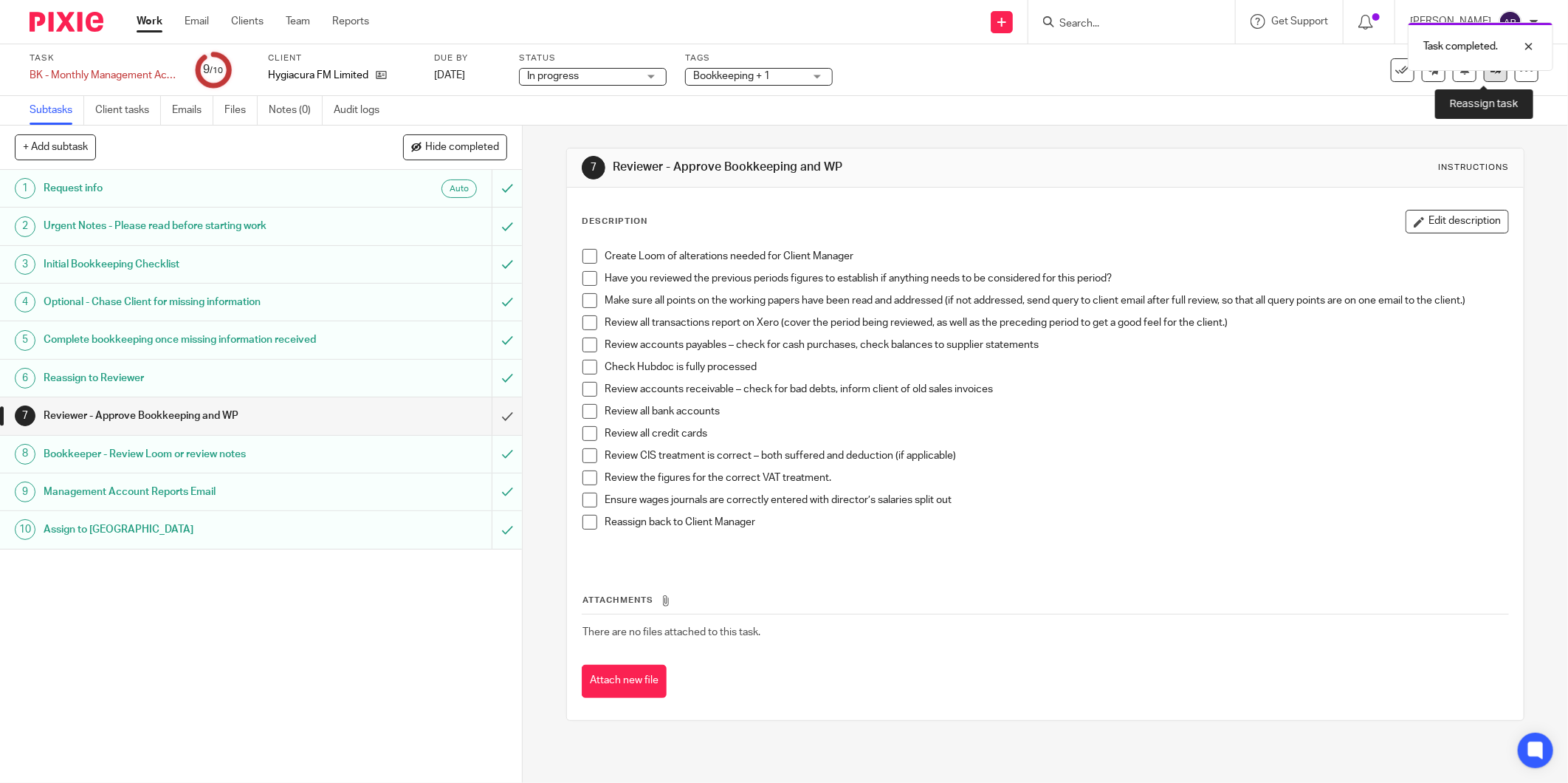
click at [1484, 77] on link at bounding box center [1495, 70] width 24 height 24
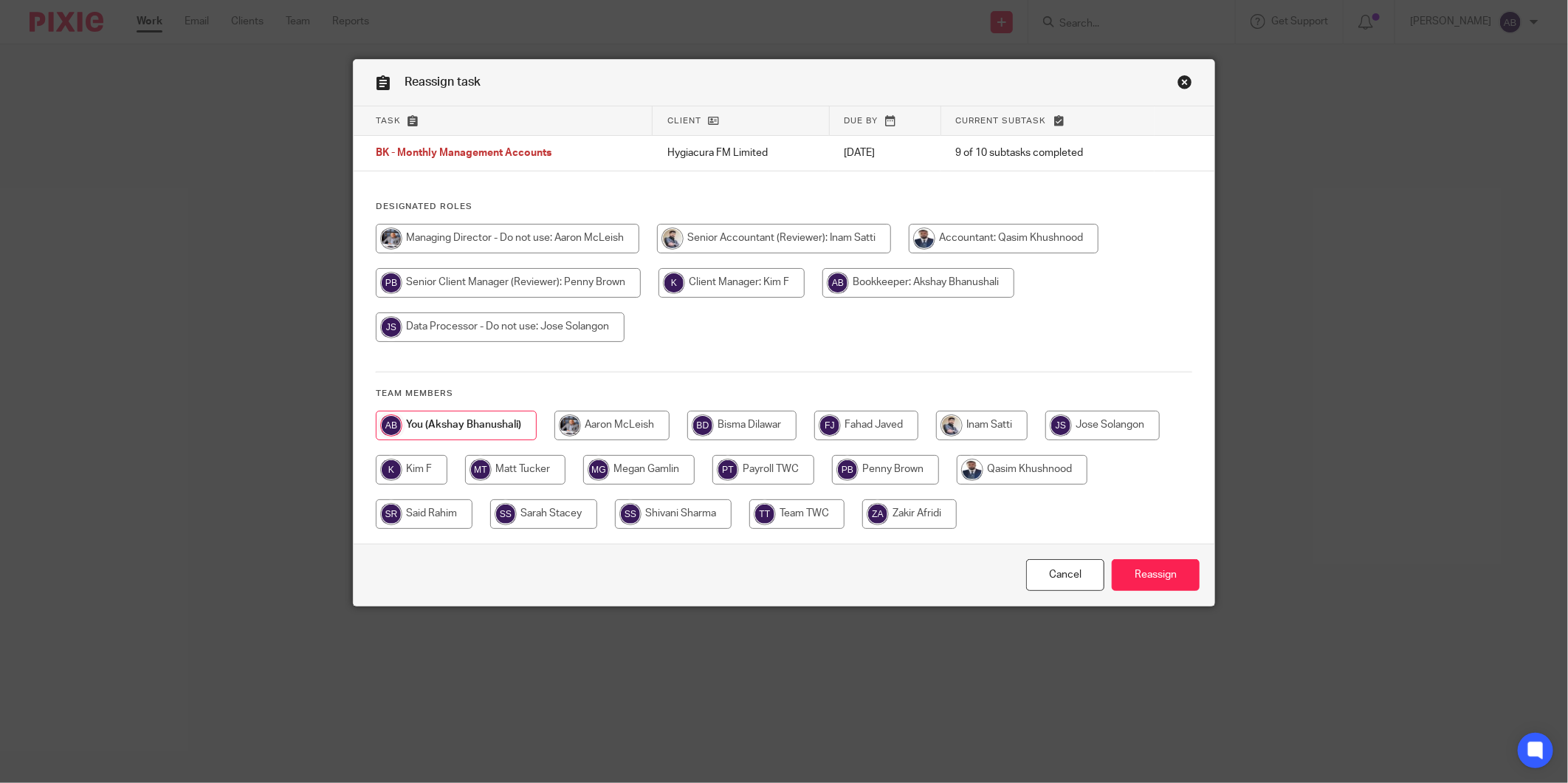
click at [743, 424] on input "radio" at bounding box center [741, 425] width 109 height 30
radio input "true"
click at [1147, 573] on input "Reassign" at bounding box center [1156, 575] width 88 height 31
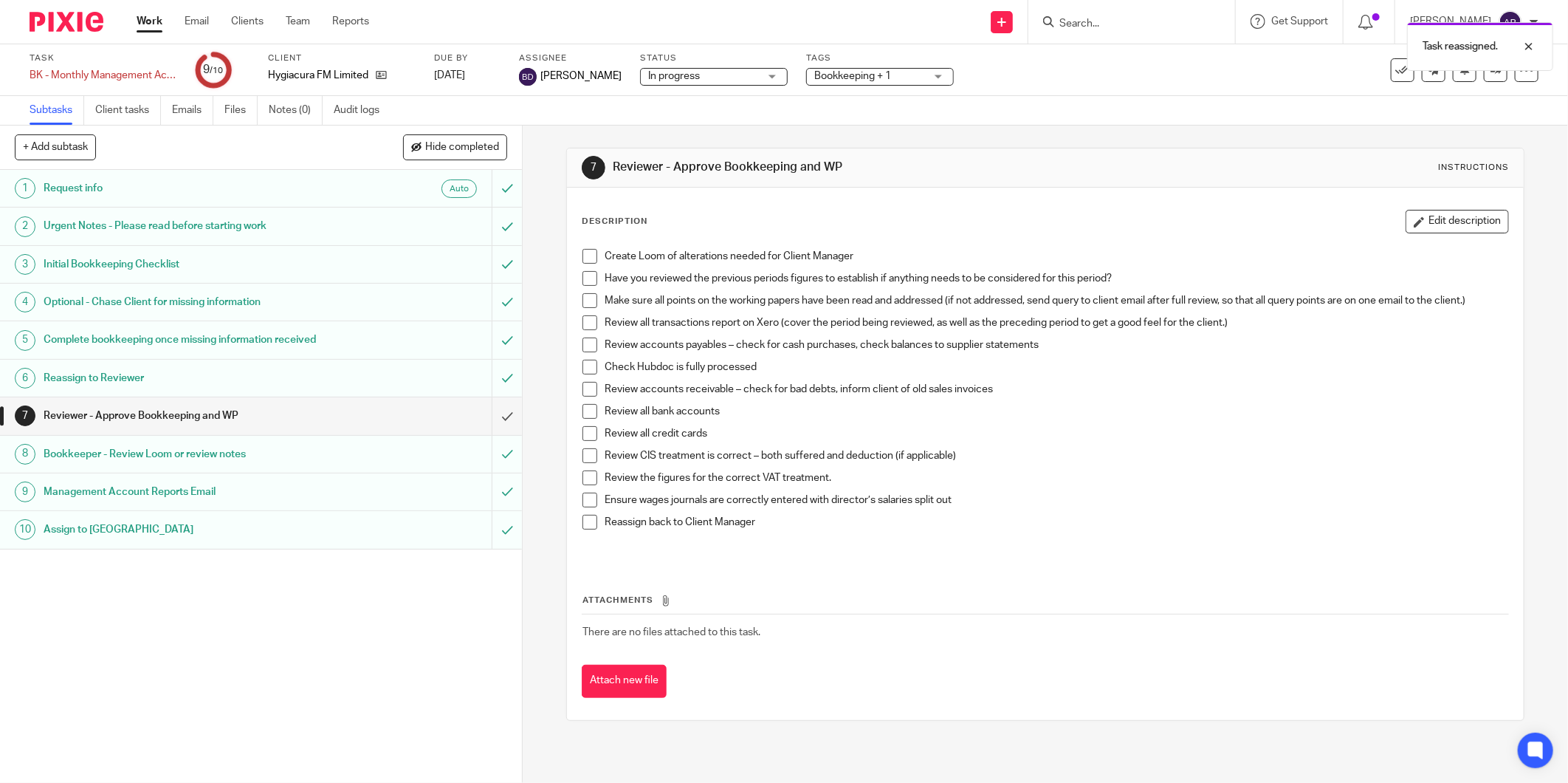
click at [145, 26] on link "Work" at bounding box center [149, 21] width 26 height 15
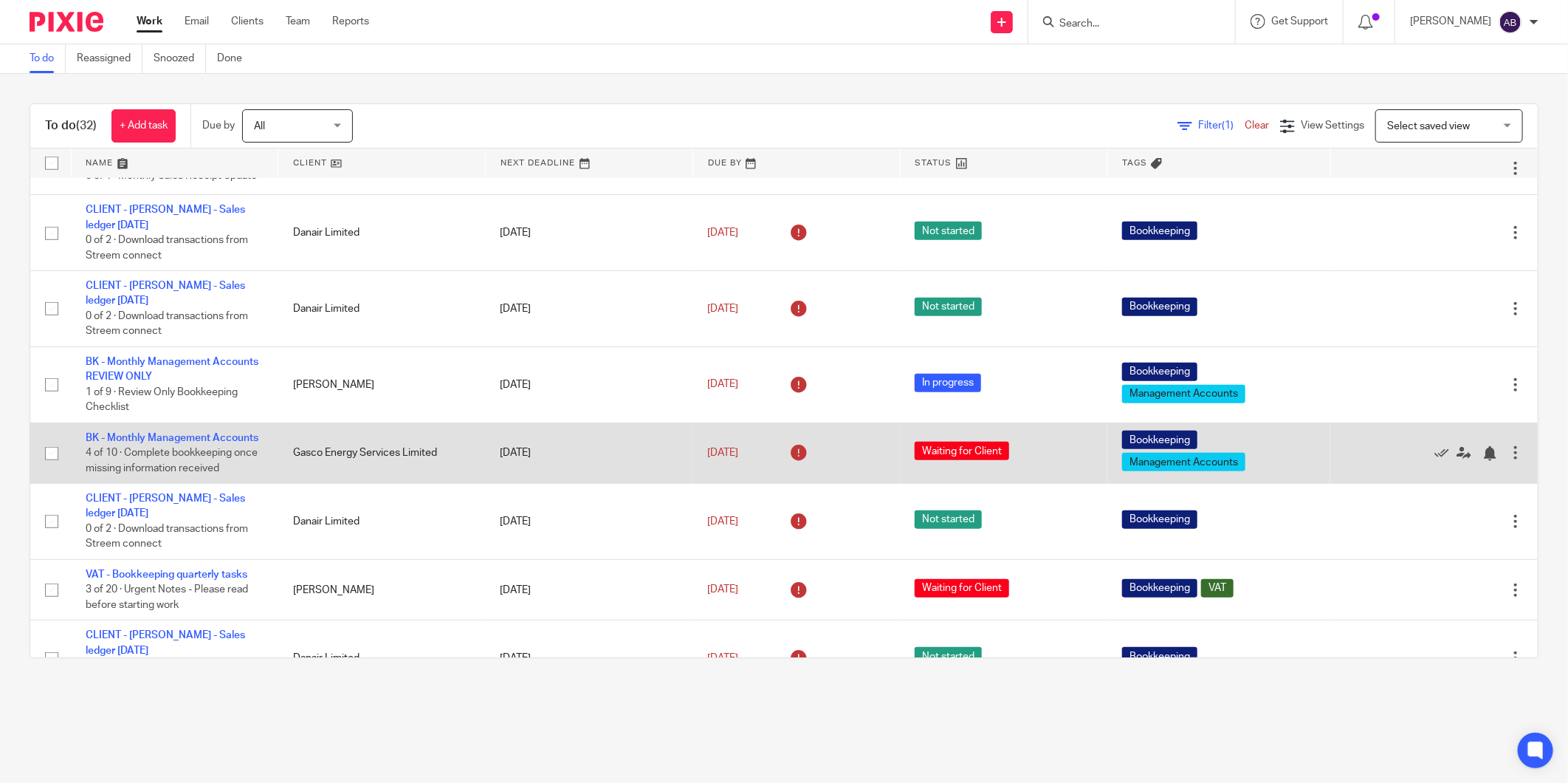
scroll to position [738, 0]
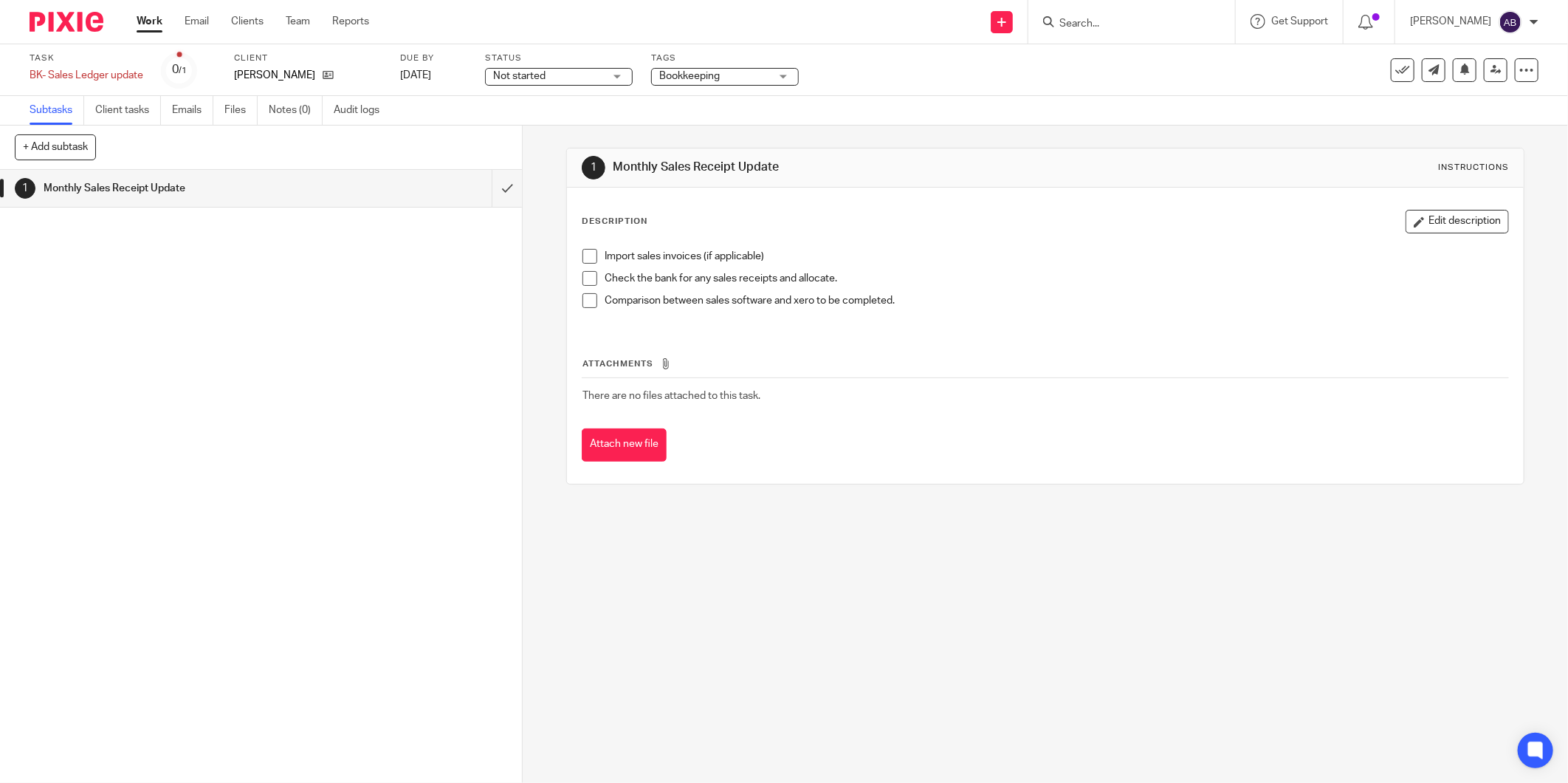
click at [583, 255] on span at bounding box center [590, 256] width 15 height 15
click at [583, 279] on span at bounding box center [590, 279] width 15 height 15
click at [583, 300] on span at bounding box center [590, 301] width 15 height 15
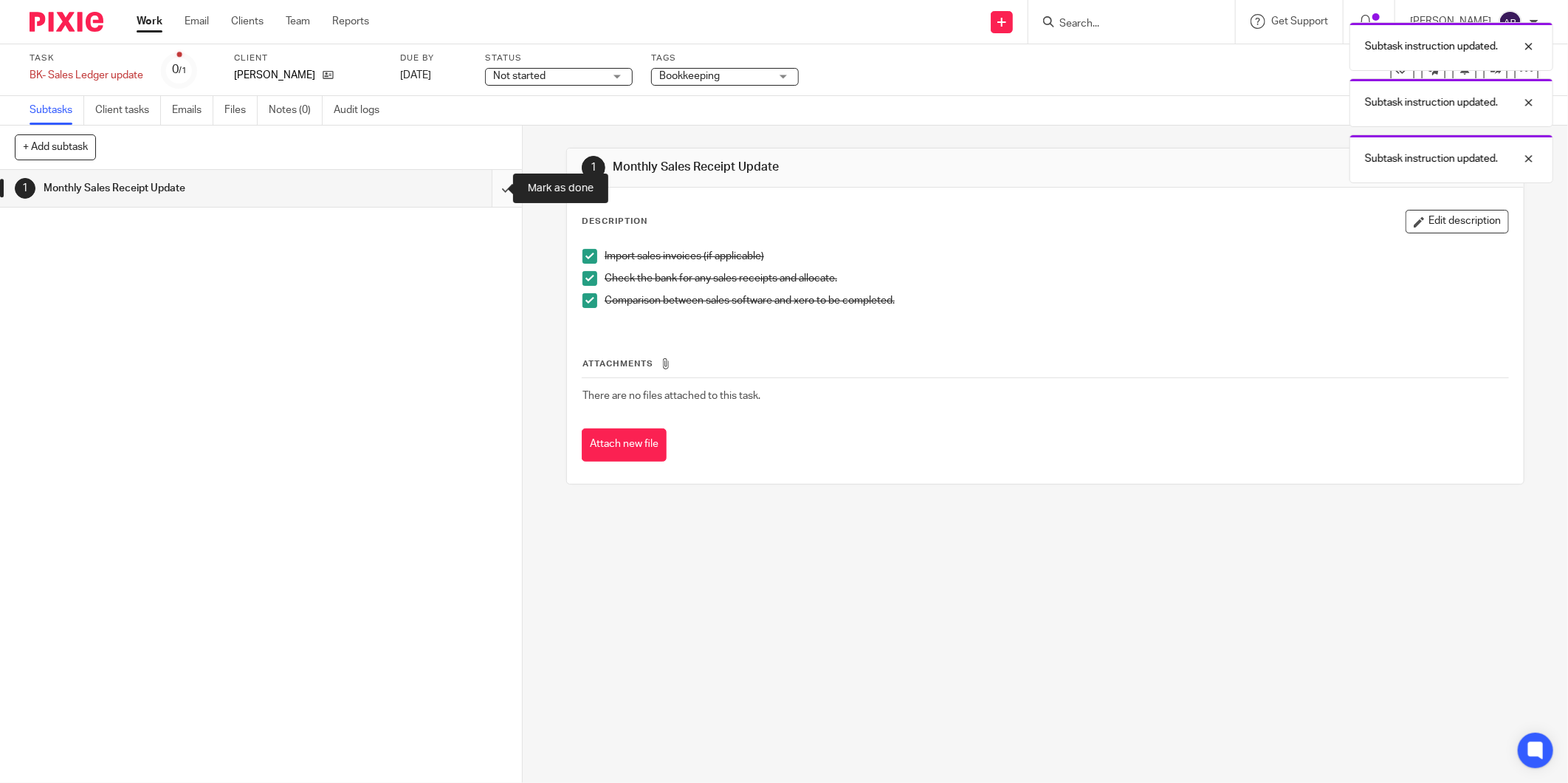
click at [482, 185] on input "submit" at bounding box center [260, 188] width 522 height 37
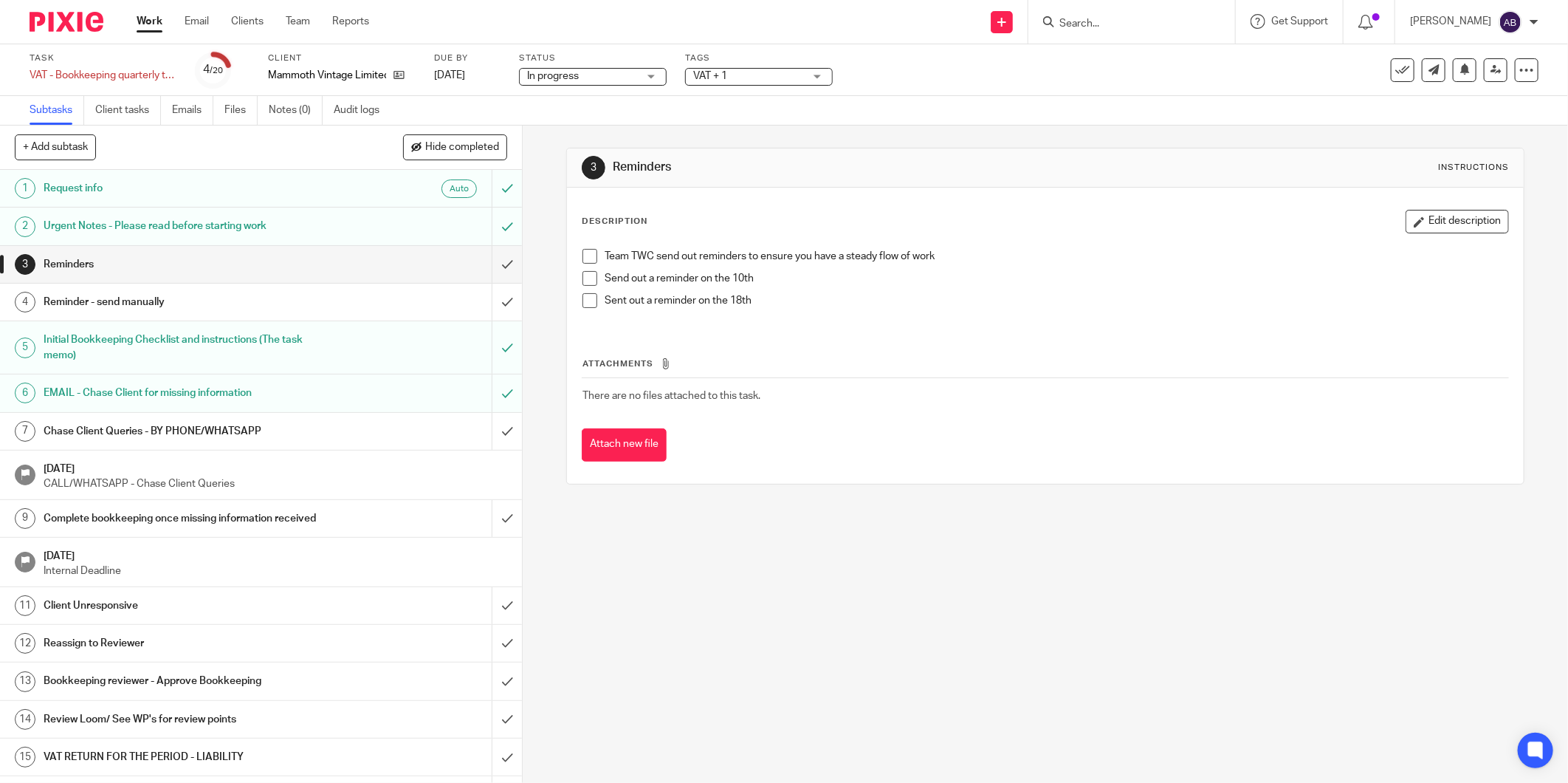
click at [610, 79] on span "In progress" at bounding box center [583, 76] width 111 height 16
click at [605, 155] on span "Waiting for Client" at bounding box center [569, 160] width 79 height 11
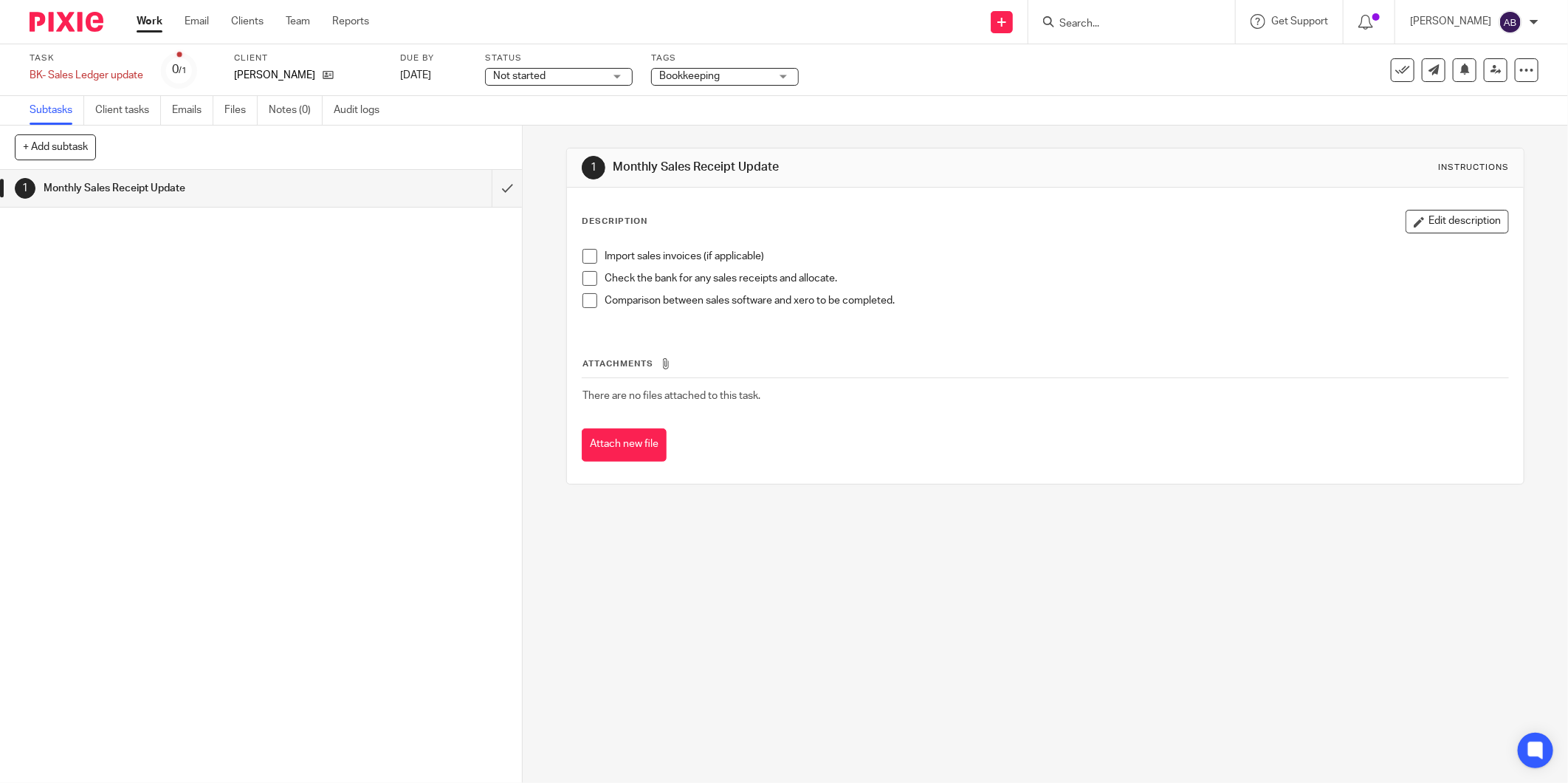
click at [589, 255] on span at bounding box center [590, 256] width 15 height 15
click at [592, 285] on li "Check the bank for any sales receipts and allocate." at bounding box center [1046, 282] width 926 height 22
click at [584, 281] on span at bounding box center [590, 279] width 15 height 15
click at [585, 306] on span at bounding box center [590, 301] width 15 height 15
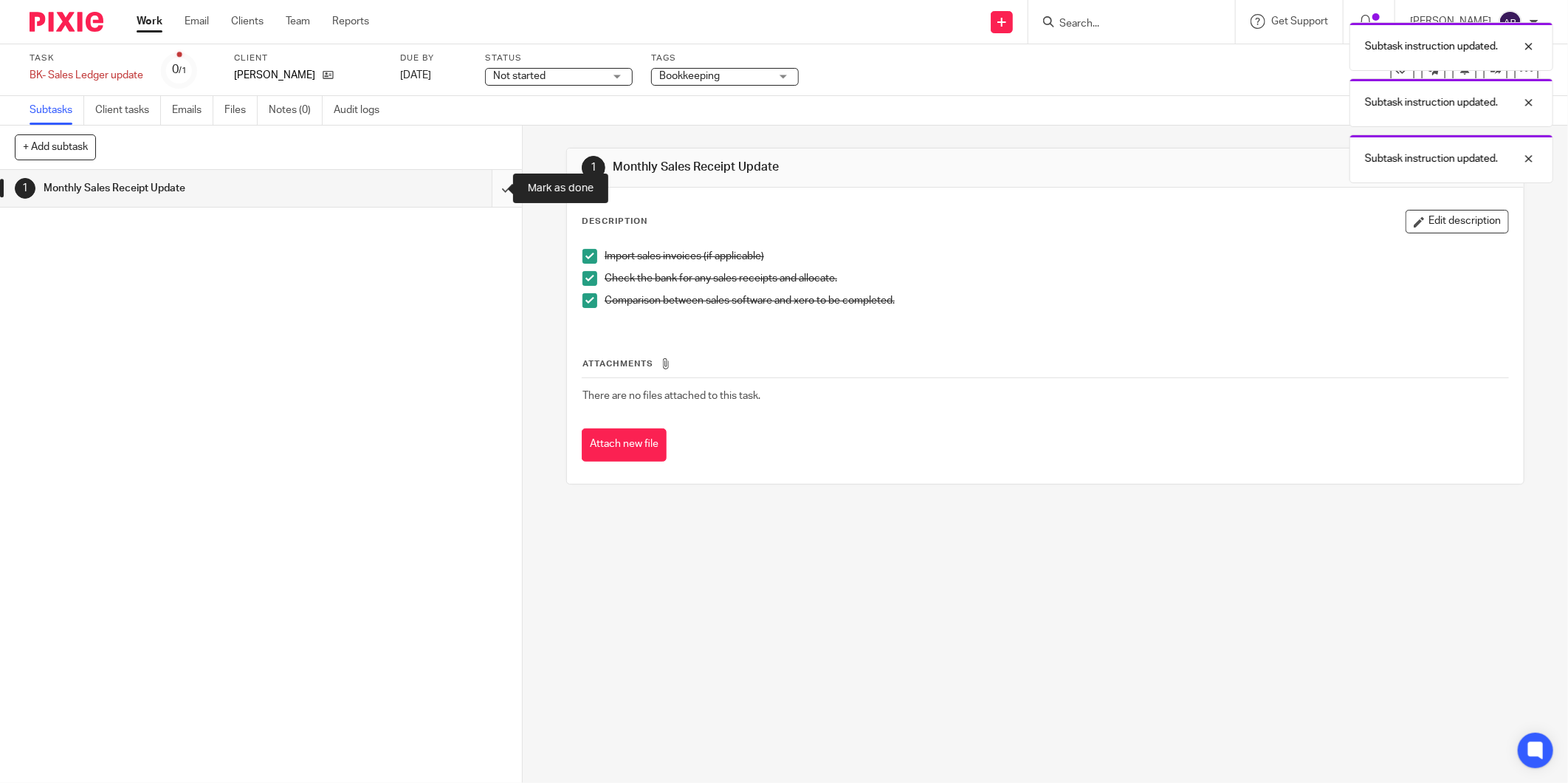
click at [496, 189] on input "submit" at bounding box center [260, 188] width 522 height 37
